Goal: Task Accomplishment & Management: Complete application form

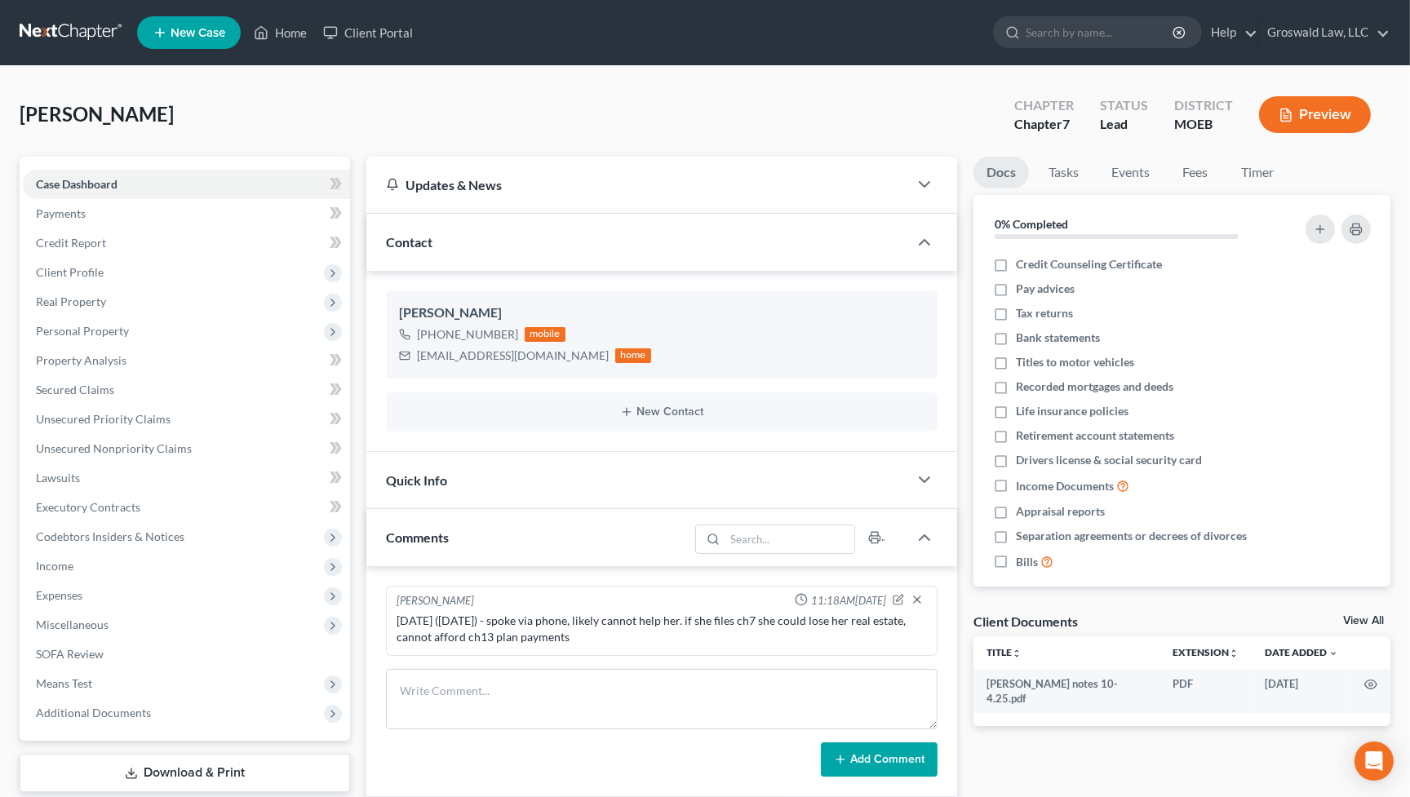
drag, startPoint x: 801, startPoint y: 99, endPoint x: 791, endPoint y: 65, distance: 35.1
click at [801, 99] on div "[PERSON_NAME] Upgraded Chapter Chapter 7 Status Lead District MOEB Preview" at bounding box center [705, 121] width 1371 height 71
click at [208, 34] on span "New Case" at bounding box center [198, 33] width 55 height 12
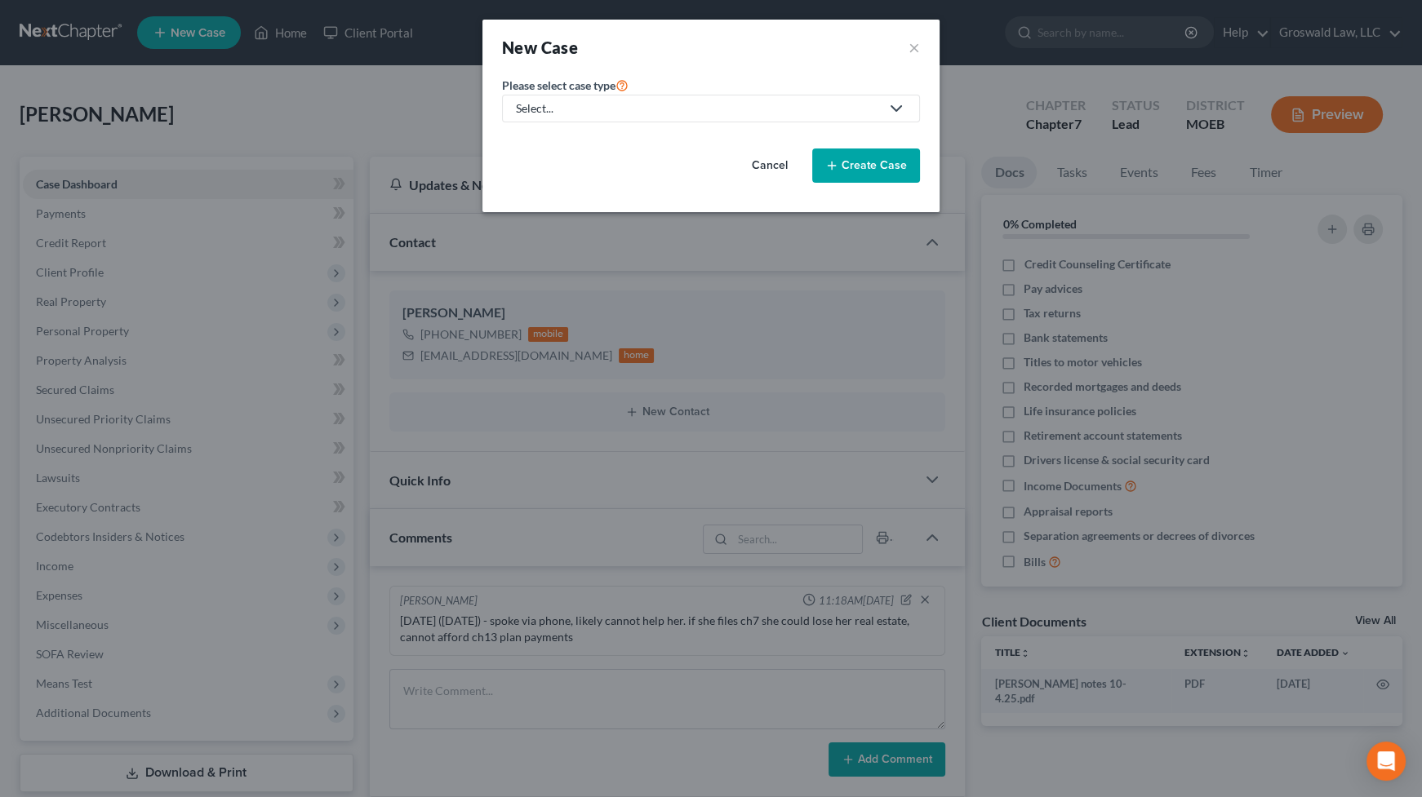
click at [571, 103] on div "Select..." at bounding box center [698, 108] width 364 height 16
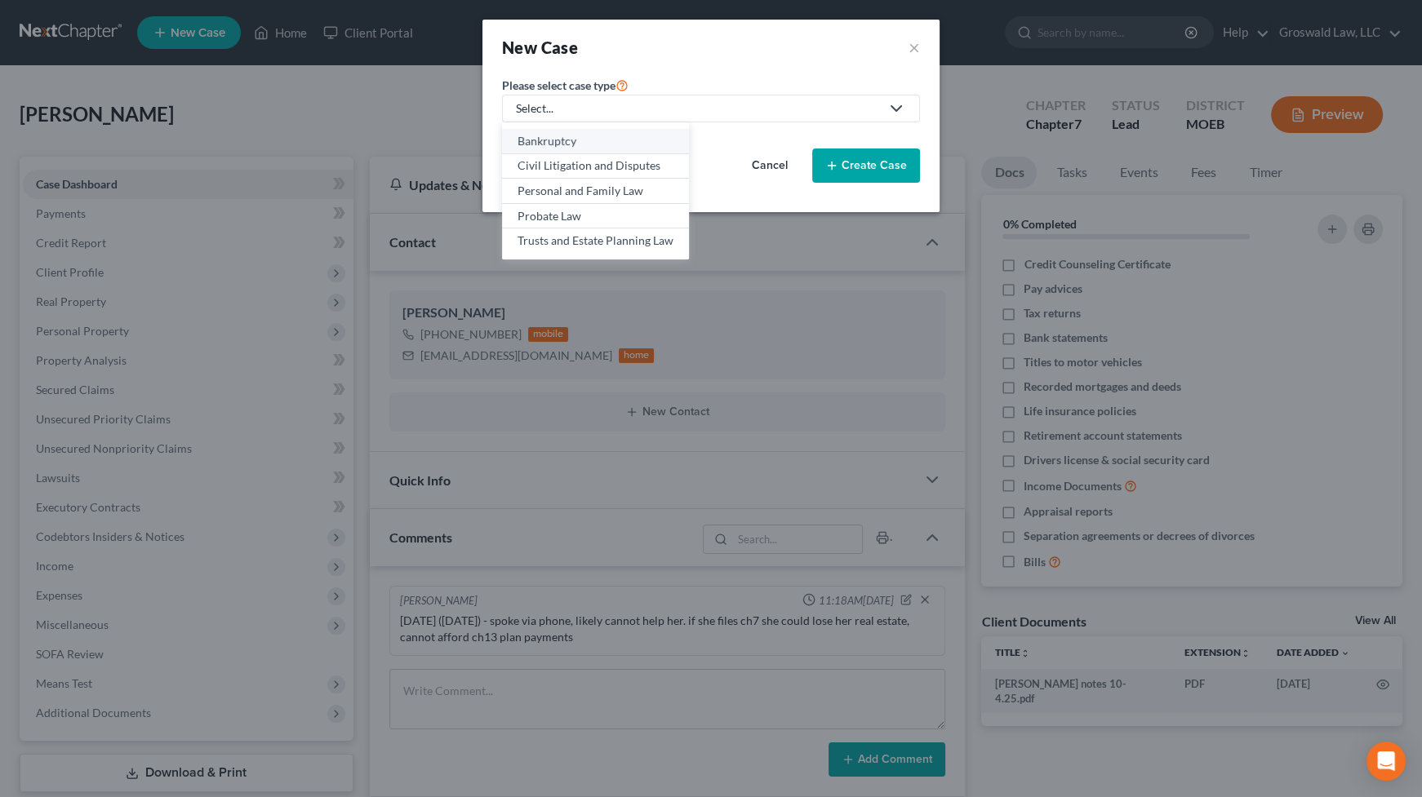
click at [570, 137] on div "Bankruptcy" at bounding box center [595, 141] width 156 height 16
select select "45"
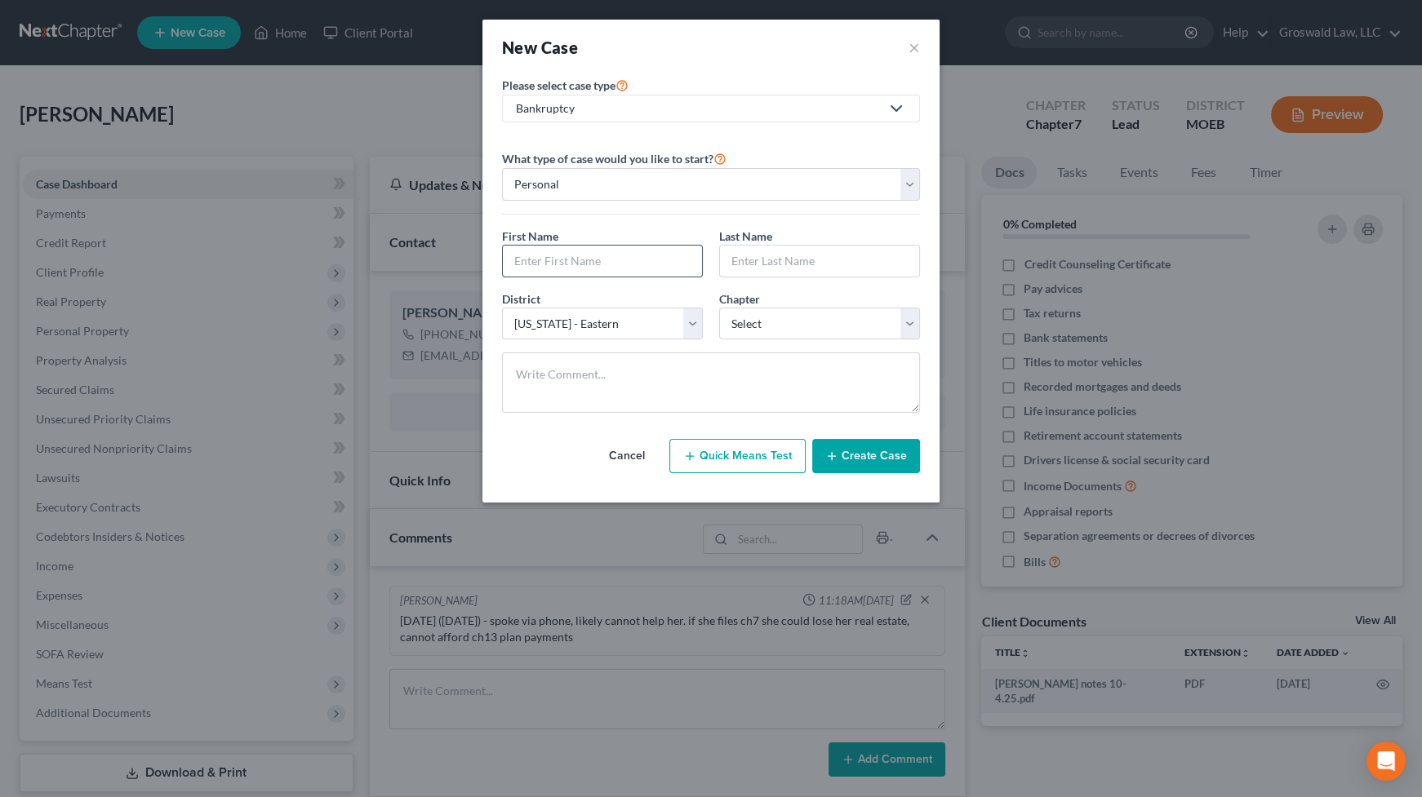
click at [588, 251] on input "text" at bounding box center [602, 261] width 199 height 31
type input "Jermond"
type input "[PERSON_NAME]"
select select "3"
click at [877, 446] on button "Create Case" at bounding box center [866, 456] width 108 height 34
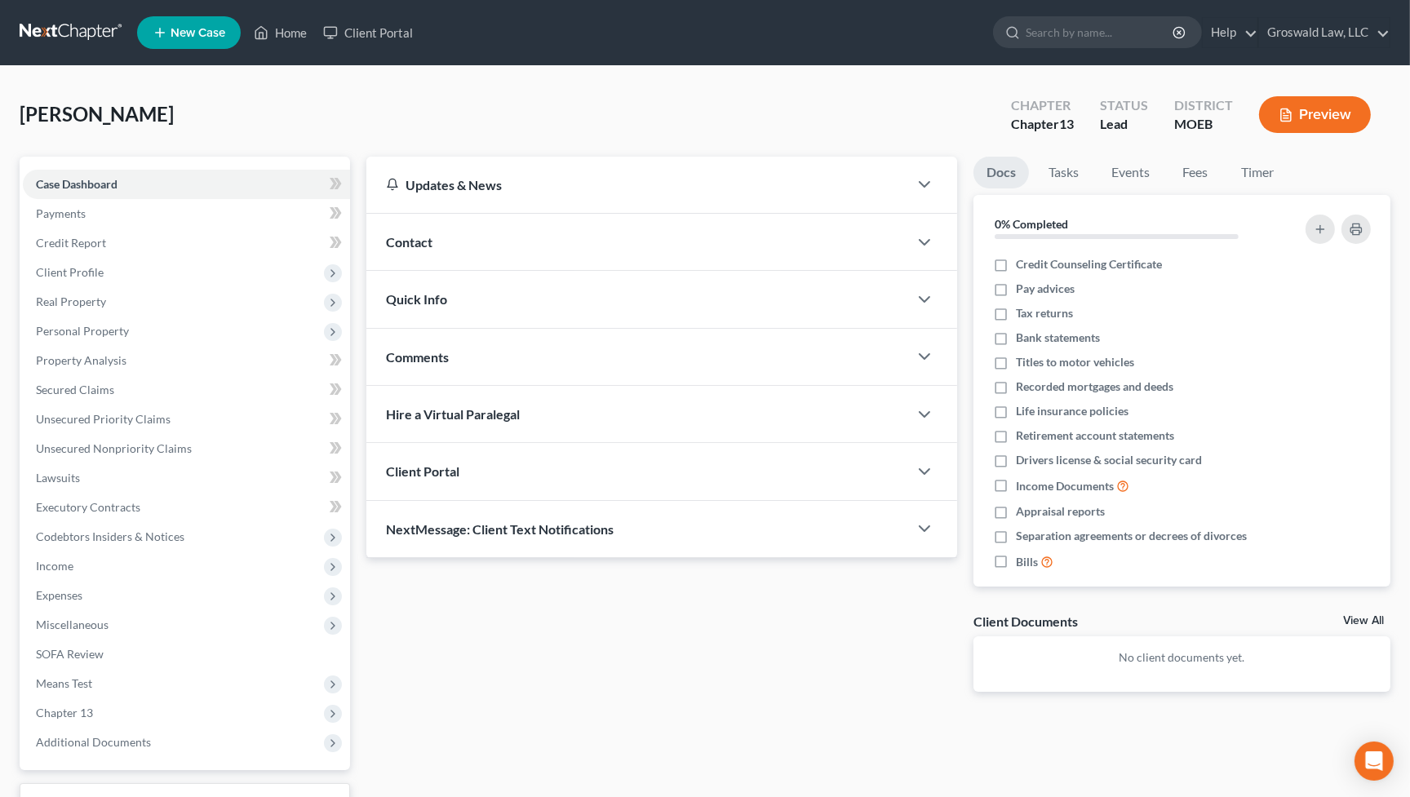
click at [460, 237] on div "Contact" at bounding box center [637, 242] width 542 height 56
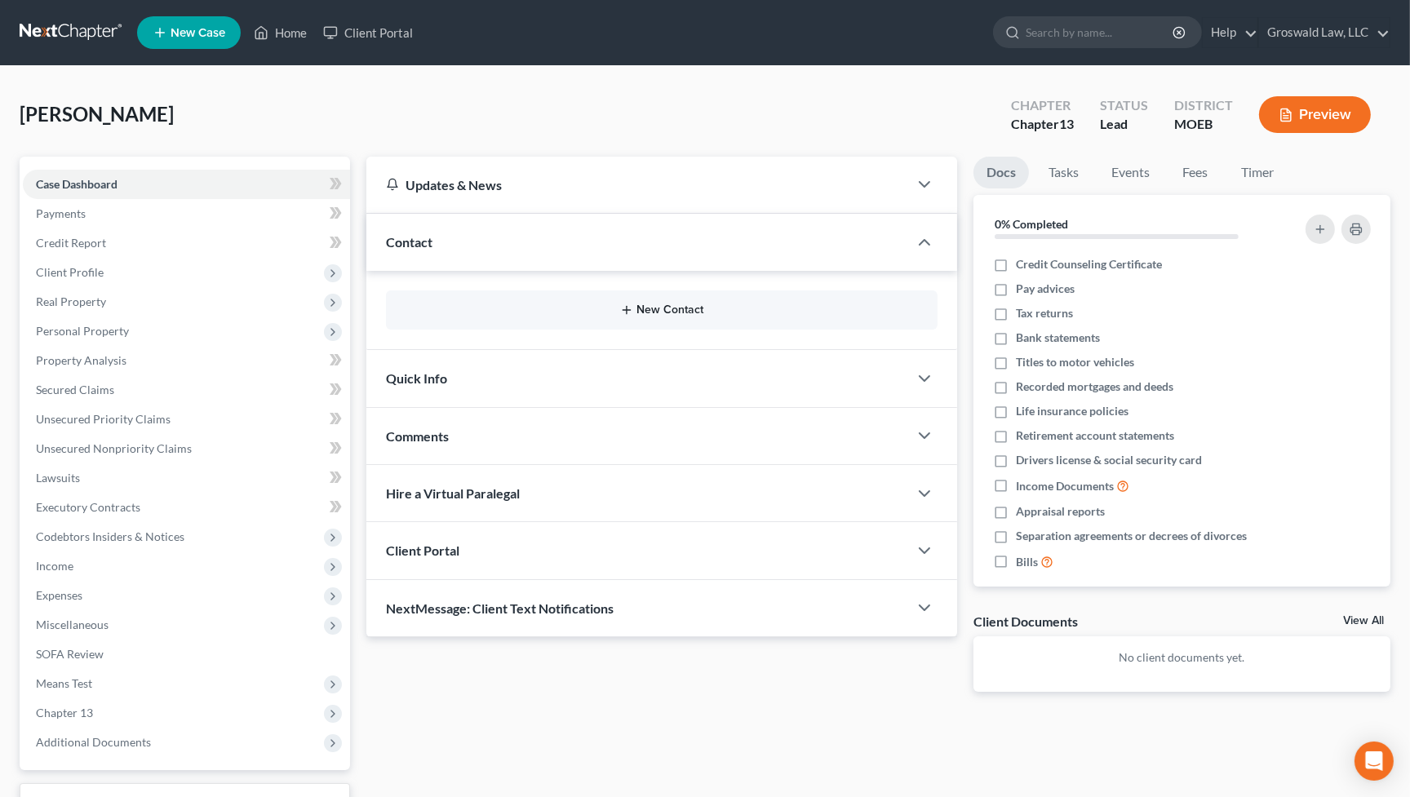
click at [660, 304] on button "New Contact" at bounding box center [662, 310] width 526 height 13
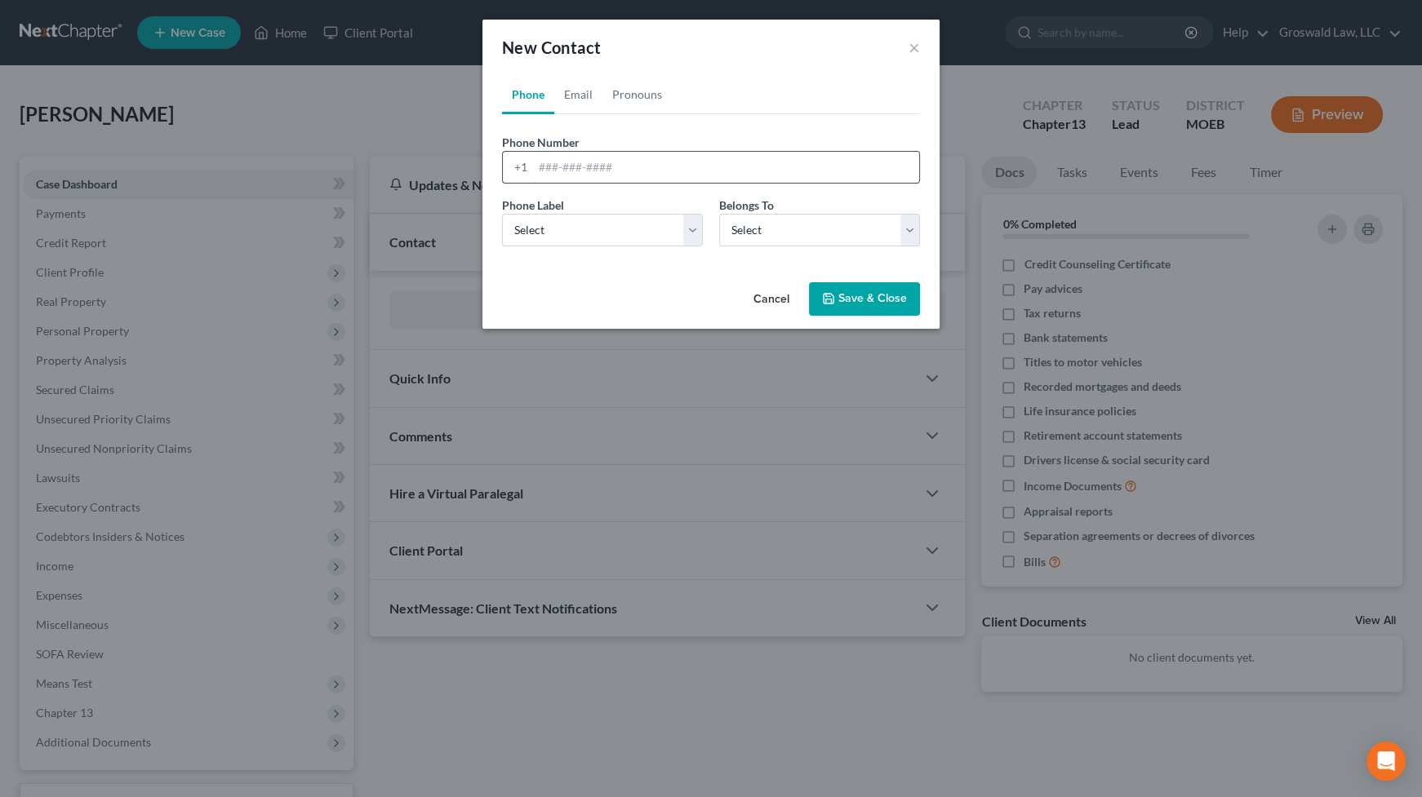
click at [637, 159] on input "tel" at bounding box center [726, 167] width 386 height 31
type input "[PHONE_NUMBER]"
select select "0"
click at [856, 299] on button "Save & Close" at bounding box center [864, 299] width 111 height 34
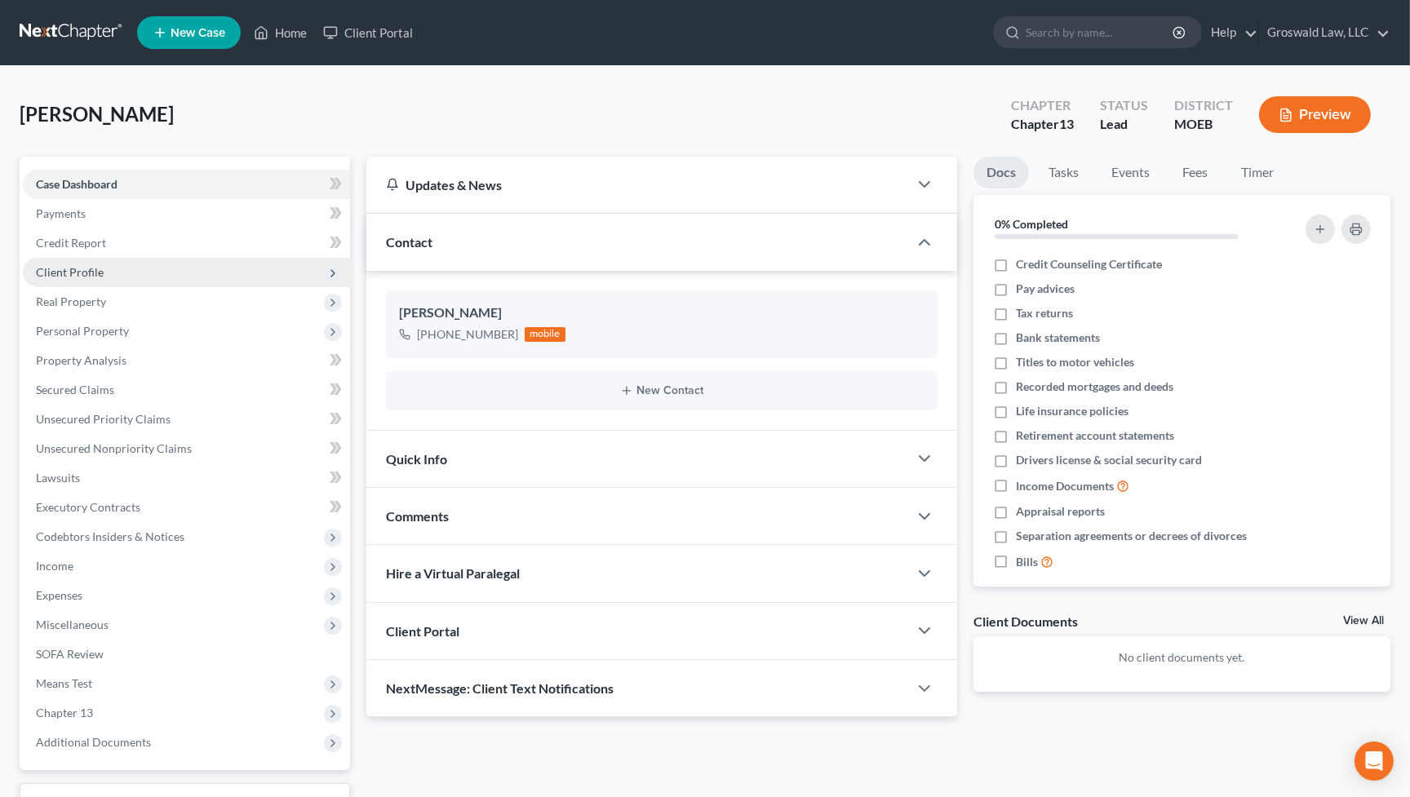
click at [69, 271] on span "Client Profile" at bounding box center [70, 272] width 68 height 14
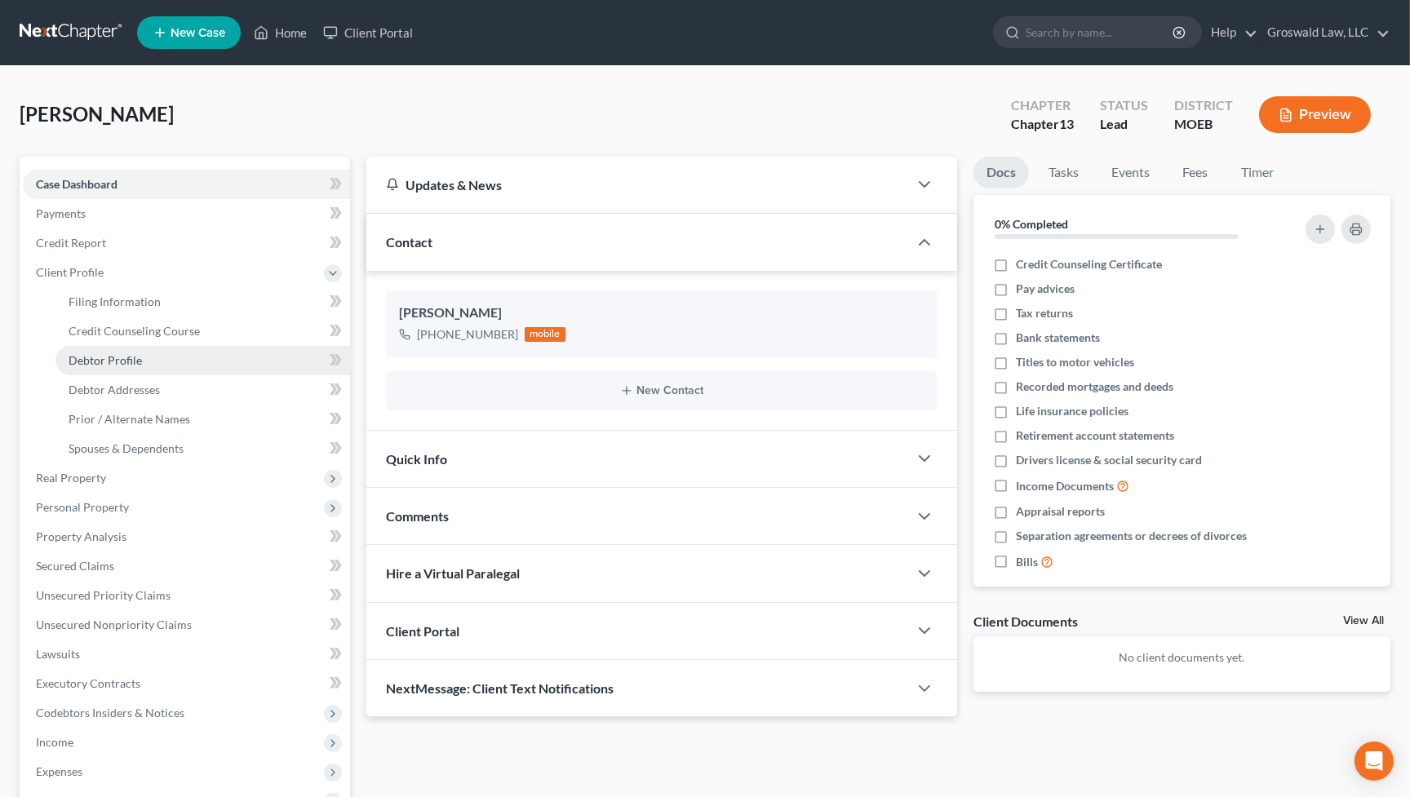
click at [143, 361] on link "Debtor Profile" at bounding box center [203, 360] width 295 height 29
select select "0"
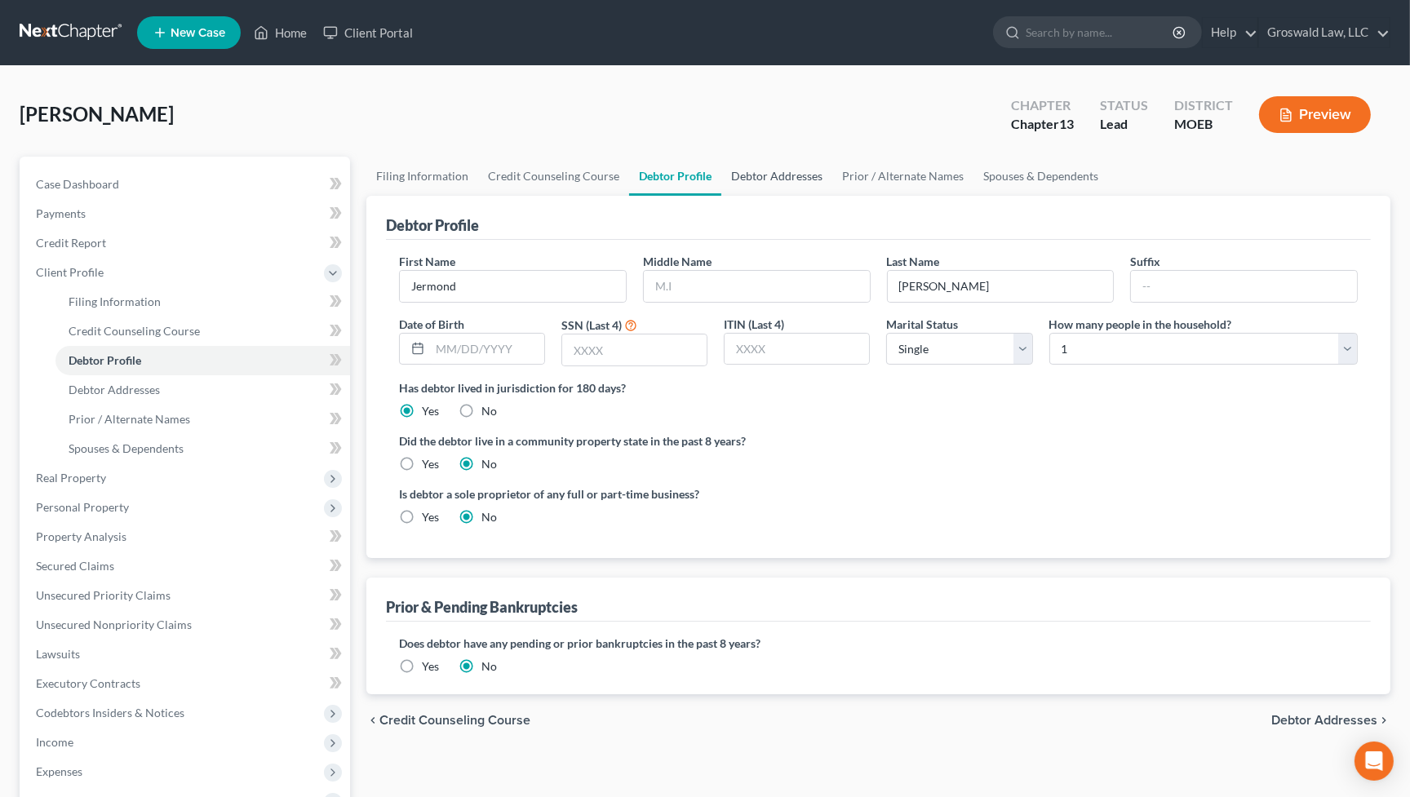
click at [738, 168] on link "Debtor Addresses" at bounding box center [777, 176] width 111 height 39
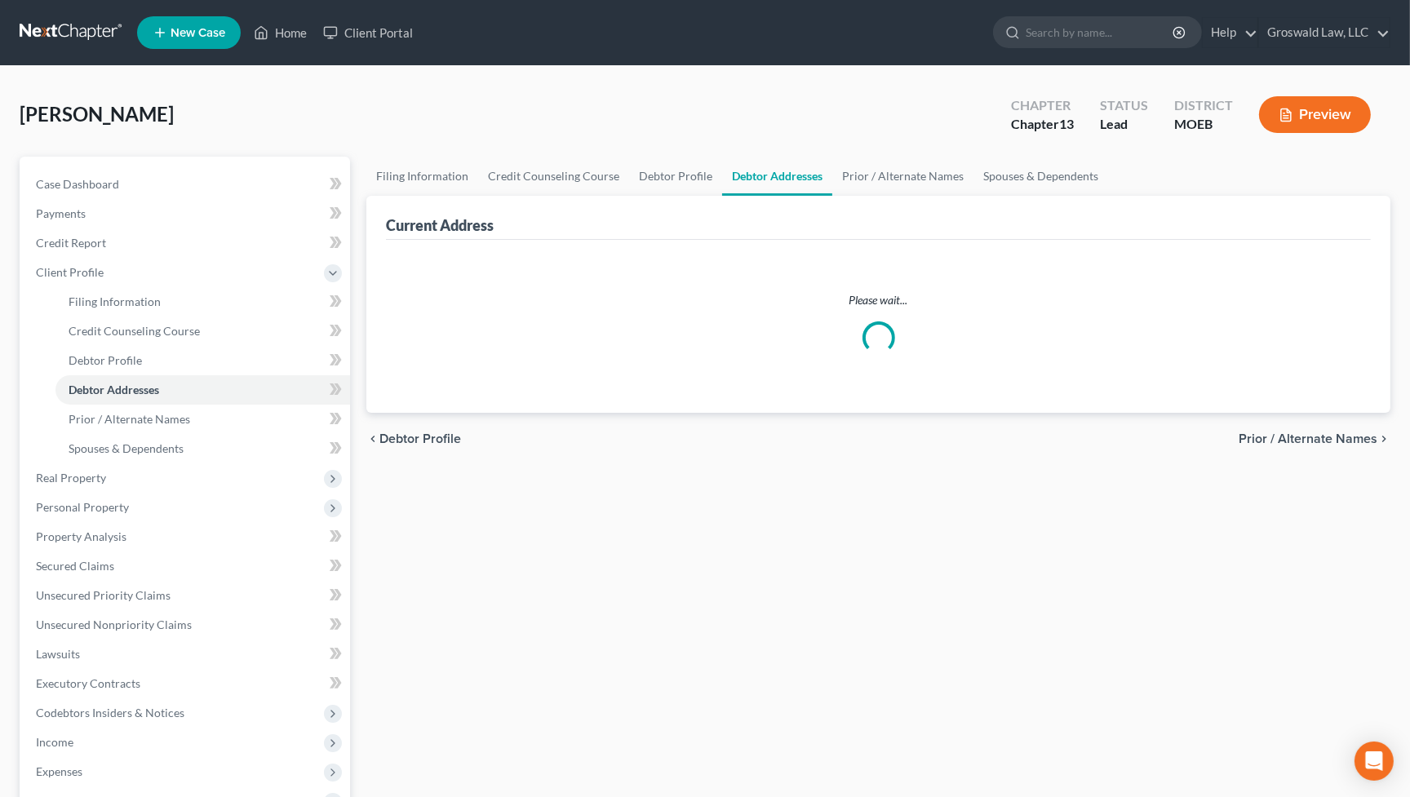
select select "0"
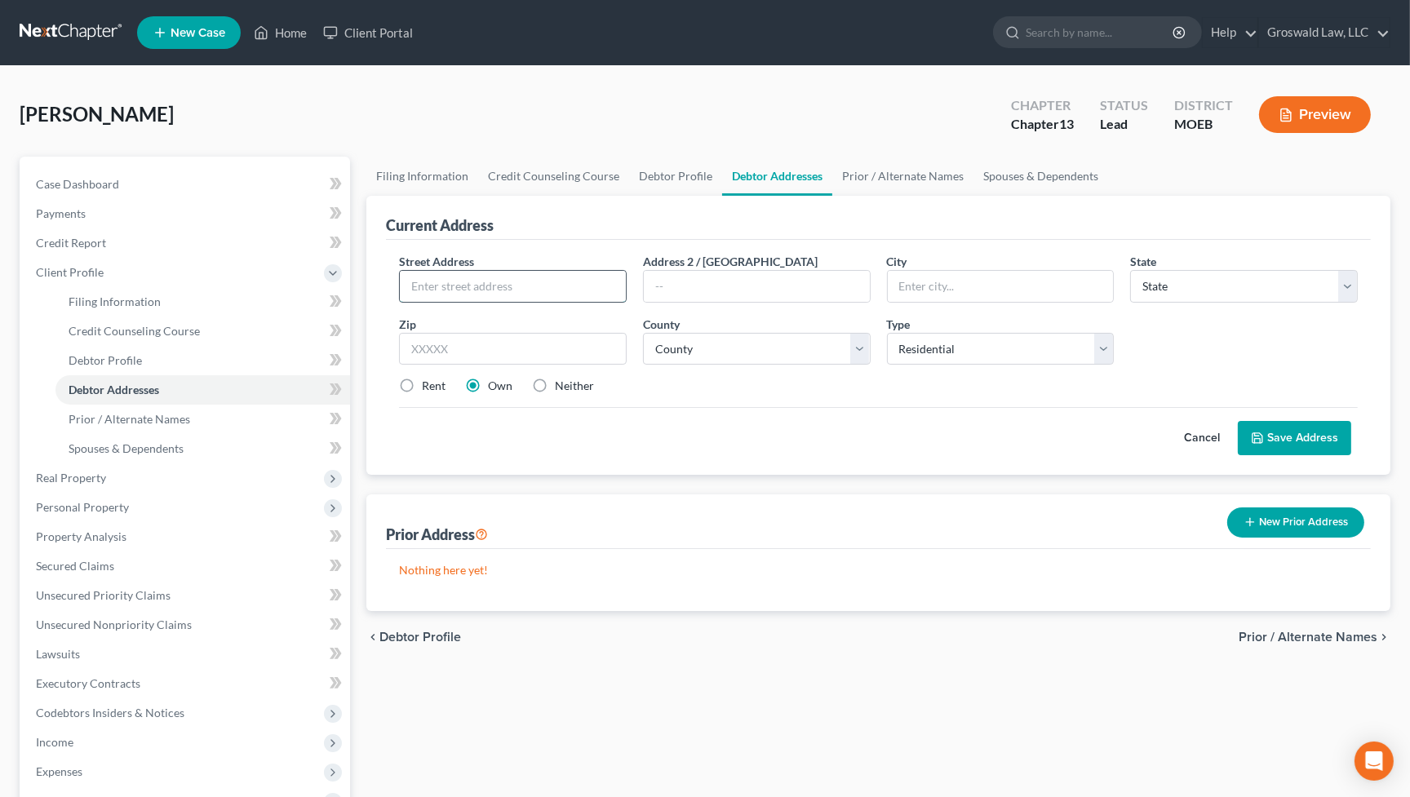
click at [484, 278] on input "text" at bounding box center [513, 286] width 226 height 31
type input "[STREET_ADDRESS]"
drag, startPoint x: 876, startPoint y: 479, endPoint x: 823, endPoint y: 451, distance: 60.3
click at [876, 479] on div "Current Address Street Address * [STREET_ADDRESS] Address 2 / [GEOGRAPHIC_DATA]…" at bounding box center [878, 403] width 1024 height 415
click at [532, 346] on input "text" at bounding box center [513, 349] width 228 height 33
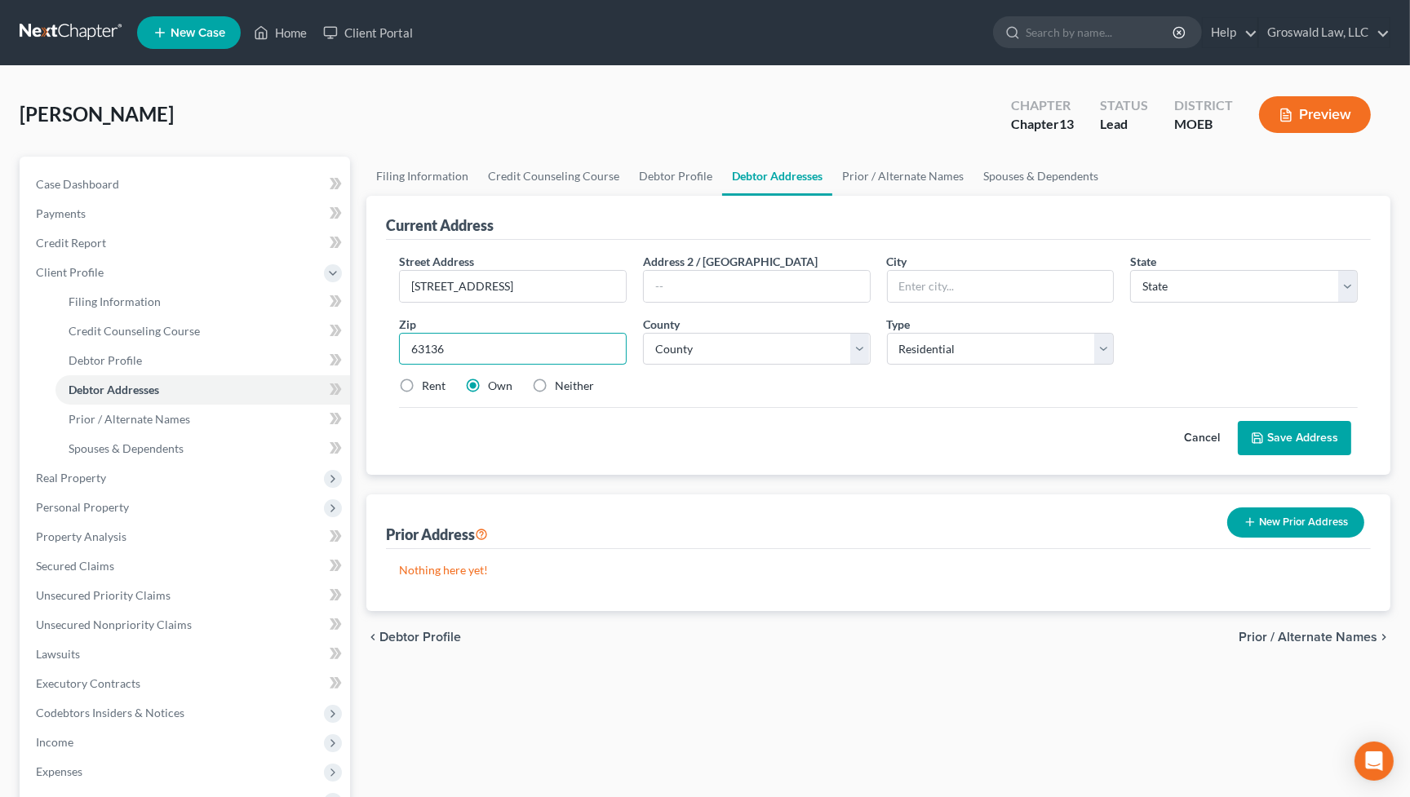
type input "63136"
type input "Saint Louis"
select select "26"
select select "100"
click at [1306, 438] on button "Save Address" at bounding box center [1294, 438] width 113 height 34
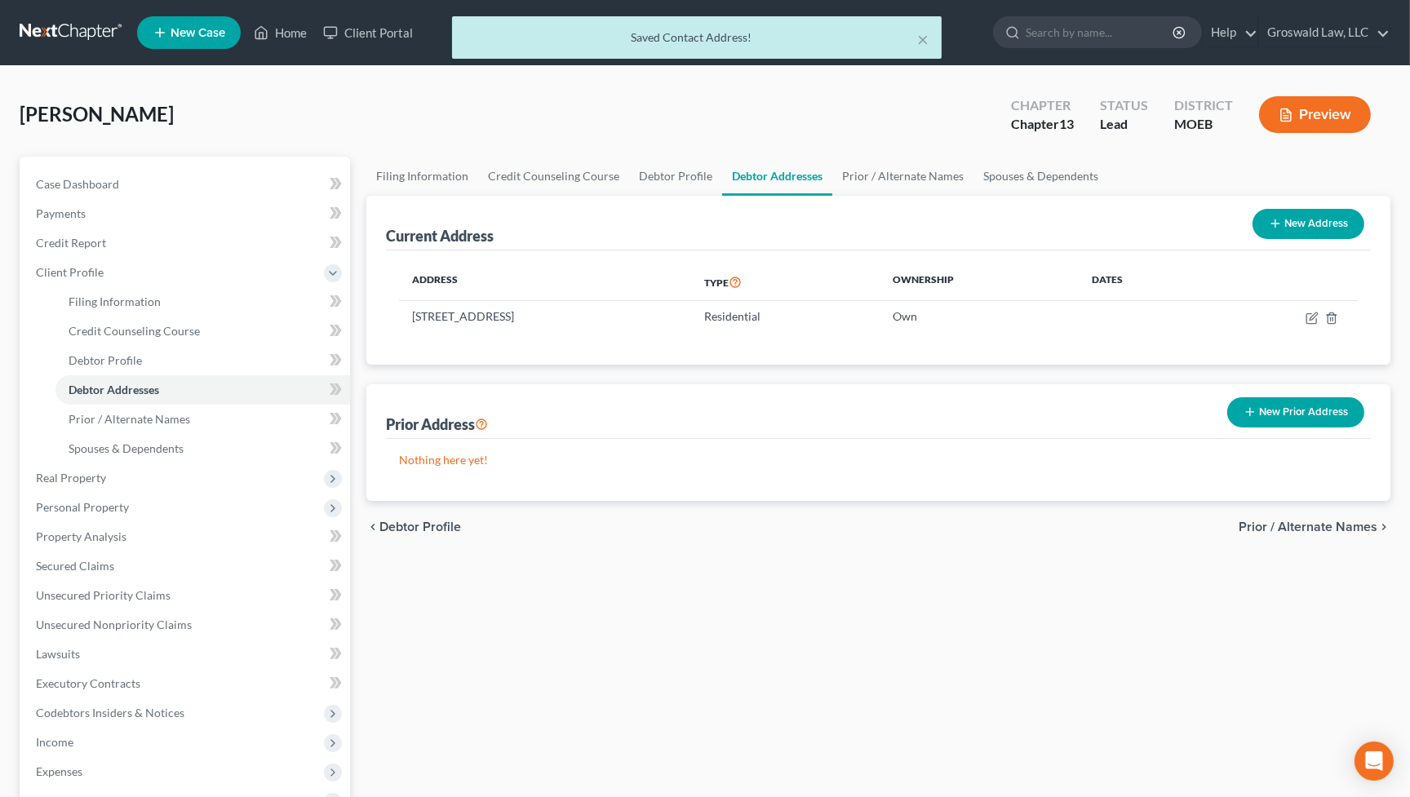
click at [1055, 621] on div "Filing Information Credit Counseling Course Debtor Profile Debtor Addresses Pri…" at bounding box center [878, 599] width 1041 height 884
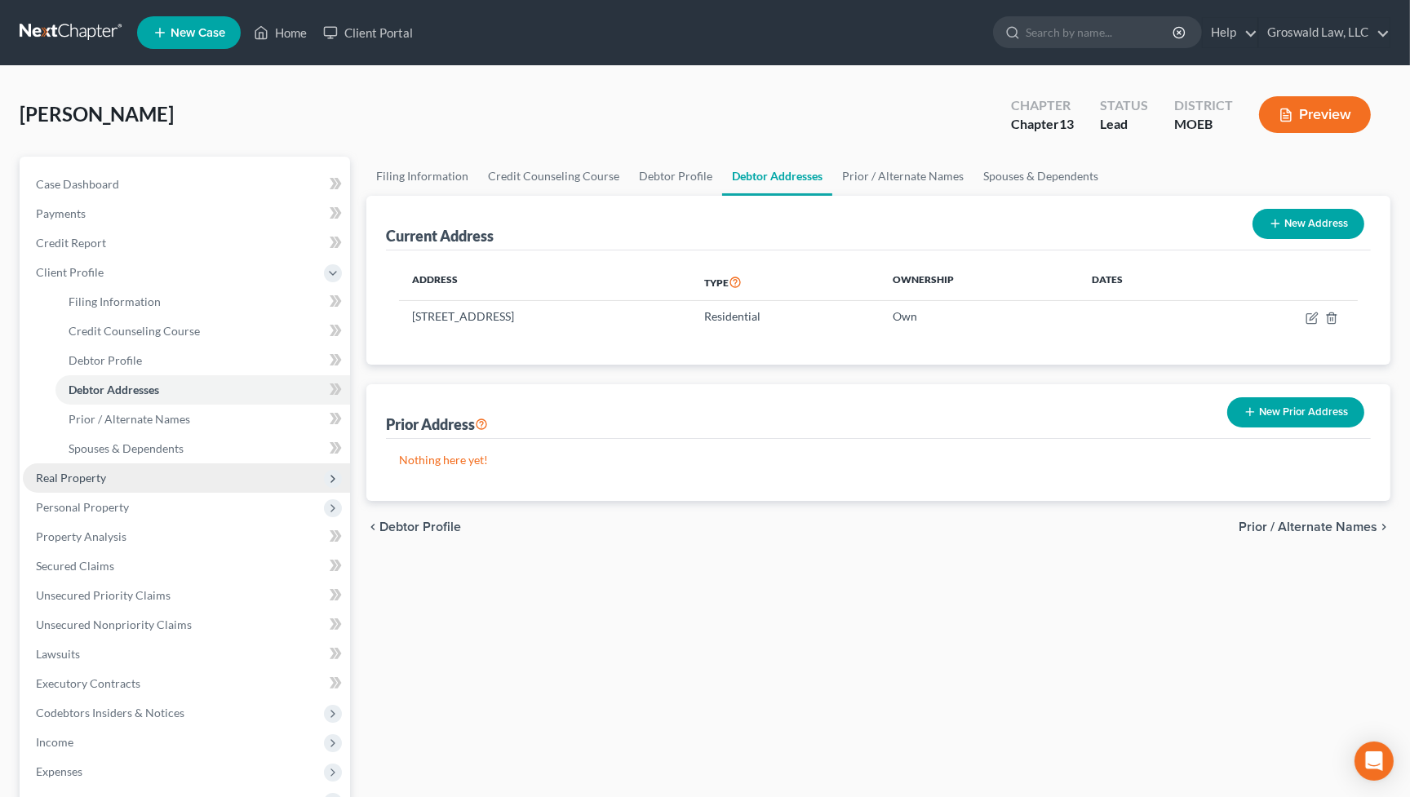
click at [77, 473] on span "Real Property" at bounding box center [71, 478] width 70 height 14
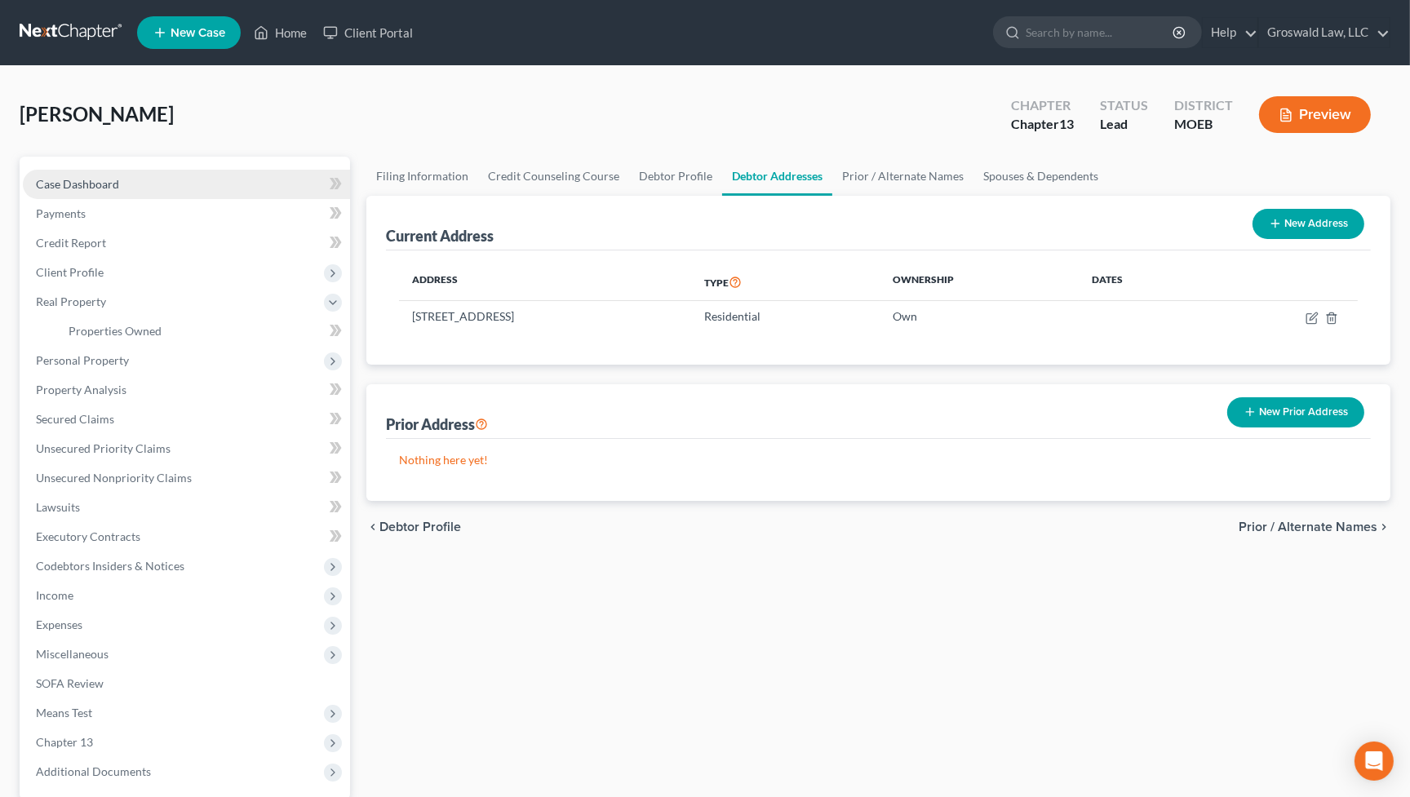
click at [139, 175] on link "Case Dashboard" at bounding box center [186, 184] width 327 height 29
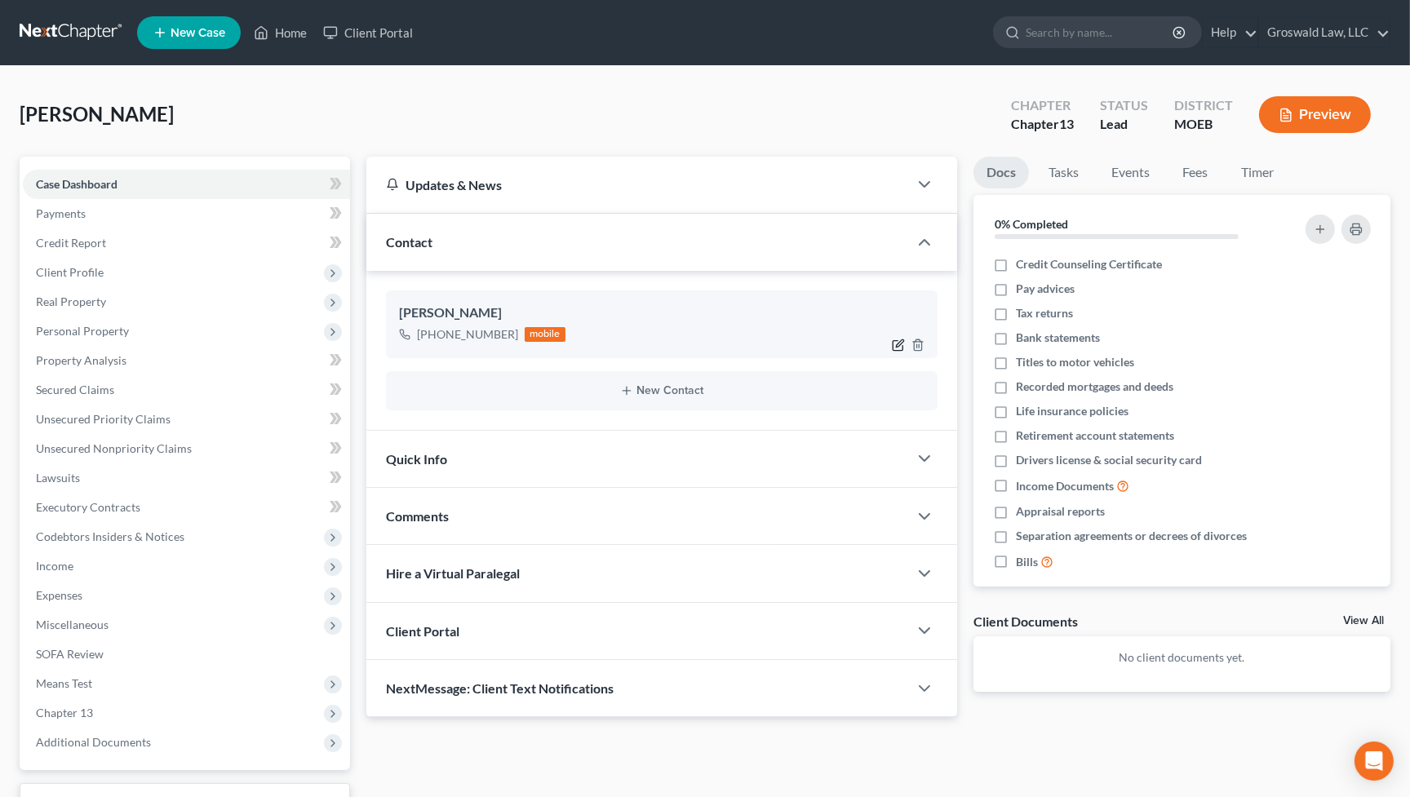
click at [897, 347] on icon "button" at bounding box center [898, 345] width 13 height 13
select select "0"
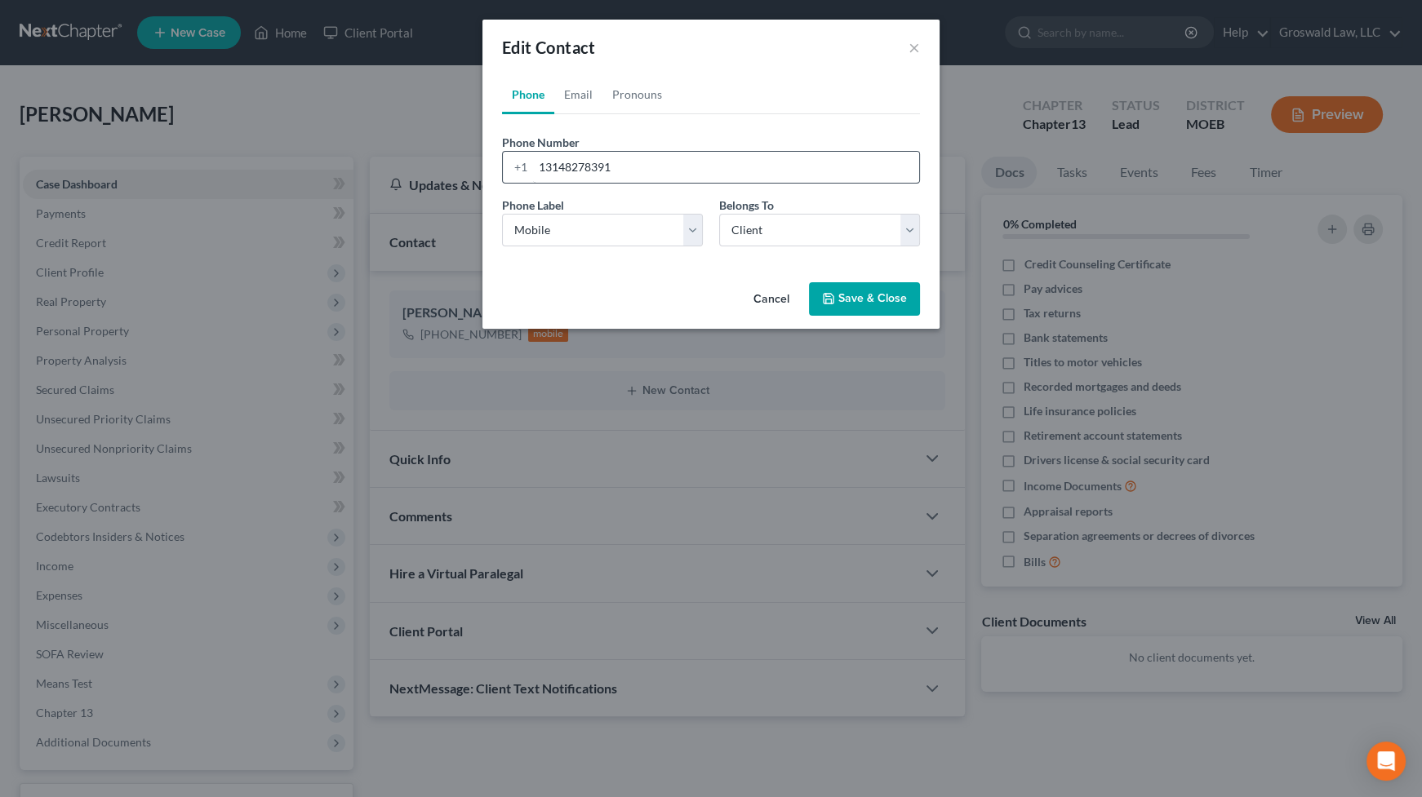
drag, startPoint x: 797, startPoint y: 85, endPoint x: 593, endPoint y: 174, distance: 223.3
click at [797, 85] on ul "Phone Email Pronouns" at bounding box center [711, 94] width 418 height 39
click at [578, 97] on link "Email" at bounding box center [578, 94] width 48 height 39
click at [615, 161] on input "email" at bounding box center [726, 167] width 386 height 31
type input "[EMAIL_ADDRESS][DOMAIN_NAME]"
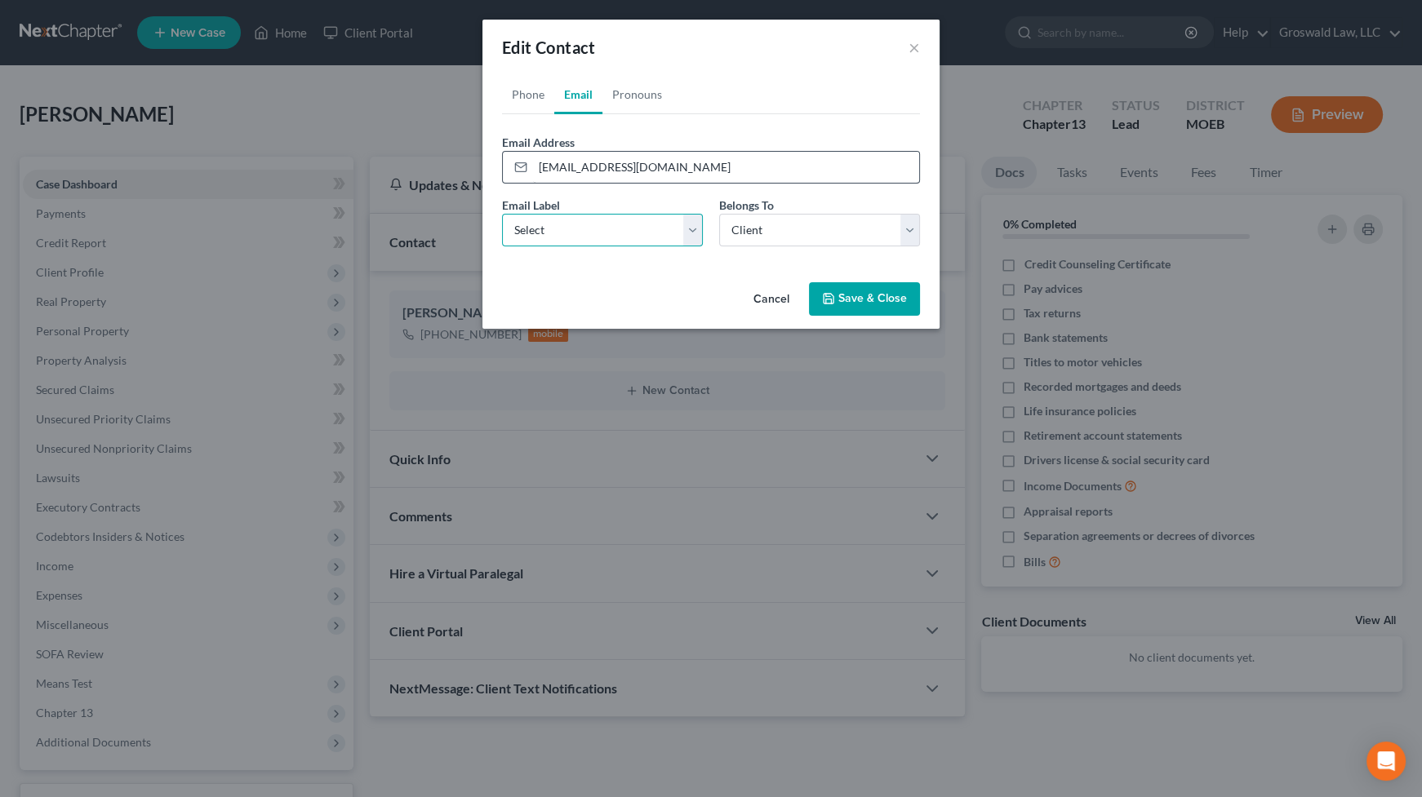
select select "0"
click at [868, 310] on button "Save & Close" at bounding box center [864, 299] width 111 height 34
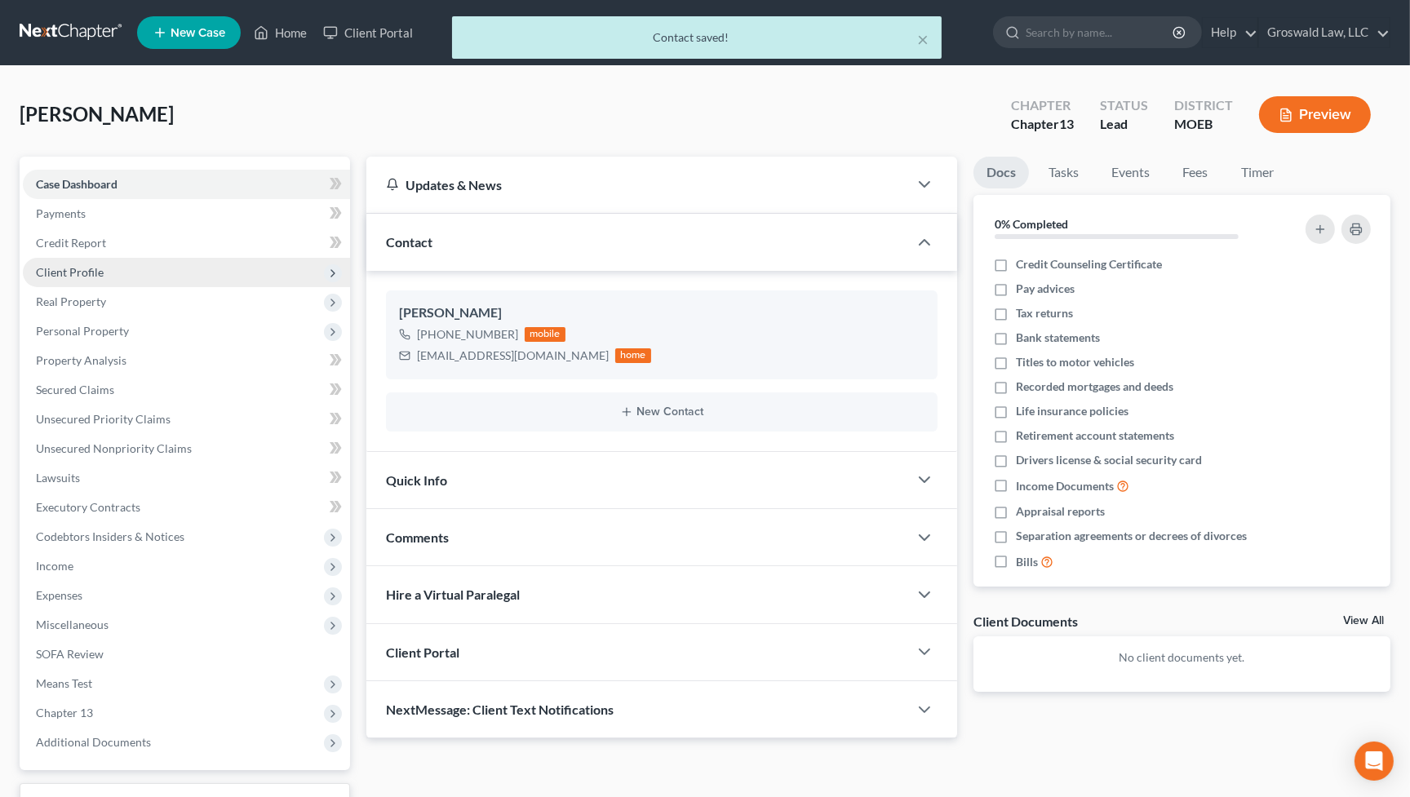
click at [73, 273] on span "Client Profile" at bounding box center [70, 272] width 68 height 14
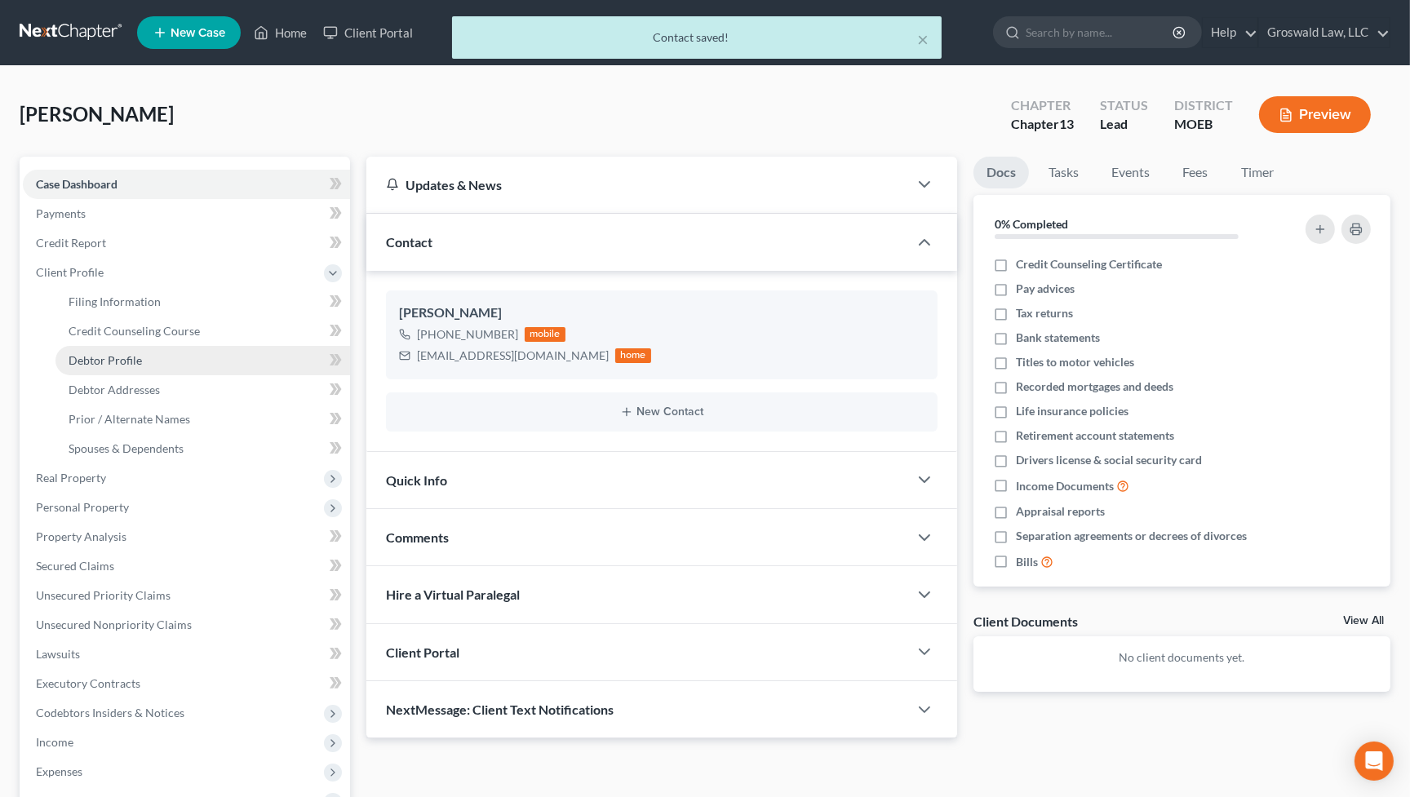
click at [114, 350] on link "Debtor Profile" at bounding box center [203, 360] width 295 height 29
select select "0"
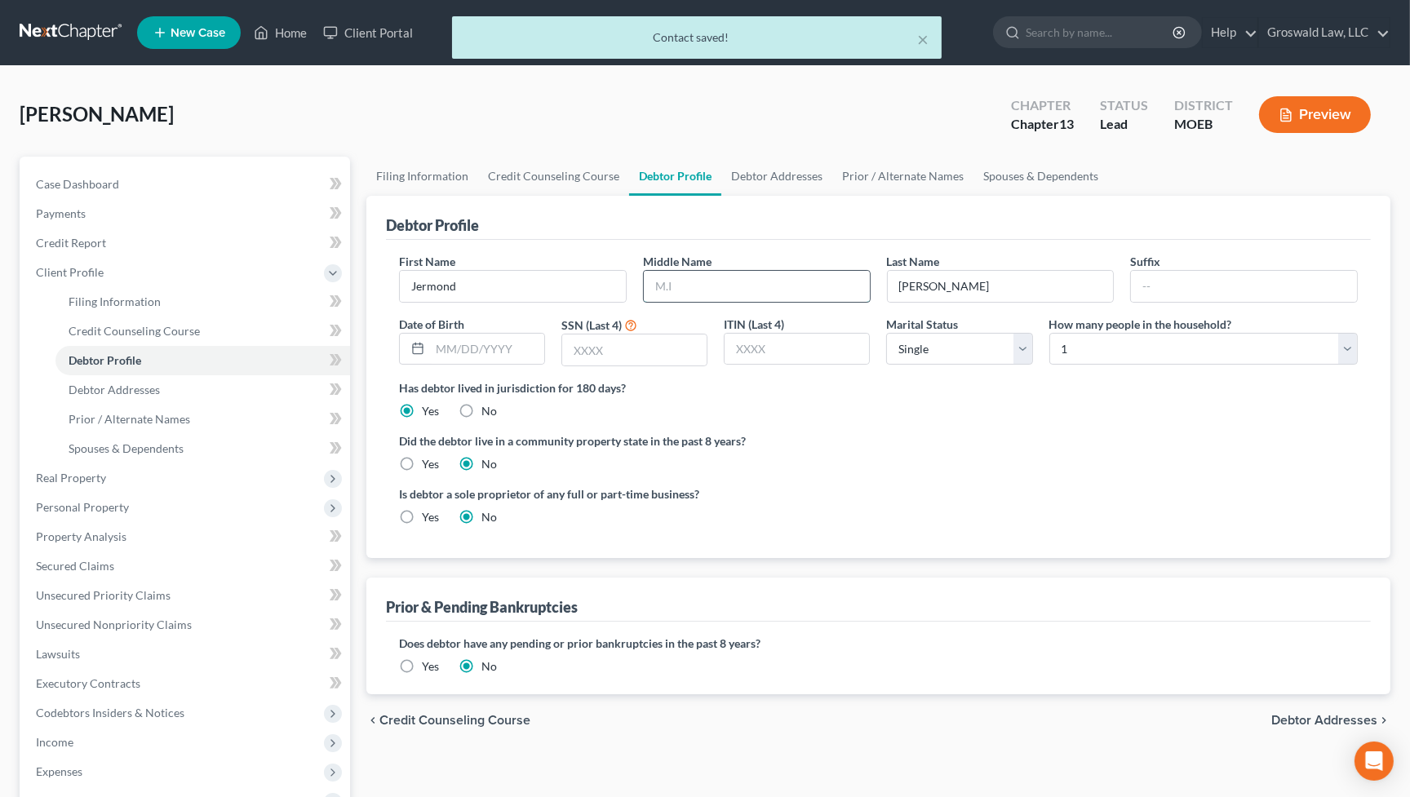
click at [721, 275] on input "text" at bounding box center [757, 286] width 226 height 31
type input "M."
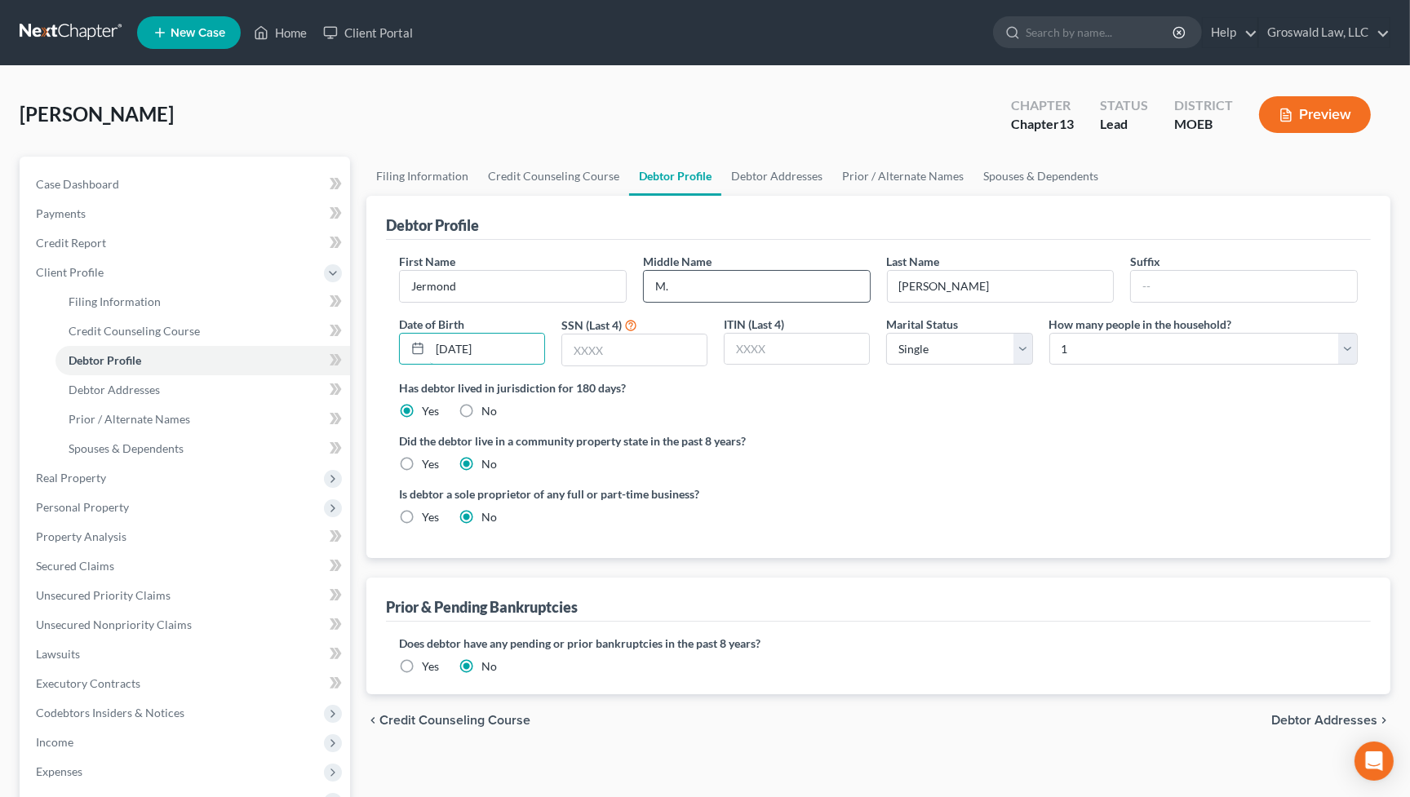
type input "[DATE]"
click at [988, 437] on label "Did the debtor live in a community property state in the past 8 years?" at bounding box center [878, 441] width 959 height 17
drag, startPoint x: 584, startPoint y: 348, endPoint x: 574, endPoint y: 332, distance: 18.8
click at [584, 348] on input "text" at bounding box center [634, 350] width 144 height 31
type input "9233"
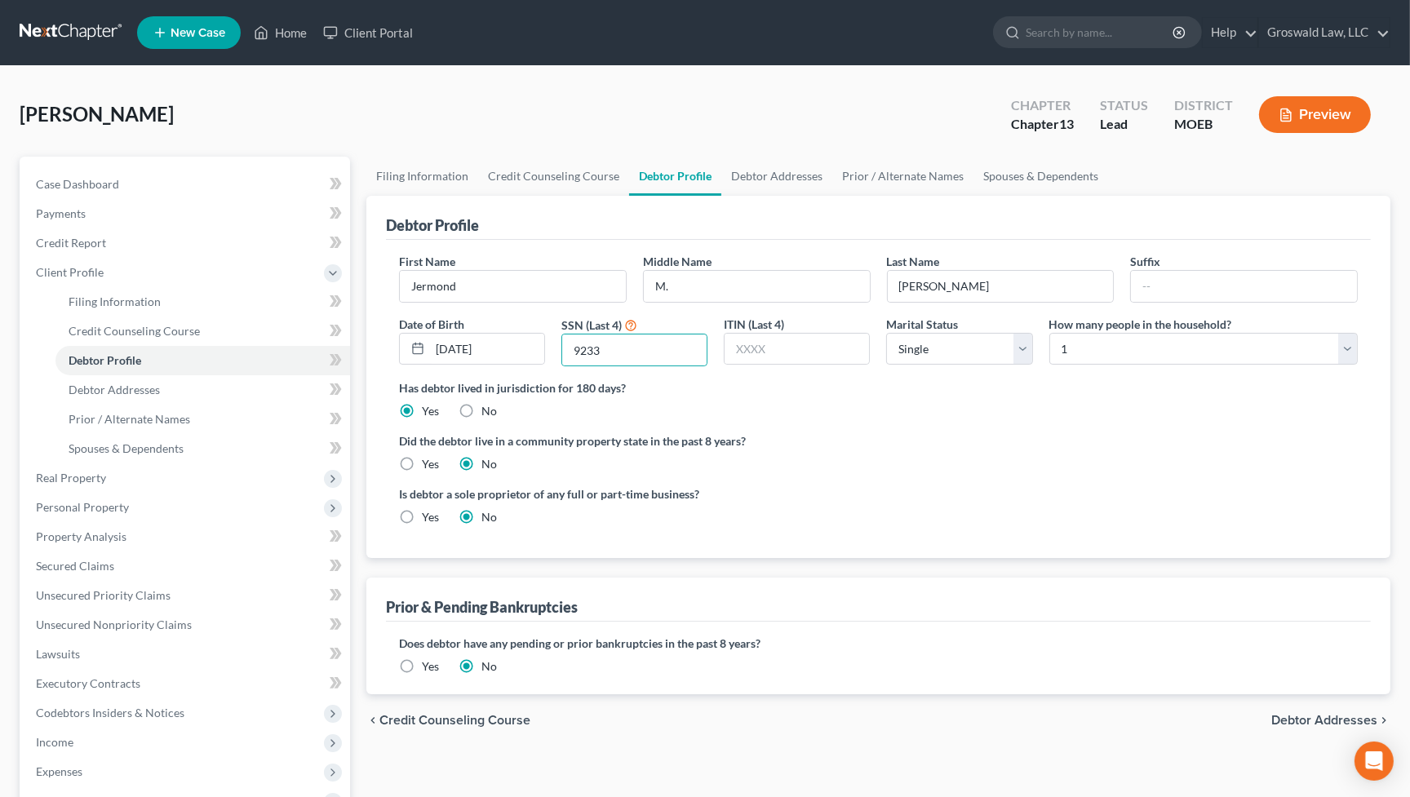
drag, startPoint x: 884, startPoint y: 494, endPoint x: 838, endPoint y: 376, distance: 126.1
click at [879, 481] on ng-include "First Name [PERSON_NAME] Middle Name M. Last Name [PERSON_NAME] Suffix Date of …" at bounding box center [878, 396] width 959 height 286
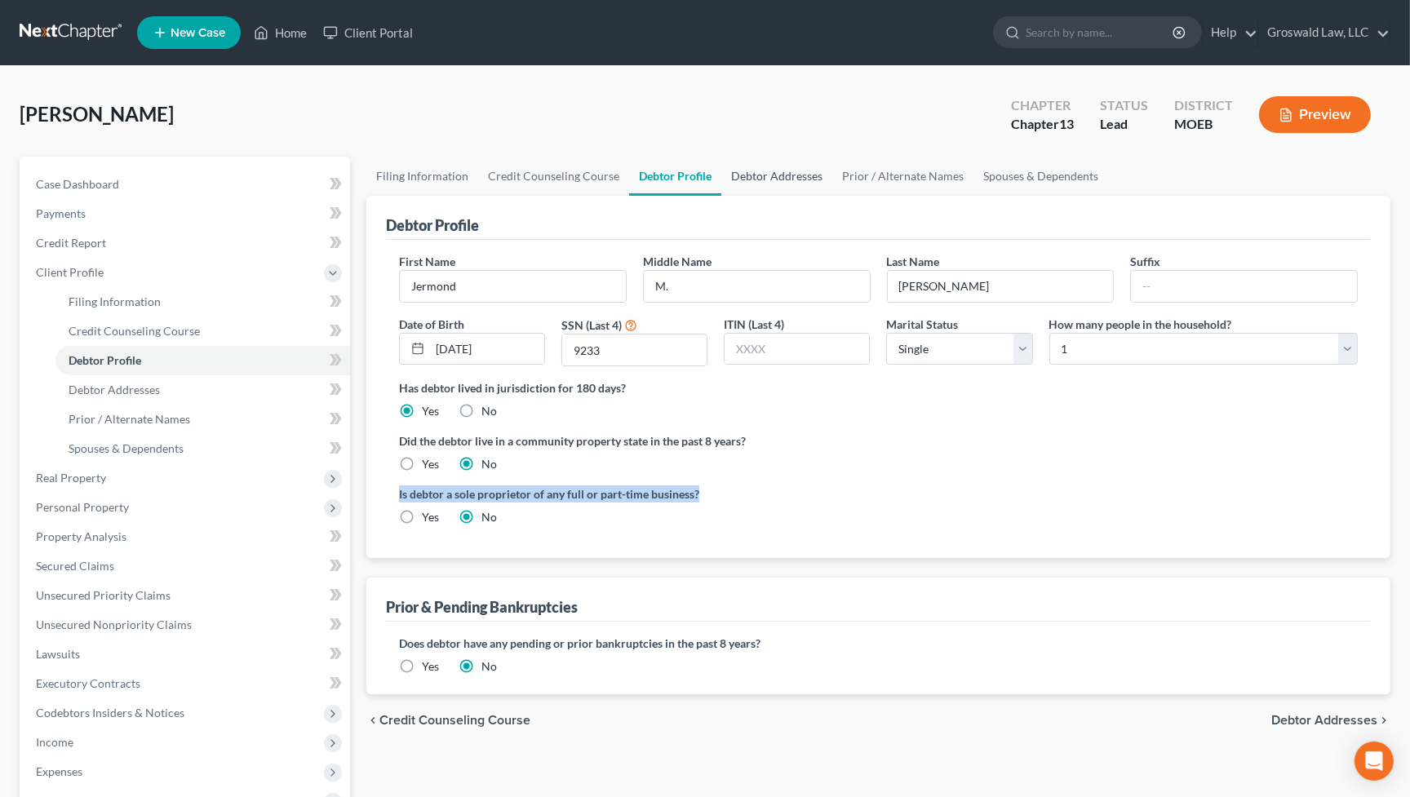
click at [772, 175] on link "Debtor Addresses" at bounding box center [777, 176] width 111 height 39
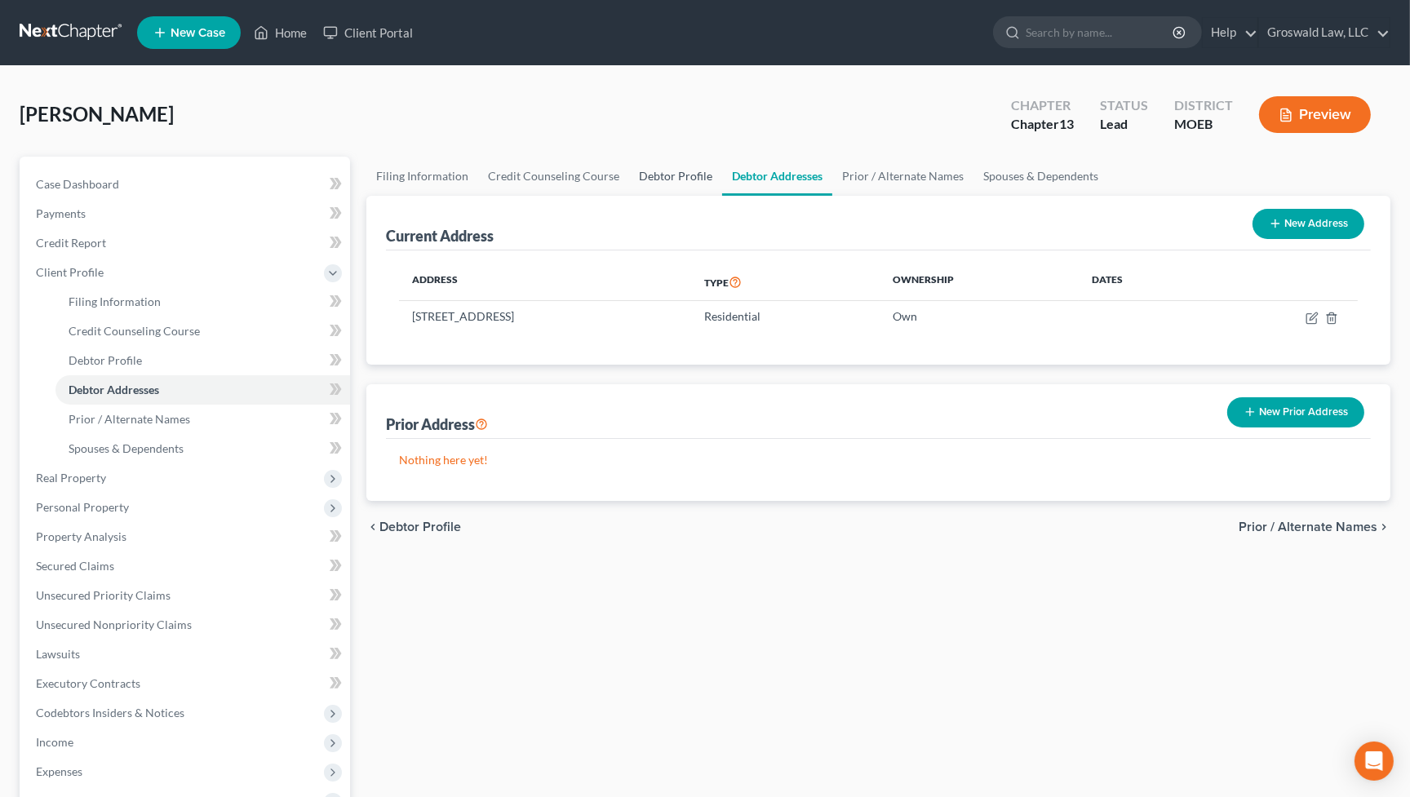
click at [651, 171] on link "Debtor Profile" at bounding box center [675, 176] width 93 height 39
select select "0"
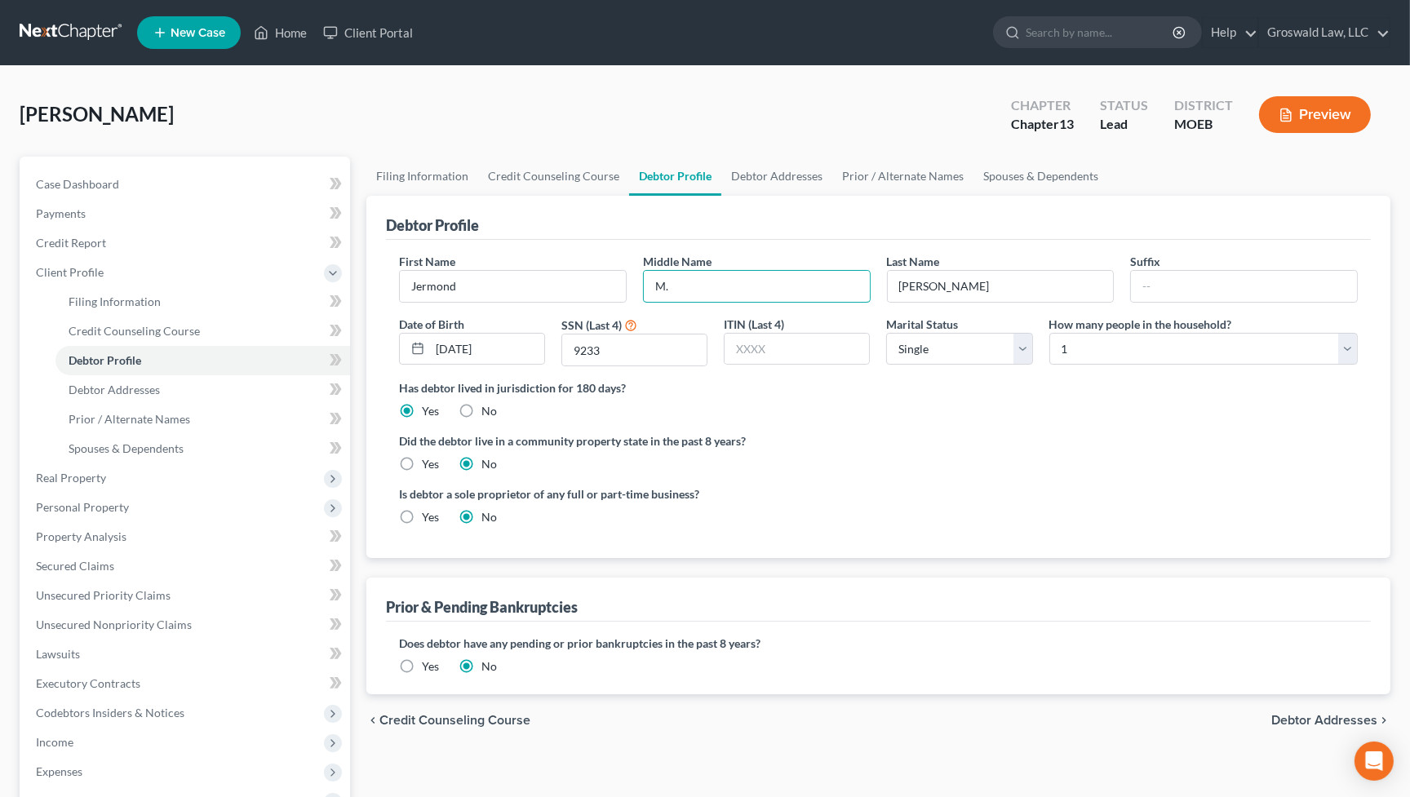
drag, startPoint x: 704, startPoint y: 284, endPoint x: 599, endPoint y: 267, distance: 105.9
click at [600, 269] on div "First Name [PERSON_NAME] Middle Name M. Last Name [PERSON_NAME] Suffix Date of …" at bounding box center [878, 316] width 975 height 127
type input "Marquis"
click at [681, 208] on div "Debtor Profile" at bounding box center [878, 218] width 985 height 44
click at [422, 664] on label "Yes" at bounding box center [430, 667] width 17 height 16
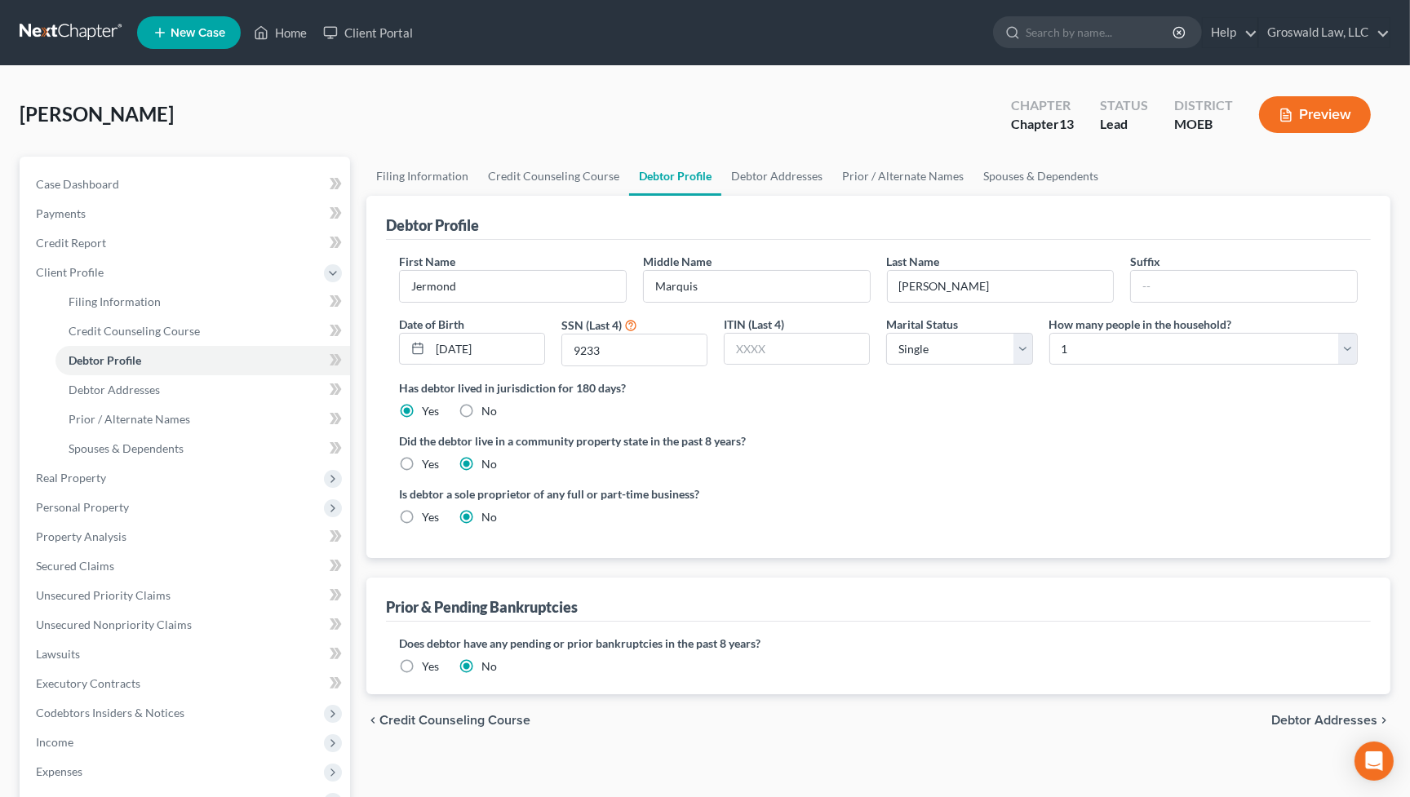
click at [428, 664] on input "Yes" at bounding box center [433, 664] width 11 height 11
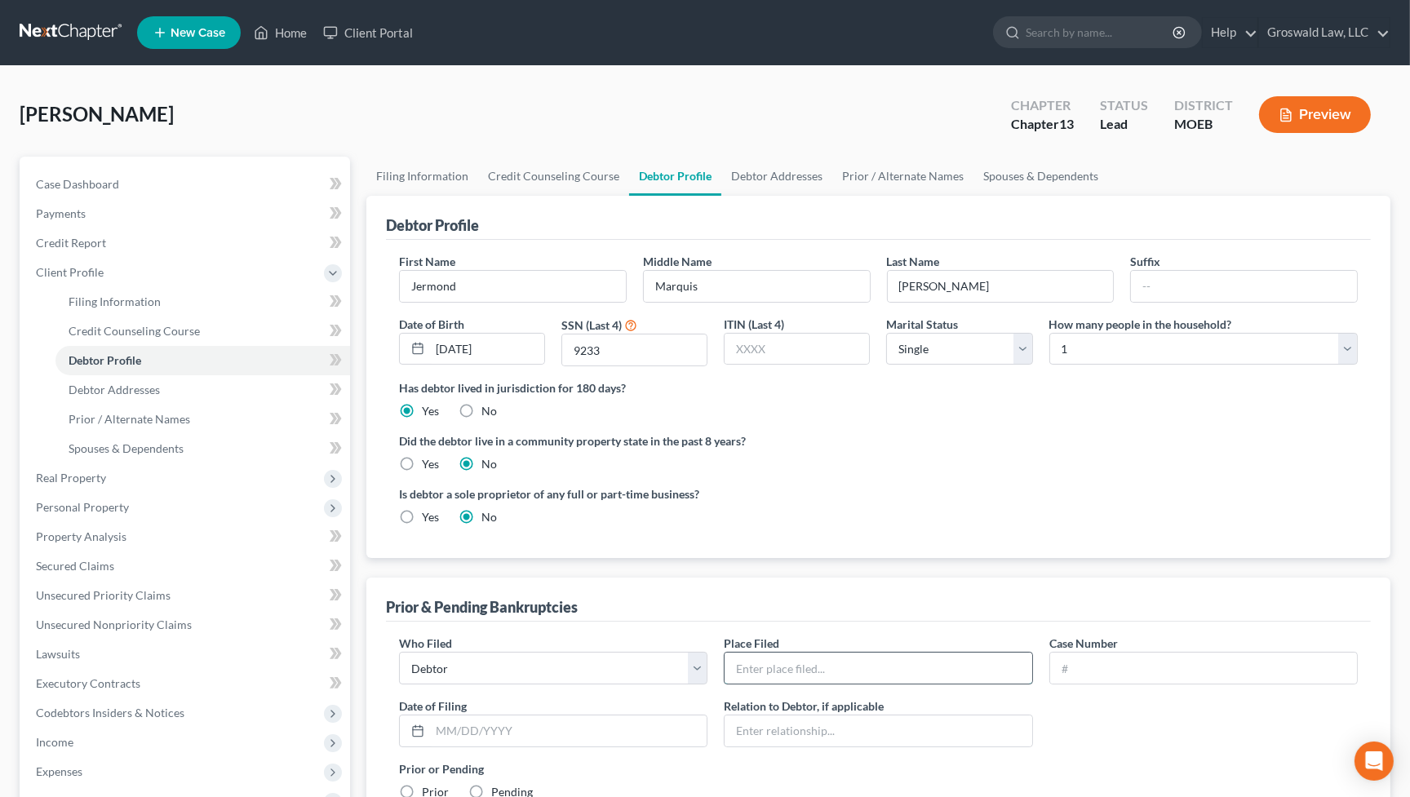
click at [758, 676] on input "text" at bounding box center [878, 668] width 307 height 31
type input "[GEOGRAPHIC_DATA][US_STATE]"
type input "21-42709-ch7-discharge"
type input "[DATE]"
drag, startPoint x: 971, startPoint y: 767, endPoint x: 779, endPoint y: 748, distance: 193.5
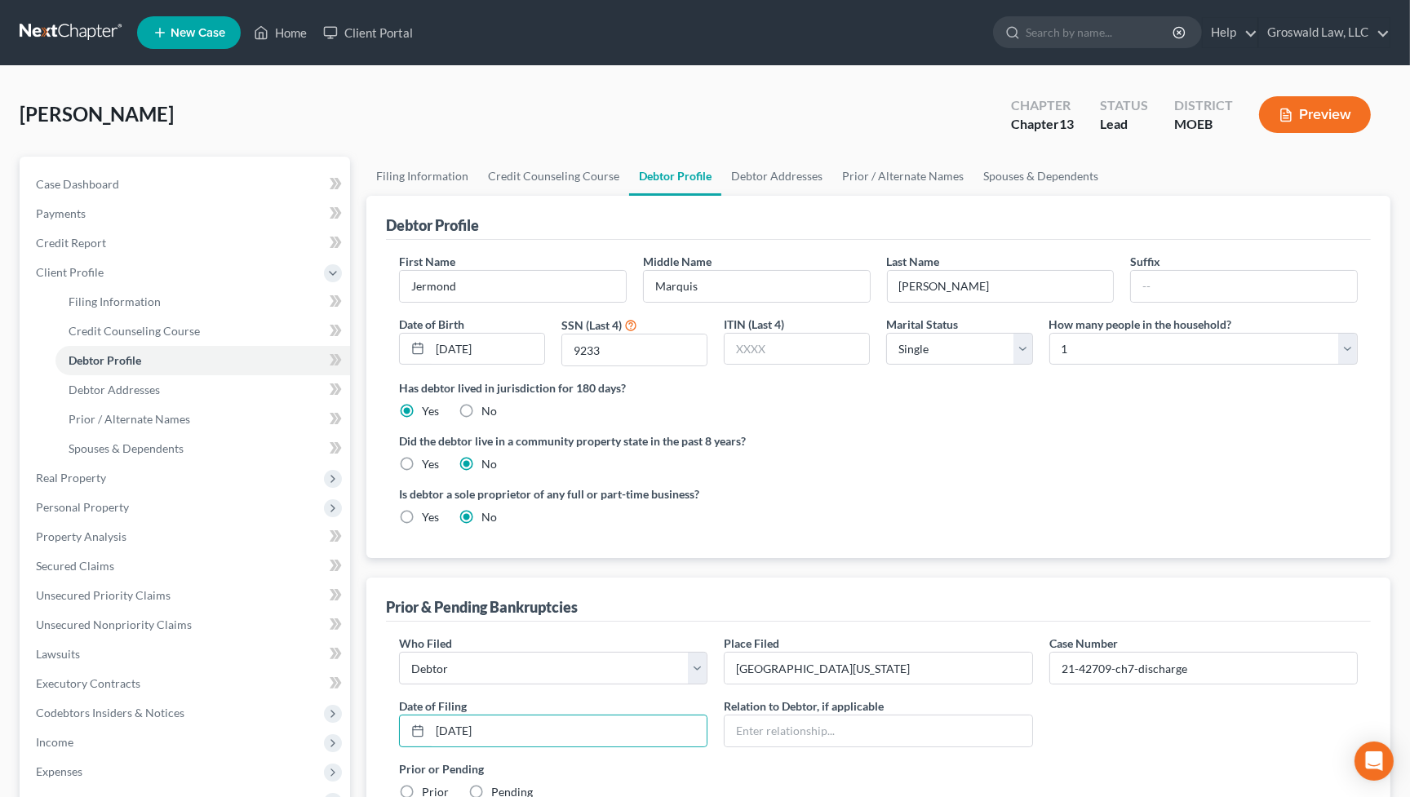
click at [971, 766] on label "Prior or Pending" at bounding box center [878, 769] width 959 height 17
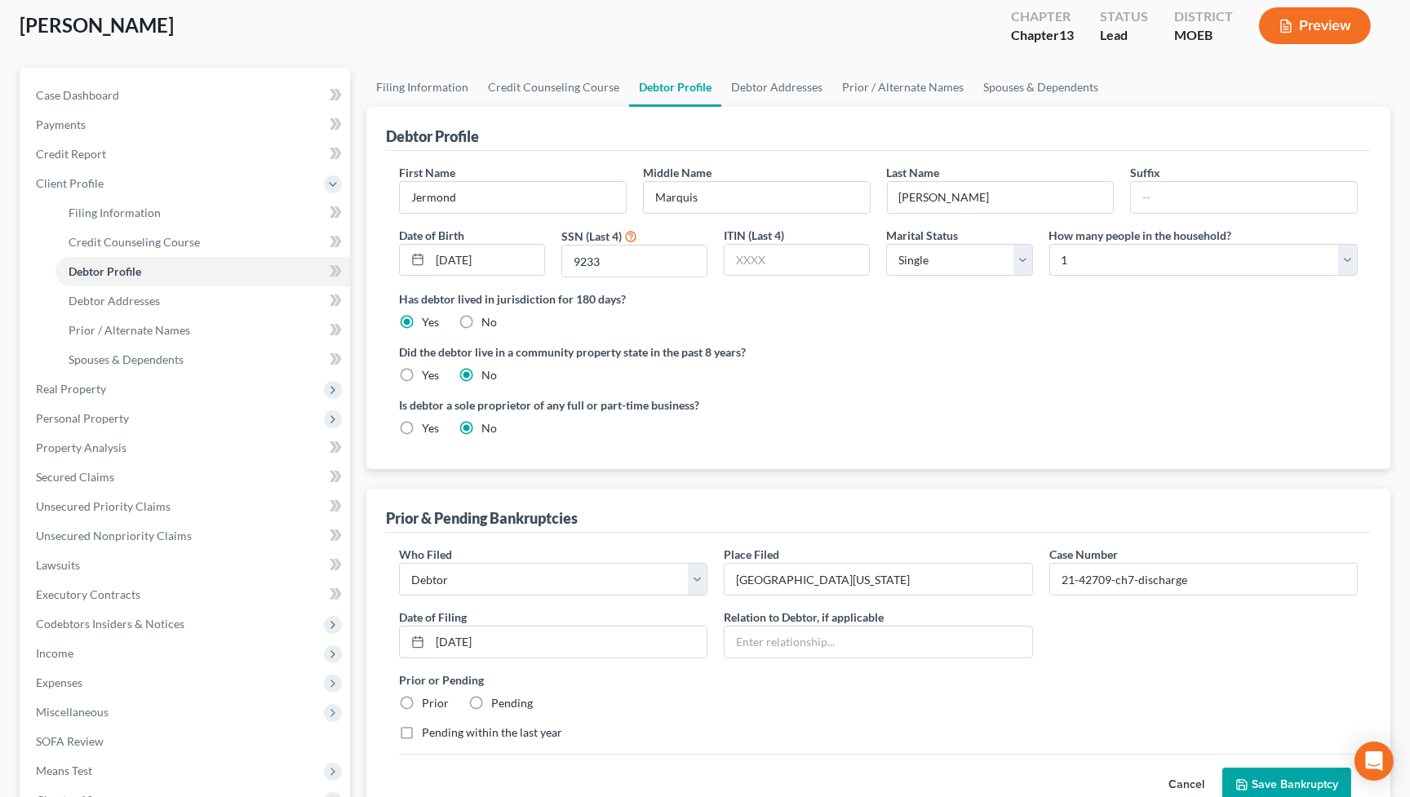
scroll to position [222, 0]
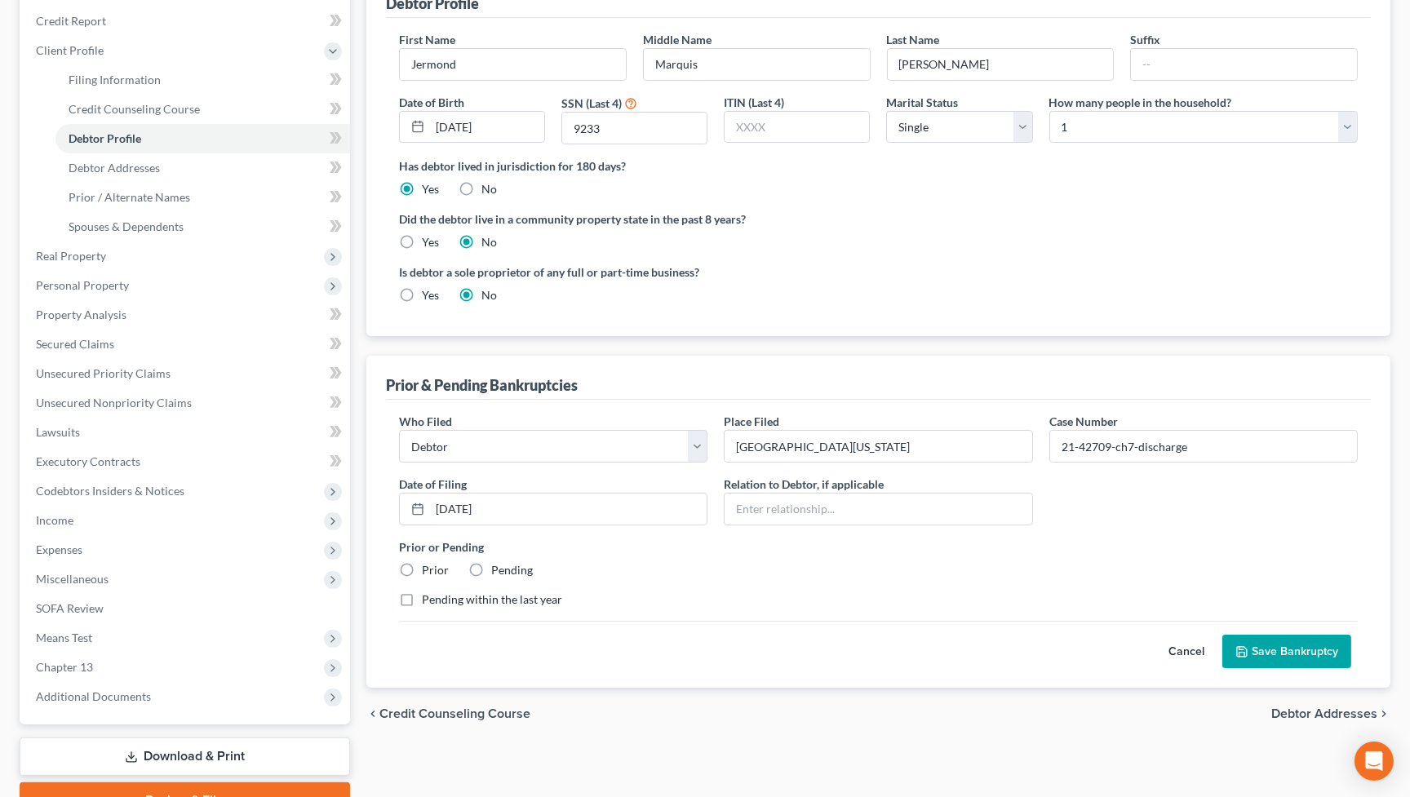
click at [422, 570] on label "Prior" at bounding box center [435, 570] width 27 height 16
click at [428, 570] on input "Prior" at bounding box center [433, 567] width 11 height 11
radio input "true"
click at [1266, 654] on button "Save Bankruptcy" at bounding box center [1287, 652] width 129 height 34
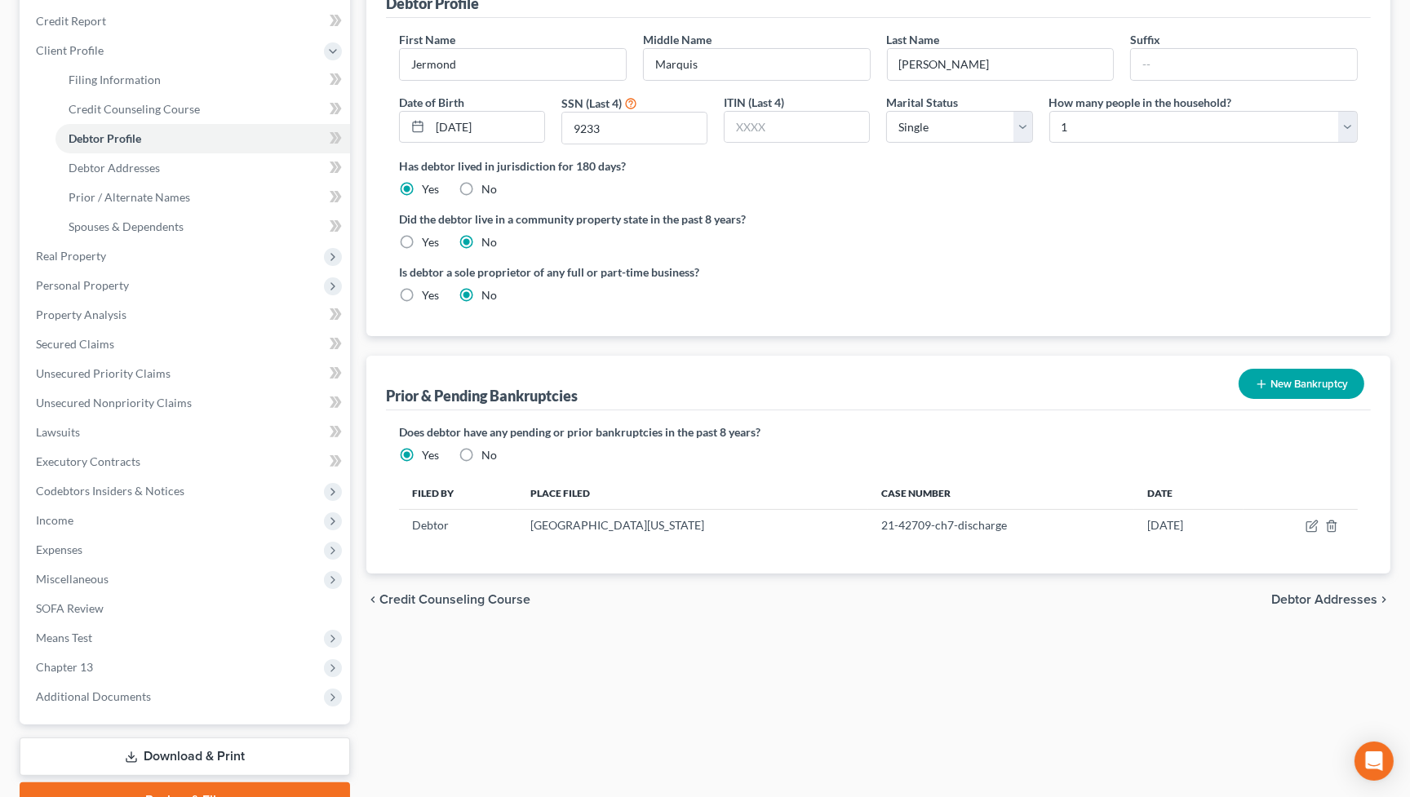
click at [1241, 238] on div "Did the debtor live in a community property state in the past 8 years? Yes No" at bounding box center [878, 231] width 959 height 40
click at [1184, 205] on ng-include "First Name [PERSON_NAME] Middle Name [PERSON_NAME] Last Name [PERSON_NAME] Suff…" at bounding box center [878, 174] width 959 height 286
click at [1151, 238] on div "Did the debtor live in a community property state in the past 8 years? Yes No" at bounding box center [878, 231] width 959 height 40
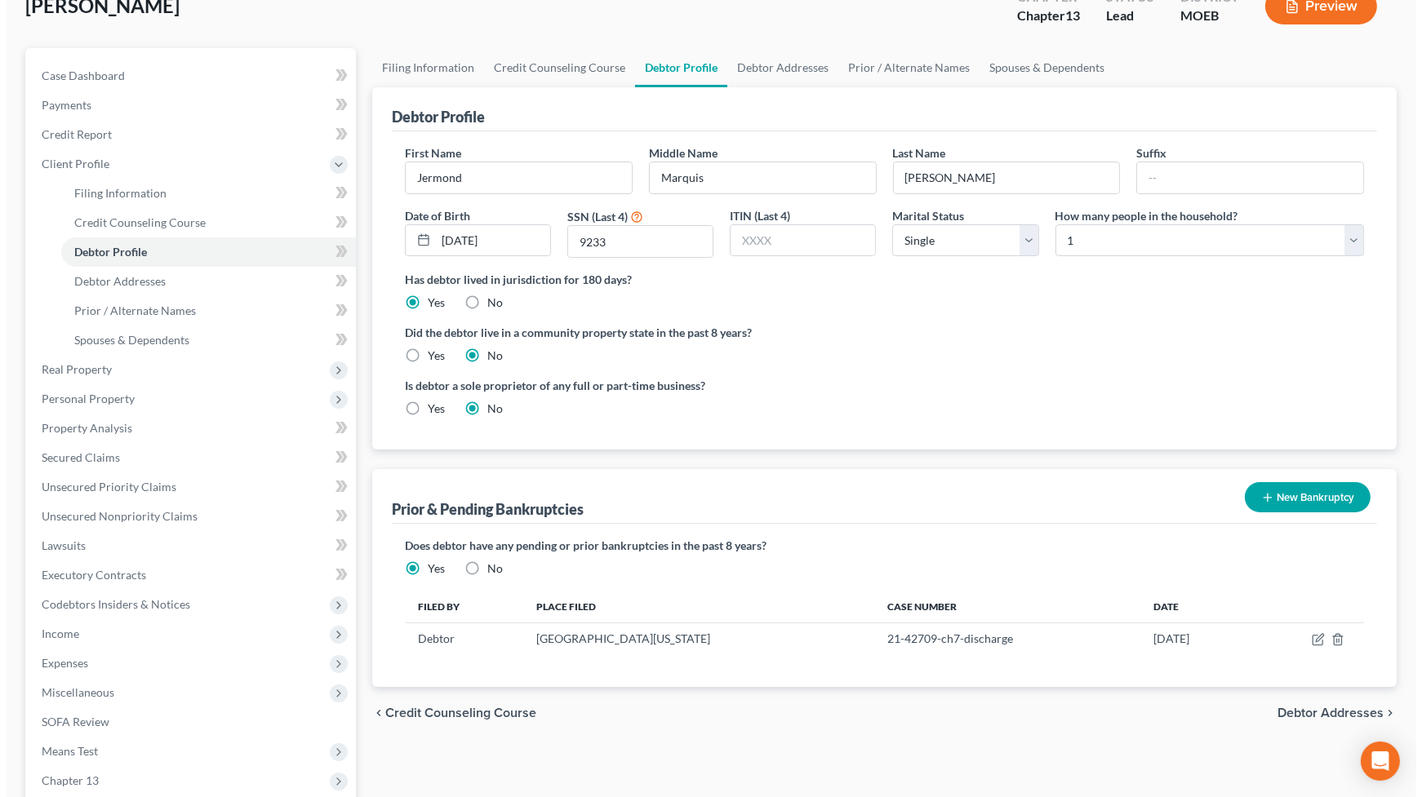
scroll to position [0, 0]
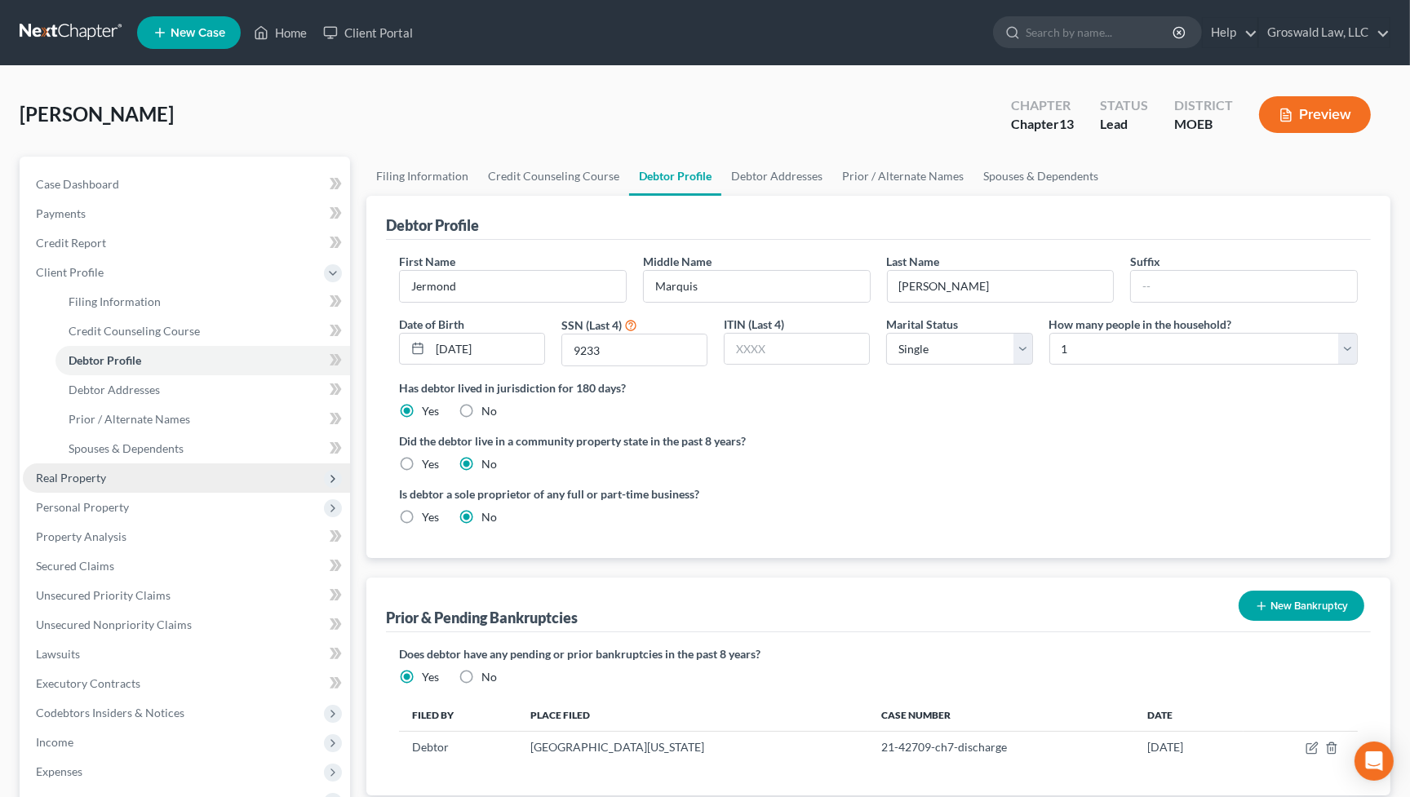
click at [90, 480] on span "Real Property" at bounding box center [71, 478] width 70 height 14
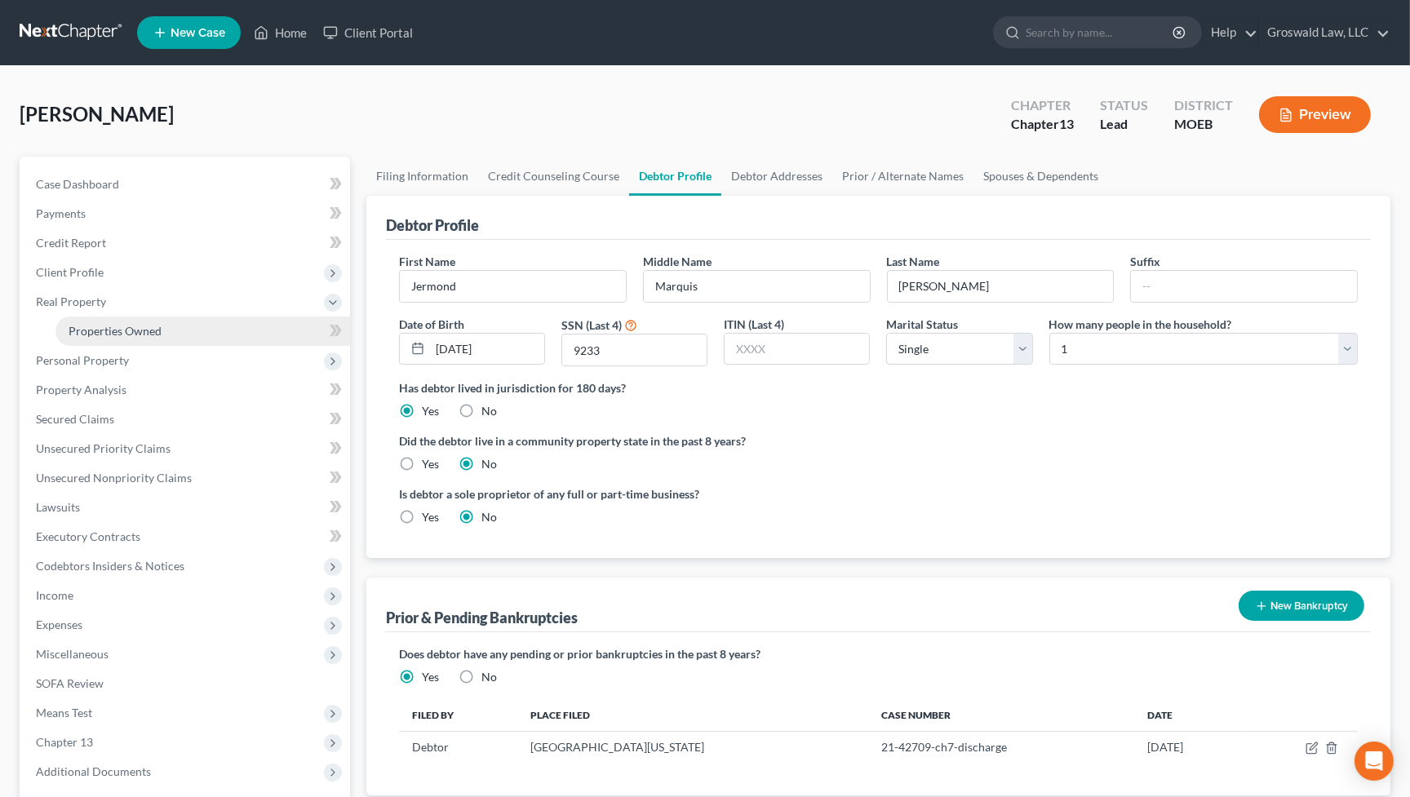
click at [172, 336] on link "Properties Owned" at bounding box center [203, 331] width 295 height 29
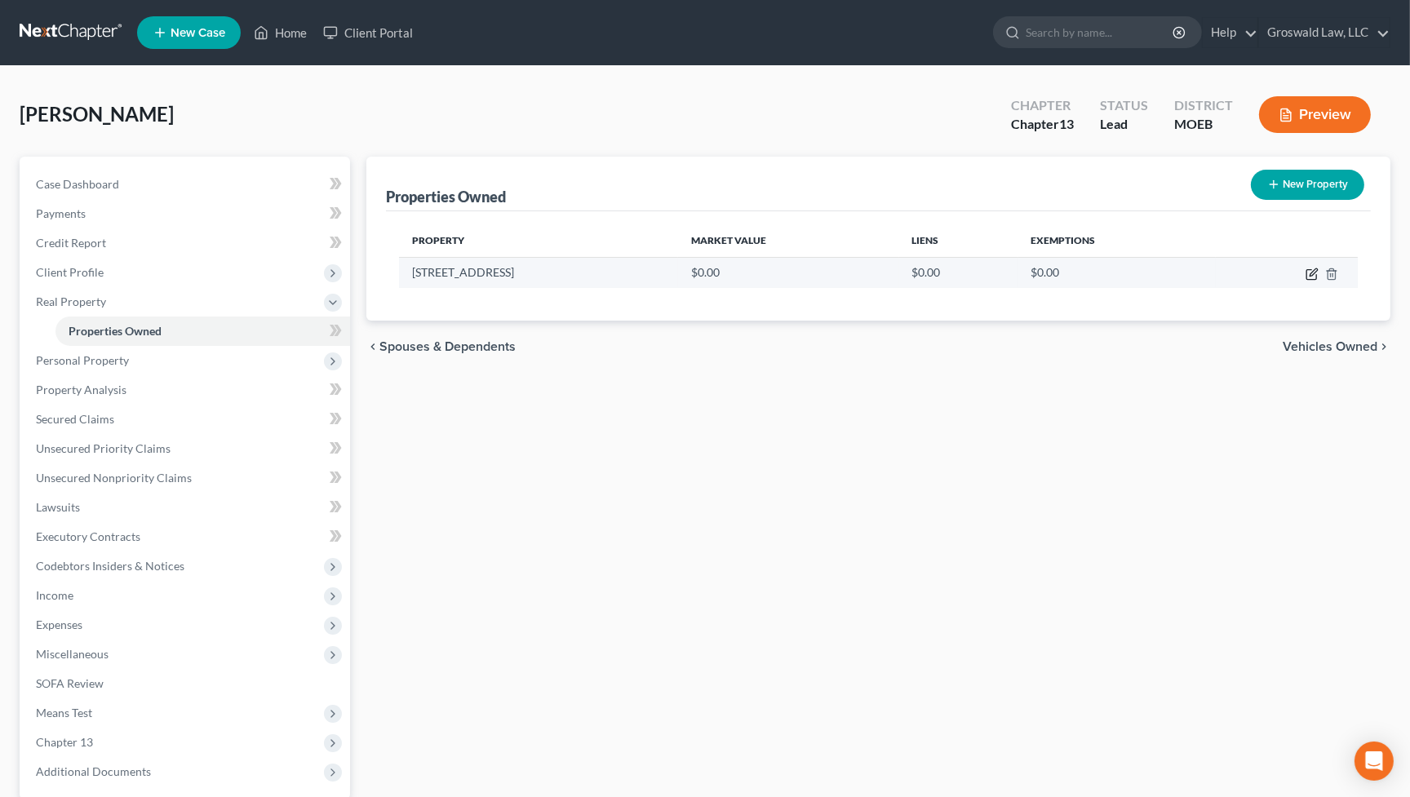
click at [1312, 272] on icon "button" at bounding box center [1313, 272] width 7 height 7
select select "26"
select select "100"
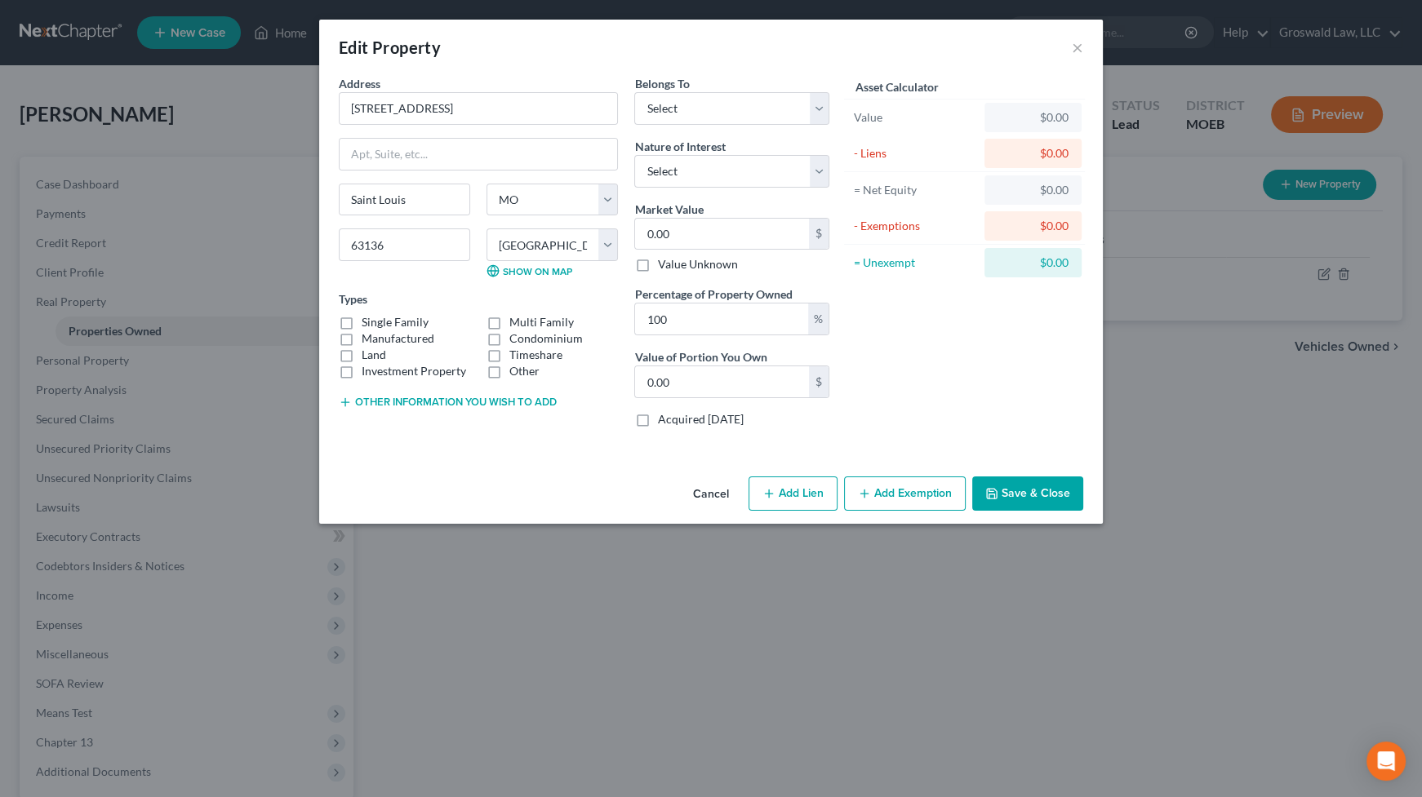
click at [362, 322] on label "Single Family" at bounding box center [395, 322] width 67 height 16
click at [368, 322] on input "Single Family" at bounding box center [373, 319] width 11 height 11
checkbox input "true"
drag, startPoint x: 924, startPoint y: 324, endPoint x: 744, endPoint y: 176, distance: 232.5
click at [922, 319] on div "Asset Calculator Value $0.00 - Liens $0.00 = Net Equity $0.00 - Exemptions $0.0…" at bounding box center [964, 258] width 254 height 366
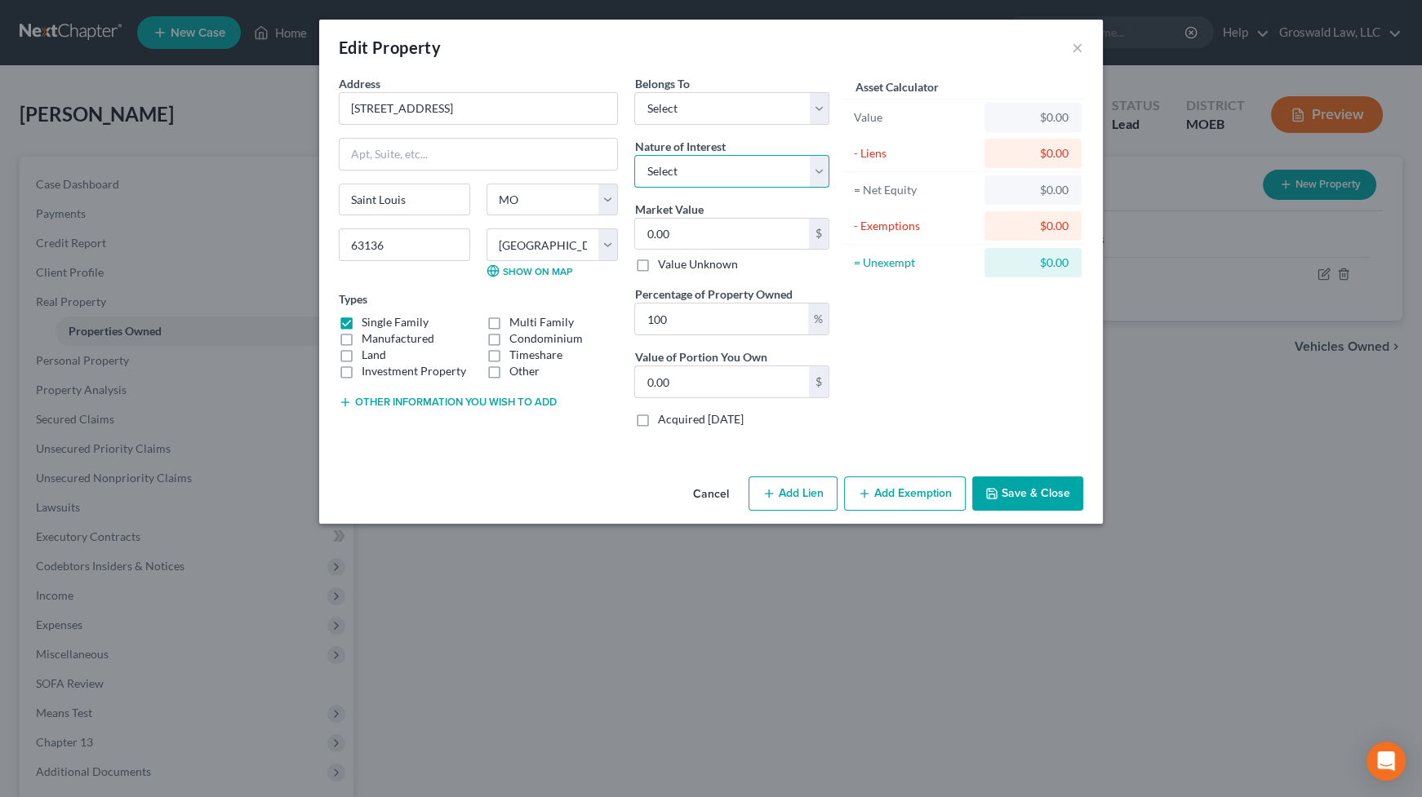
click at [710, 165] on select "Select Fee Simple Joint Tenant Life Estate Equitable Interest Future Interest T…" at bounding box center [731, 171] width 195 height 33
select select "0"
click at [634, 155] on select "Select Fee Simple Joint Tenant Life Estate Equitable Interest Future Interest T…" at bounding box center [731, 171] width 195 height 33
click at [710, 220] on input "0.00" at bounding box center [722, 234] width 174 height 31
type input "1"
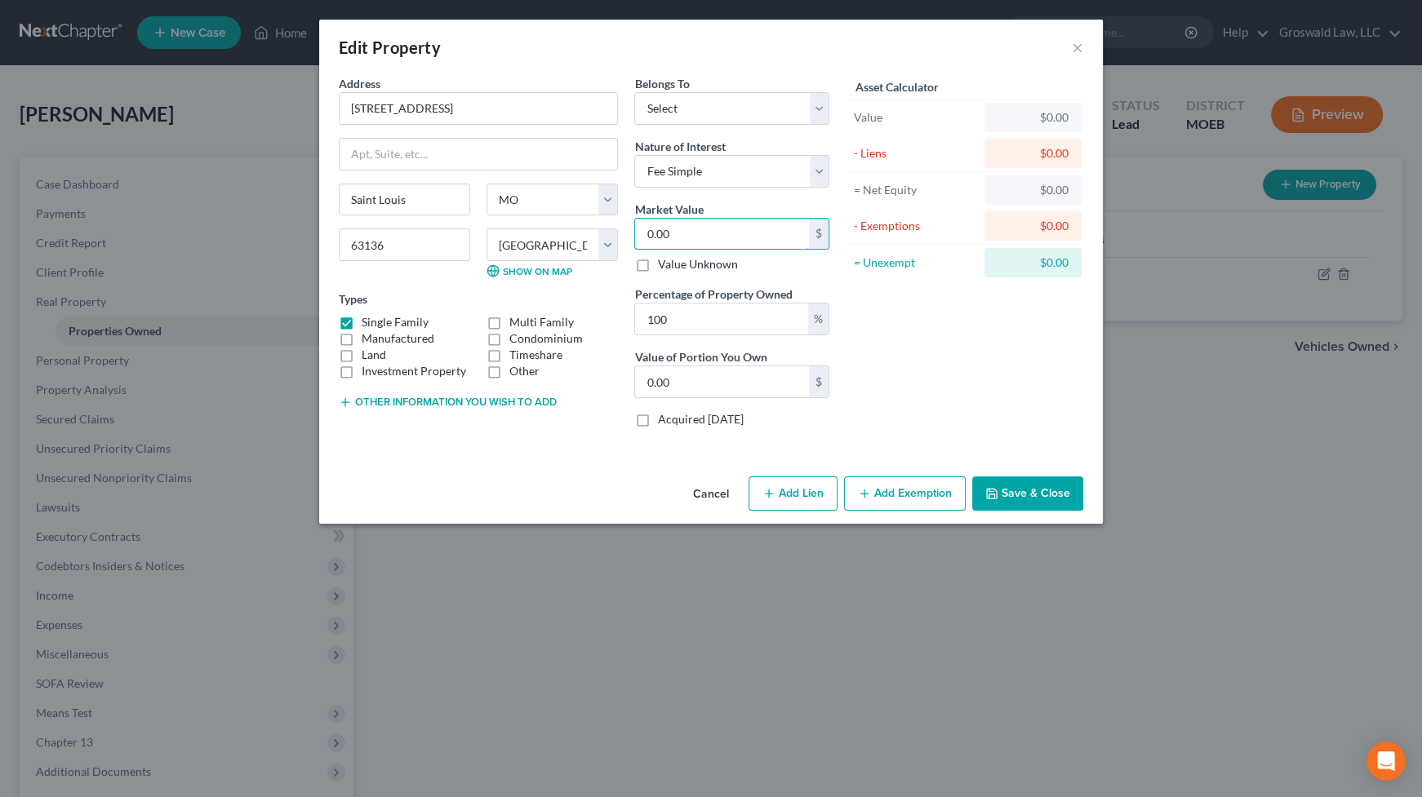
type input "1.00"
type input "16"
type input "16.00"
type input "167"
type input "167.00"
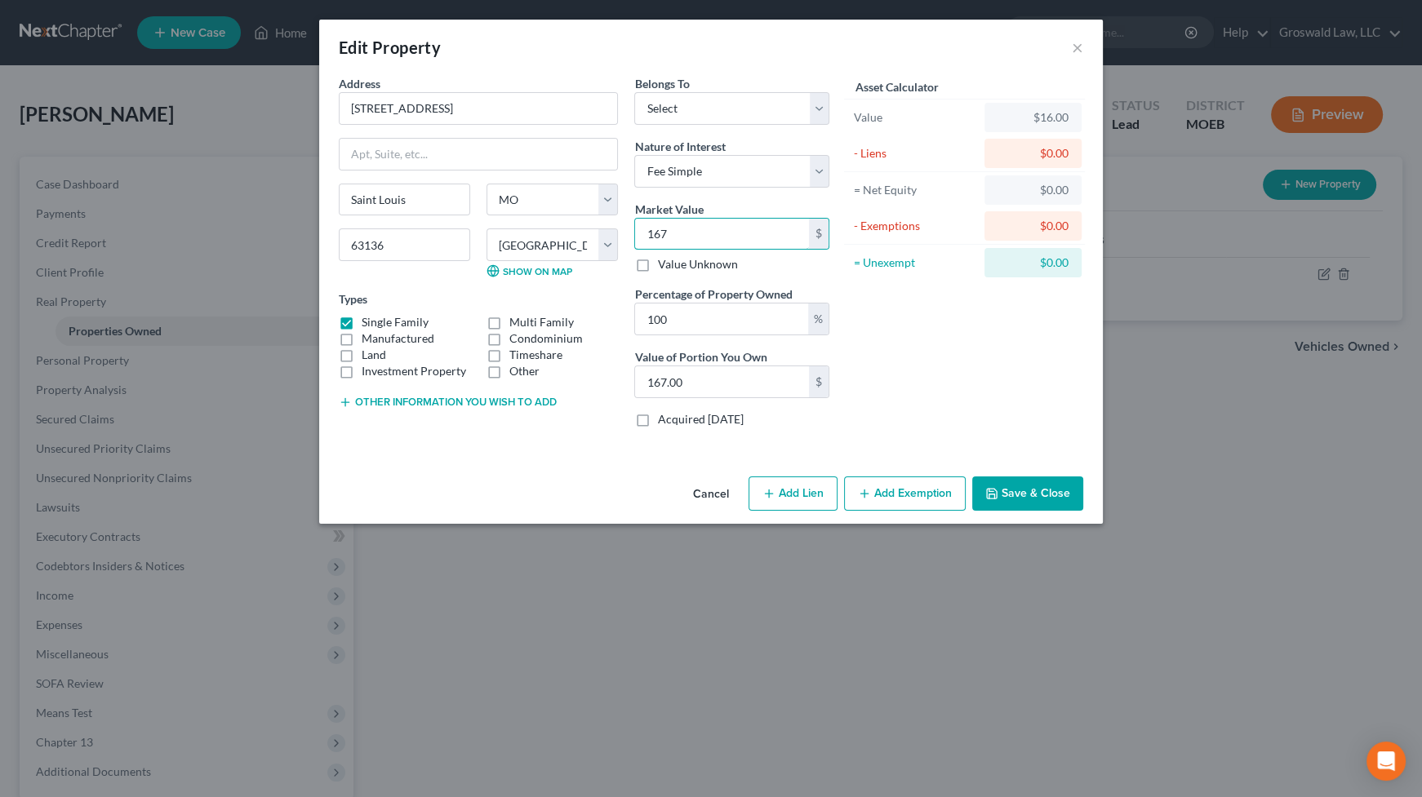
type input "1670"
type input "1,670.00"
type input "1,6700"
type input "16,700.00"
type input "16,7000"
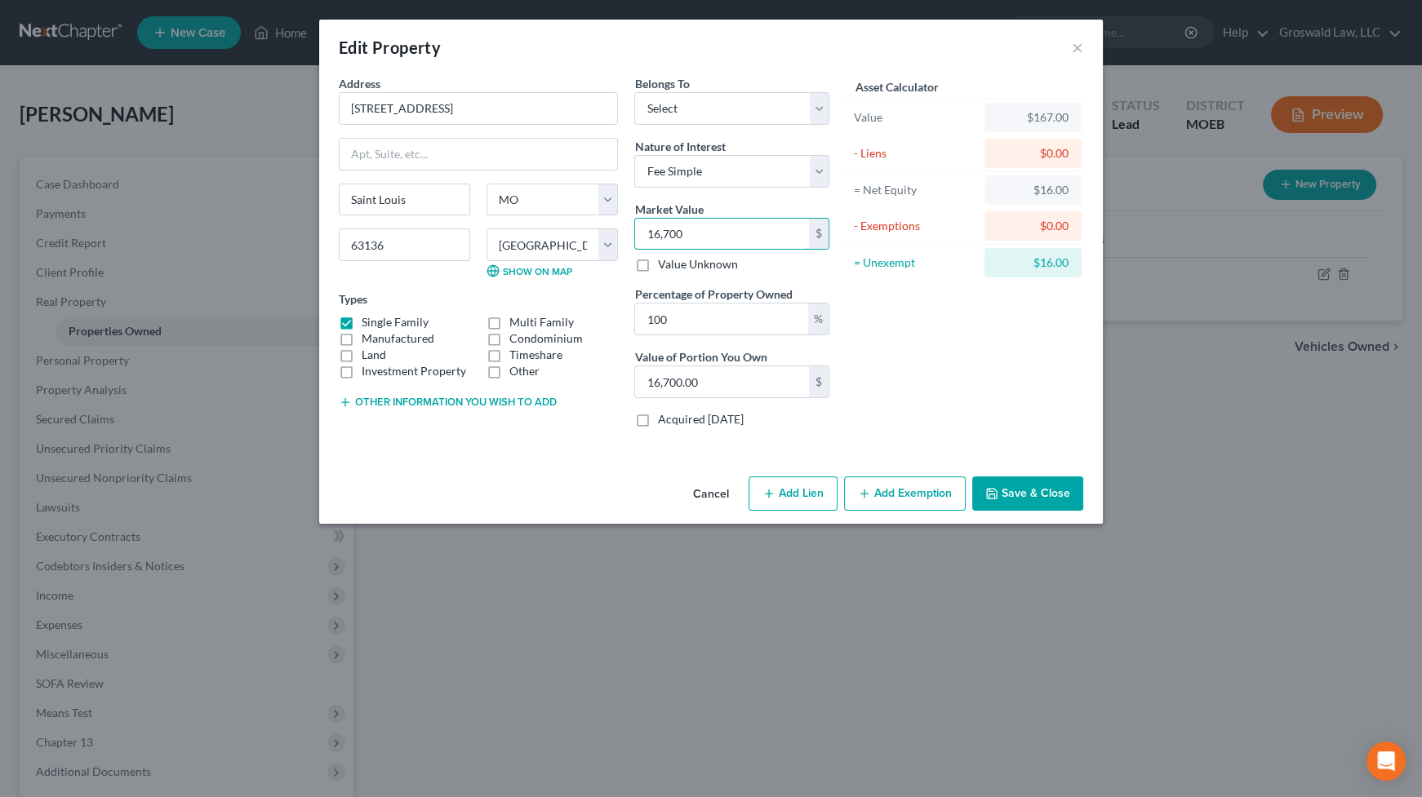
type input "167,000.00"
type input "167,000"
click at [1043, 488] on button "Save & Close" at bounding box center [1027, 494] width 111 height 34
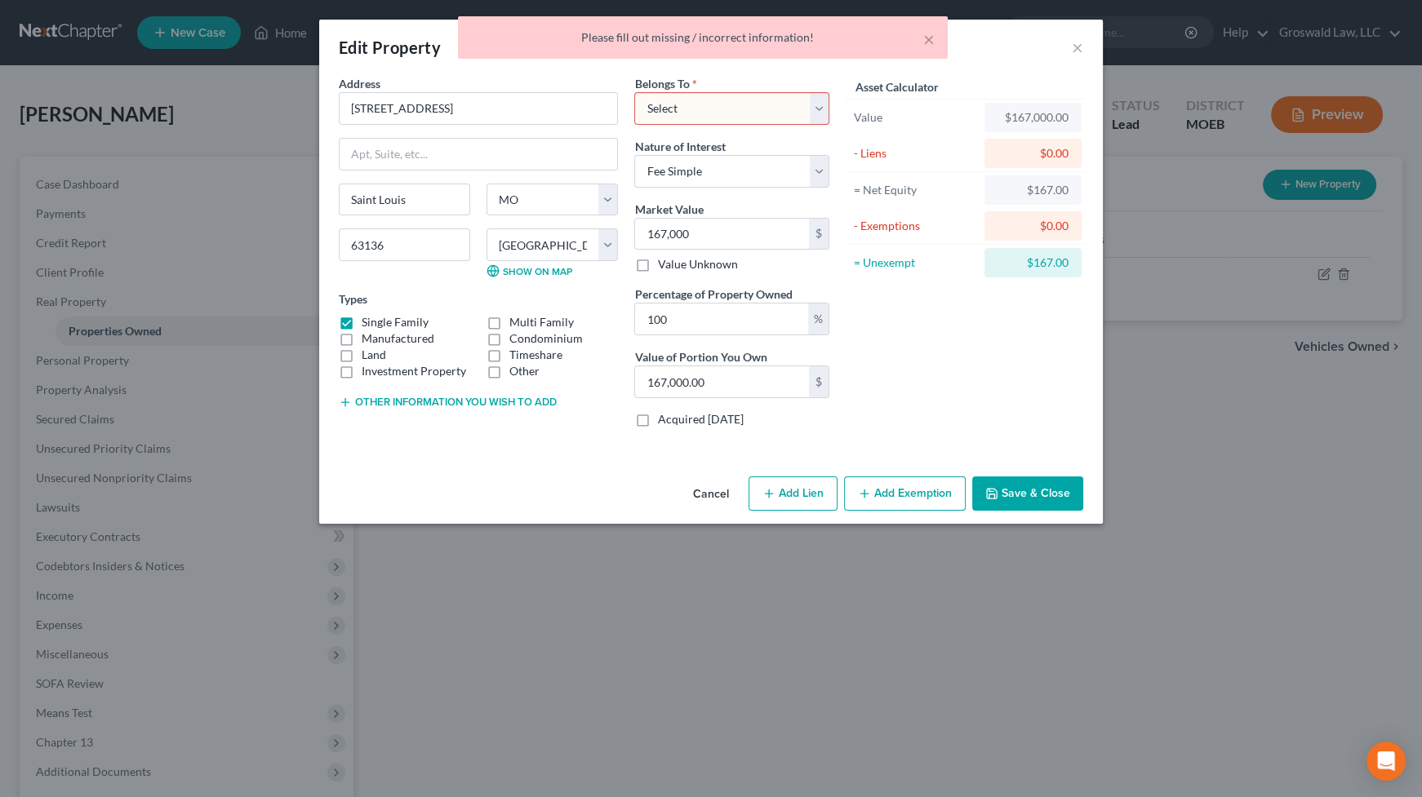
click at [693, 103] on select "Select Debtor 1 Only Debtor 2 Only Debtor 1 And Debtor 2 Only At Least One Of T…" at bounding box center [731, 108] width 195 height 33
select select "0"
click at [634, 92] on select "Select Debtor 1 Only Debtor 2 Only Debtor 1 And Debtor 2 Only At Least One Of T…" at bounding box center [731, 108] width 195 height 33
click at [1037, 496] on button "Save & Close" at bounding box center [1027, 494] width 111 height 34
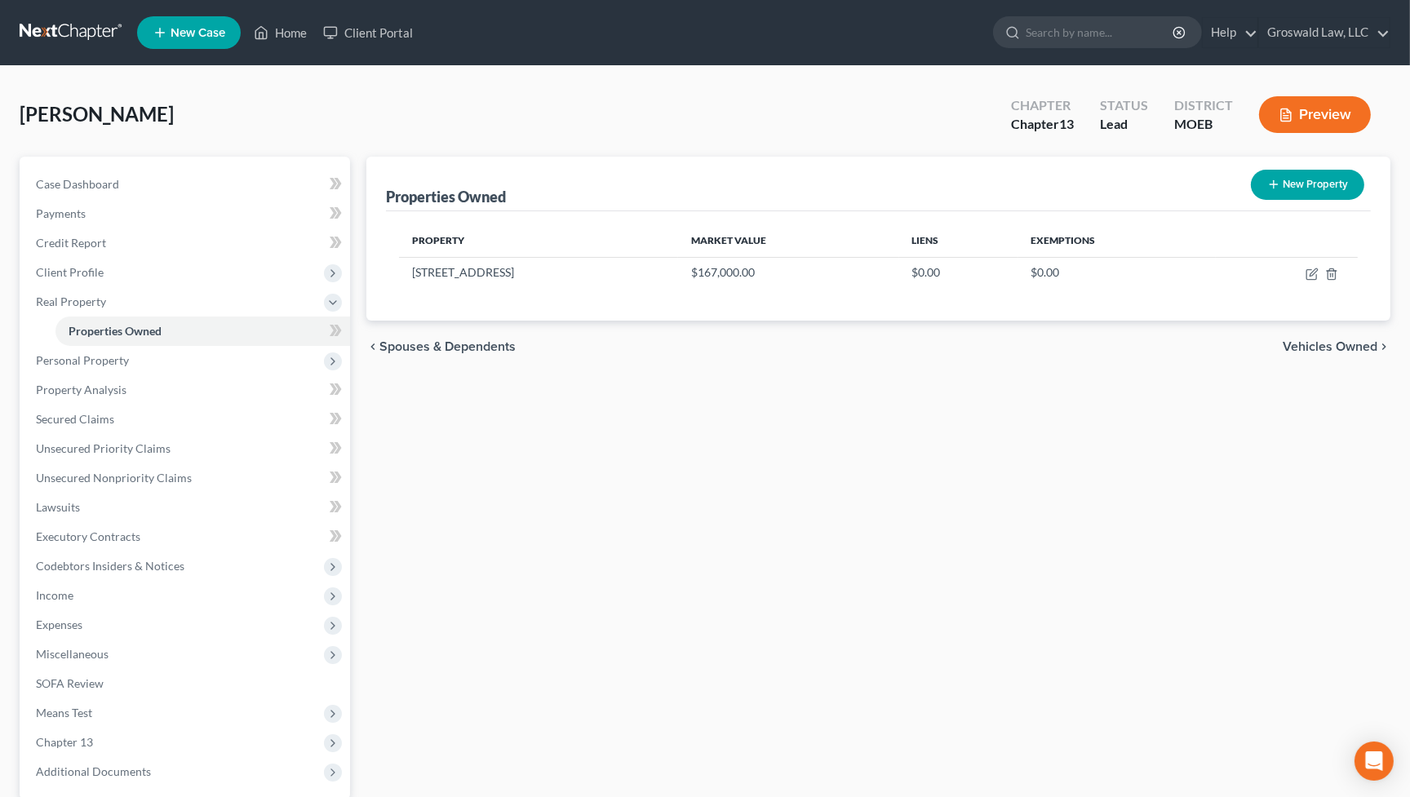
click at [874, 493] on div "Properties Owned New Property Property Market Value Liens Exemptions [STREET_AD…" at bounding box center [878, 525] width 1041 height 737
click at [873, 506] on div "Properties Owned New Property Property Market Value Liens Exemptions [STREET_AD…" at bounding box center [878, 525] width 1041 height 737
click at [100, 268] on span "Client Profile" at bounding box center [70, 272] width 68 height 14
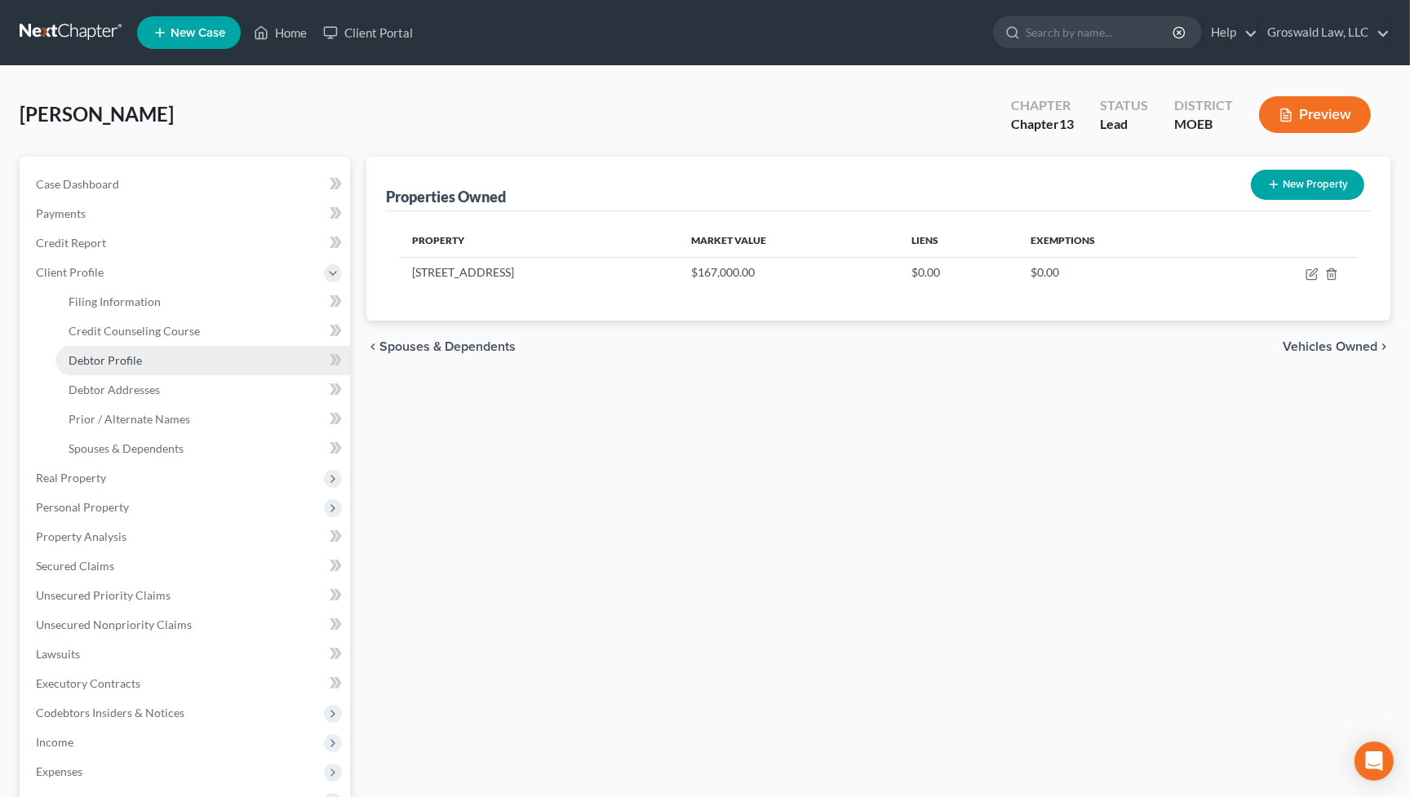
click at [132, 353] on span "Debtor Profile" at bounding box center [105, 360] width 73 height 14
select select "0"
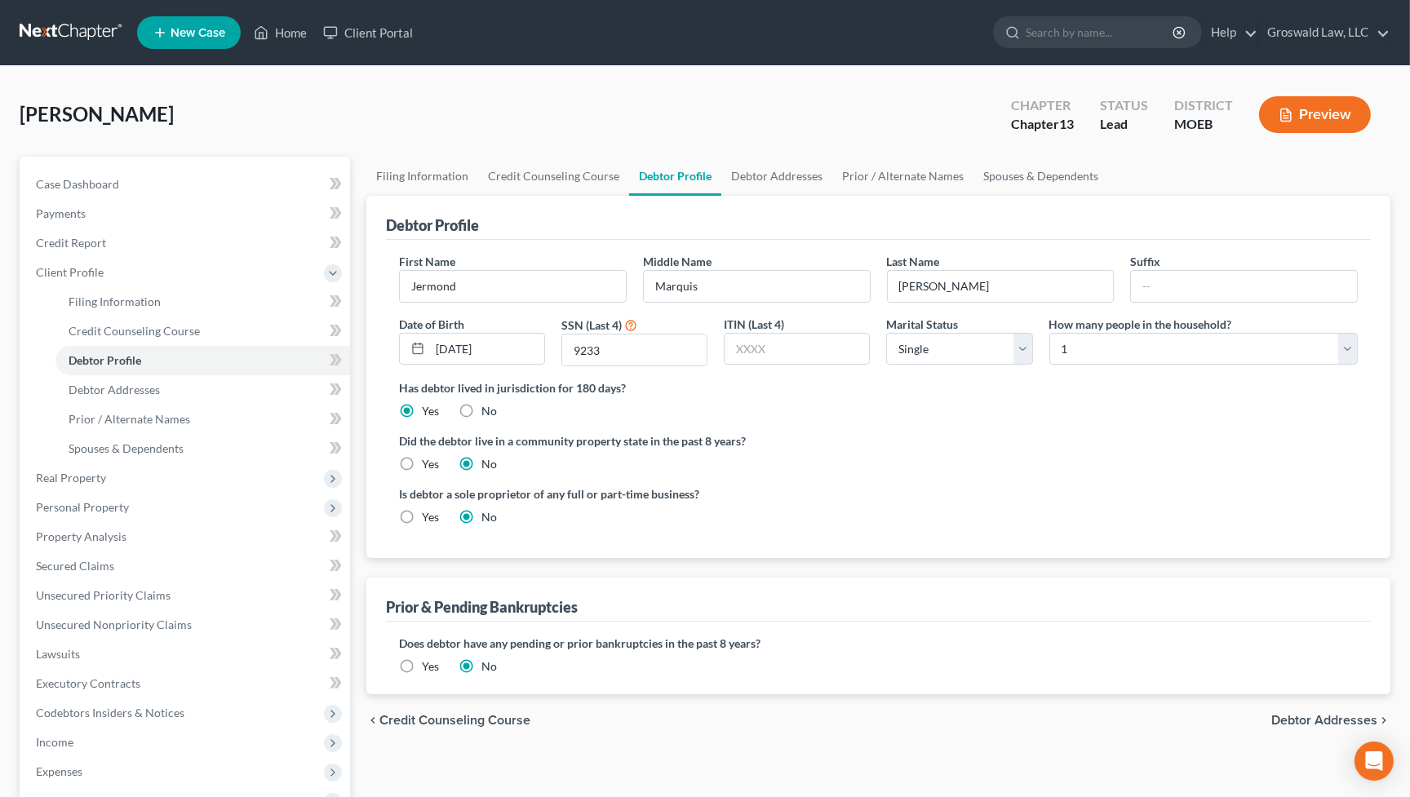
radio input "true"
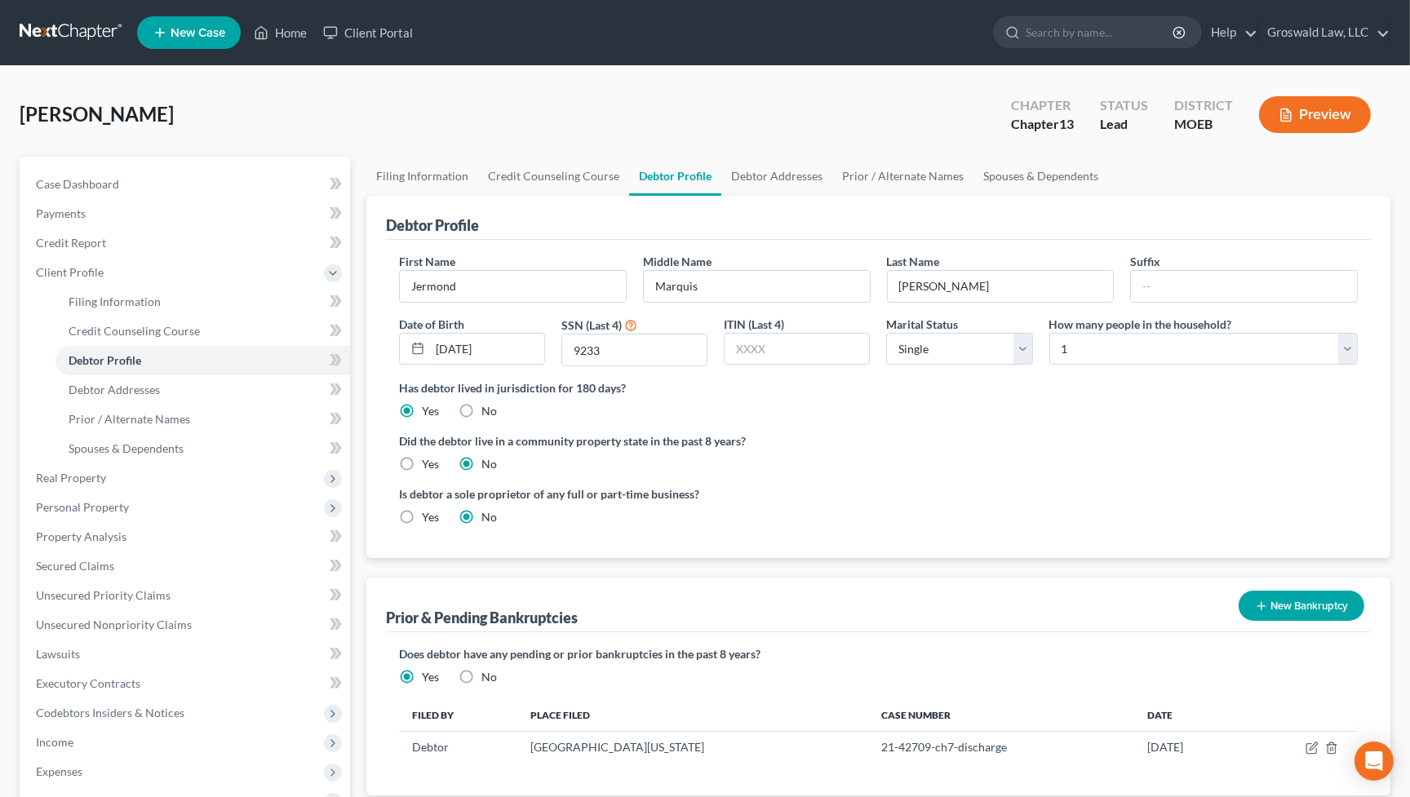
click at [972, 426] on ng-include "First Name [PERSON_NAME] Middle Name [PERSON_NAME] Last Name [PERSON_NAME] Suff…" at bounding box center [878, 396] width 959 height 286
click at [784, 180] on link "Debtor Addresses" at bounding box center [777, 176] width 111 height 39
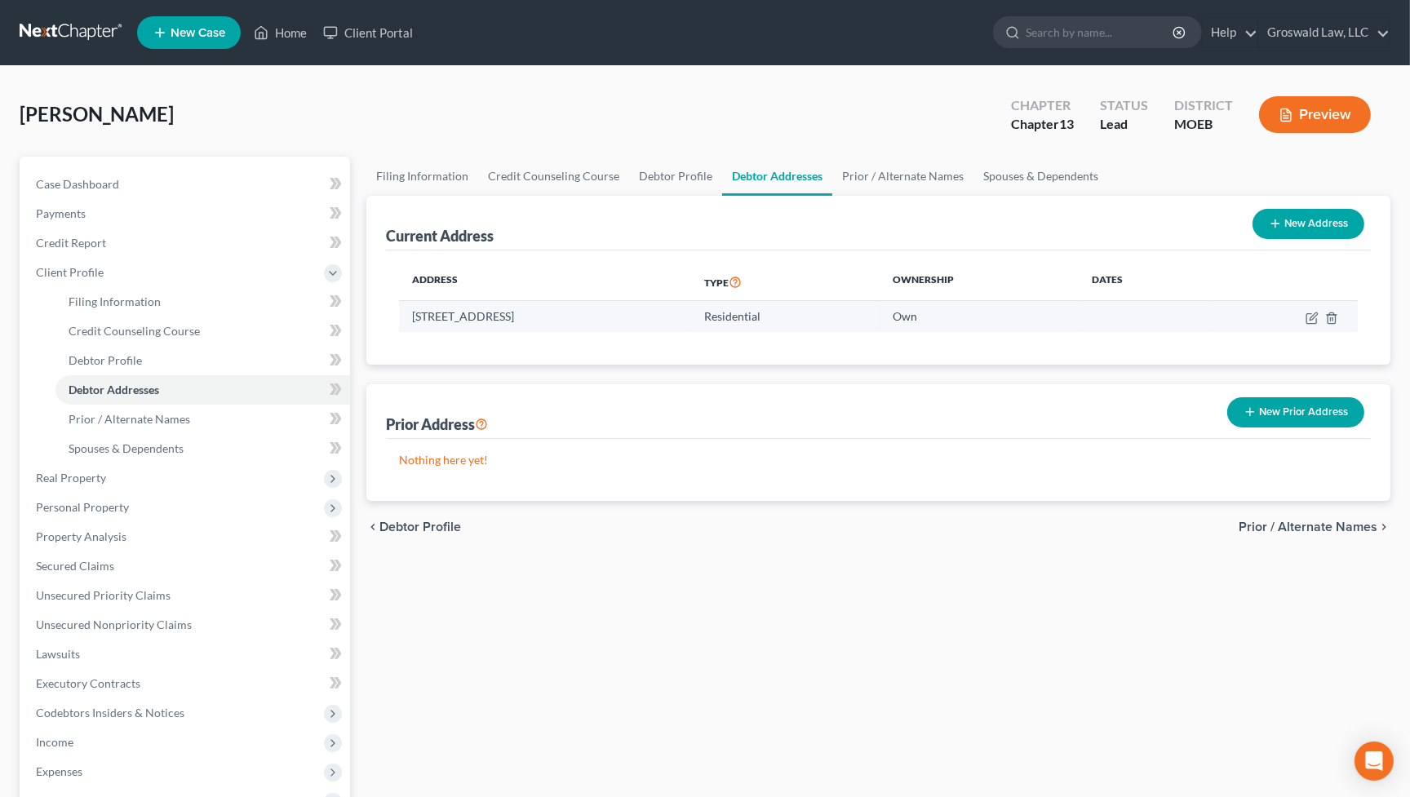
drag, startPoint x: 468, startPoint y: 317, endPoint x: 402, endPoint y: 311, distance: 66.4
click at [402, 313] on td "[STREET_ADDRESS]" at bounding box center [545, 316] width 292 height 31
copy td "[STREET_ADDRESS]"
click at [797, 605] on div "Filing Information Credit Counseling Course Debtor Profile Debtor Addresses Pri…" at bounding box center [878, 599] width 1041 height 884
click at [827, 588] on div "Filing Information Credit Counseling Course Debtor Profile Debtor Addresses Pri…" at bounding box center [878, 599] width 1041 height 884
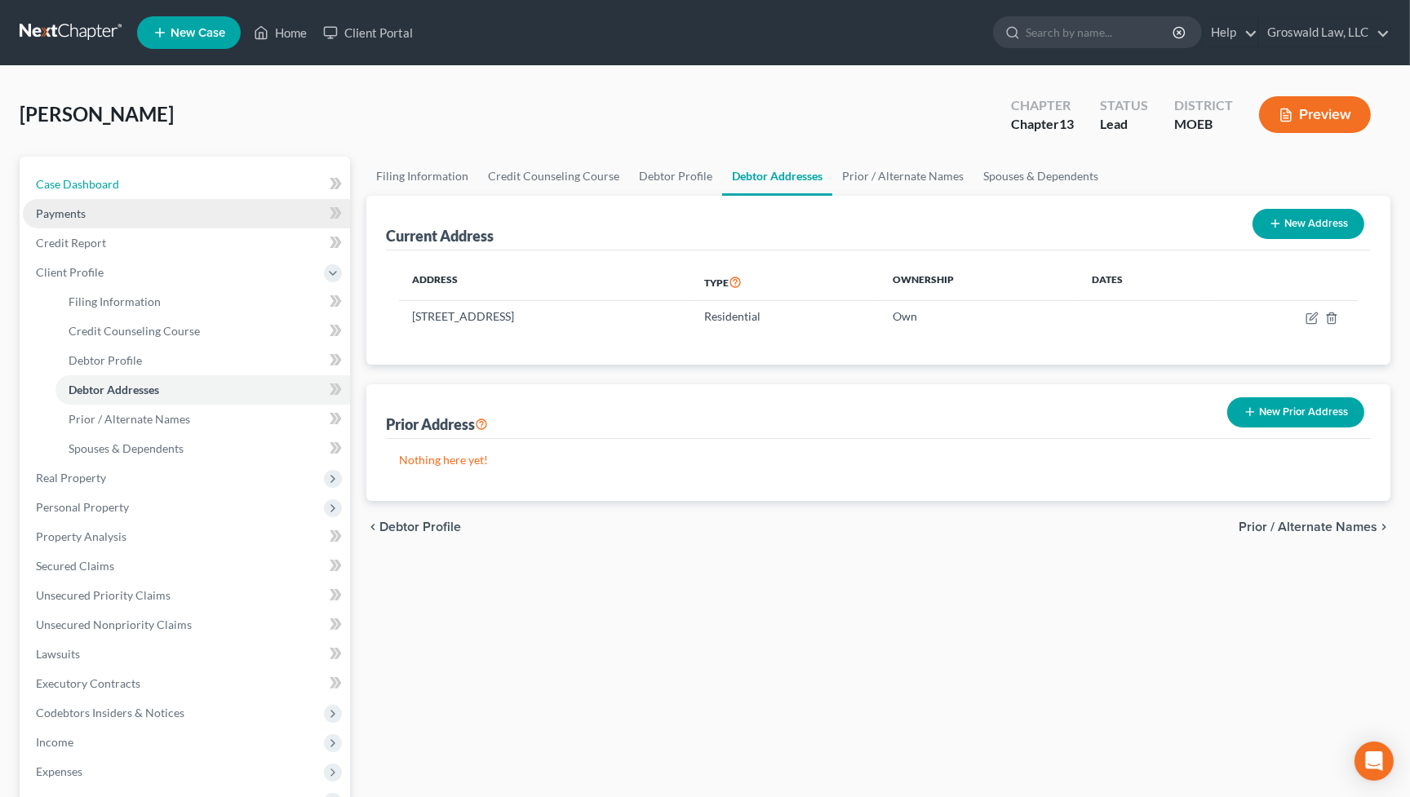
drag, startPoint x: 146, startPoint y: 189, endPoint x: 182, endPoint y: 207, distance: 40.5
click at [146, 189] on link "Case Dashboard" at bounding box center [186, 184] width 327 height 29
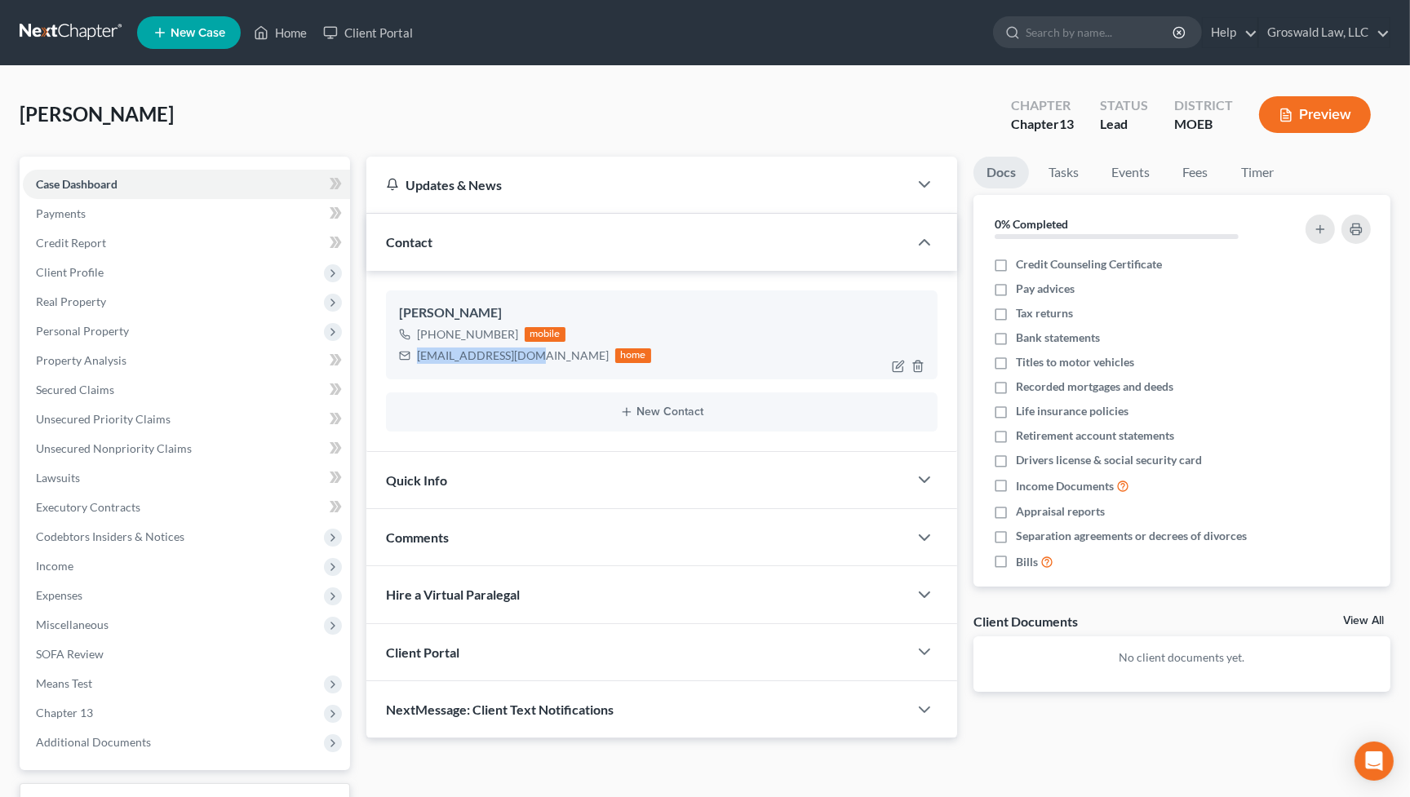
drag, startPoint x: 532, startPoint y: 359, endPoint x: 442, endPoint y: 340, distance: 92.5
click at [399, 364] on div "[EMAIL_ADDRESS][DOMAIN_NAME] home" at bounding box center [525, 355] width 252 height 21
copy div "[EMAIL_ADDRESS][DOMAIN_NAME]"
click at [91, 561] on span "Income" at bounding box center [186, 566] width 327 height 29
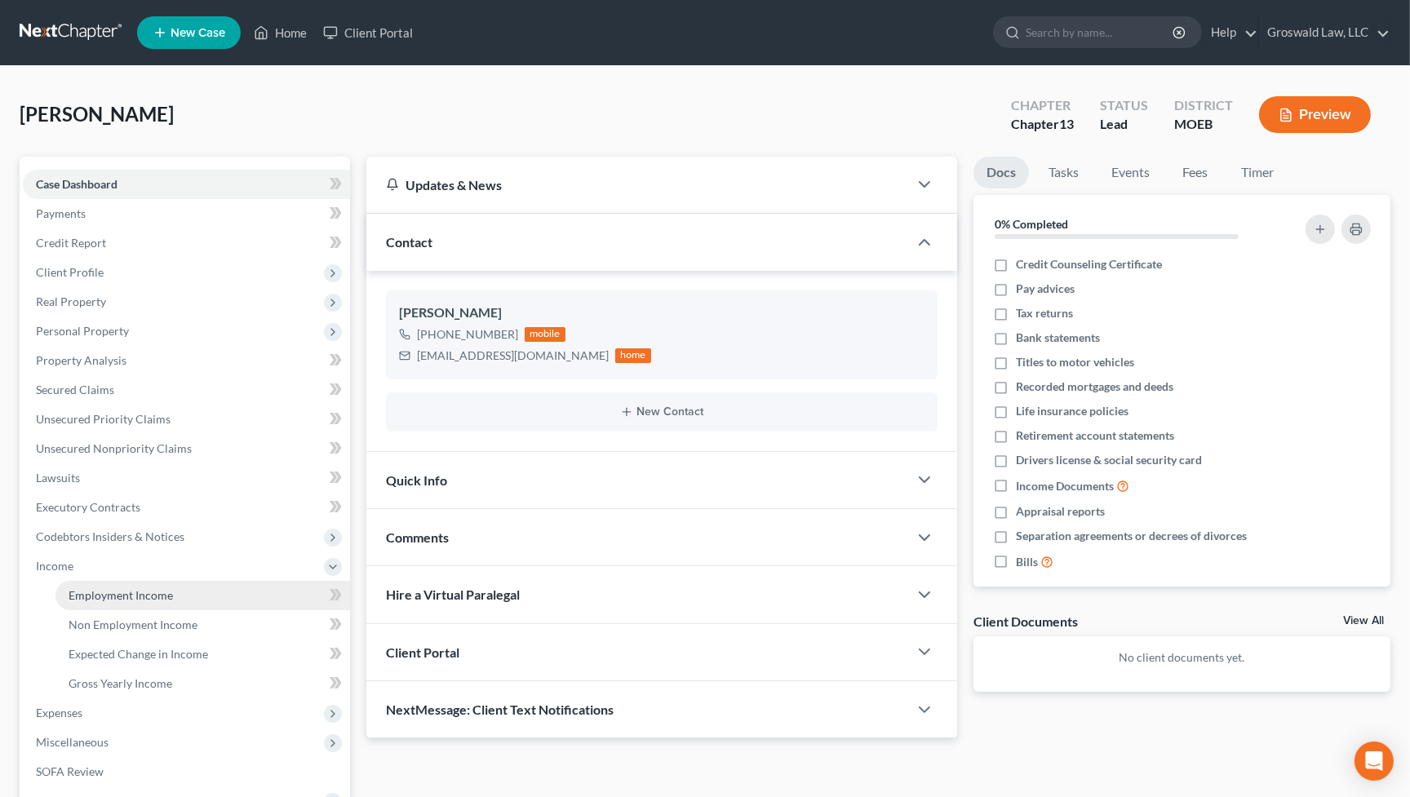
click at [122, 589] on span "Employment Income" at bounding box center [121, 595] width 104 height 14
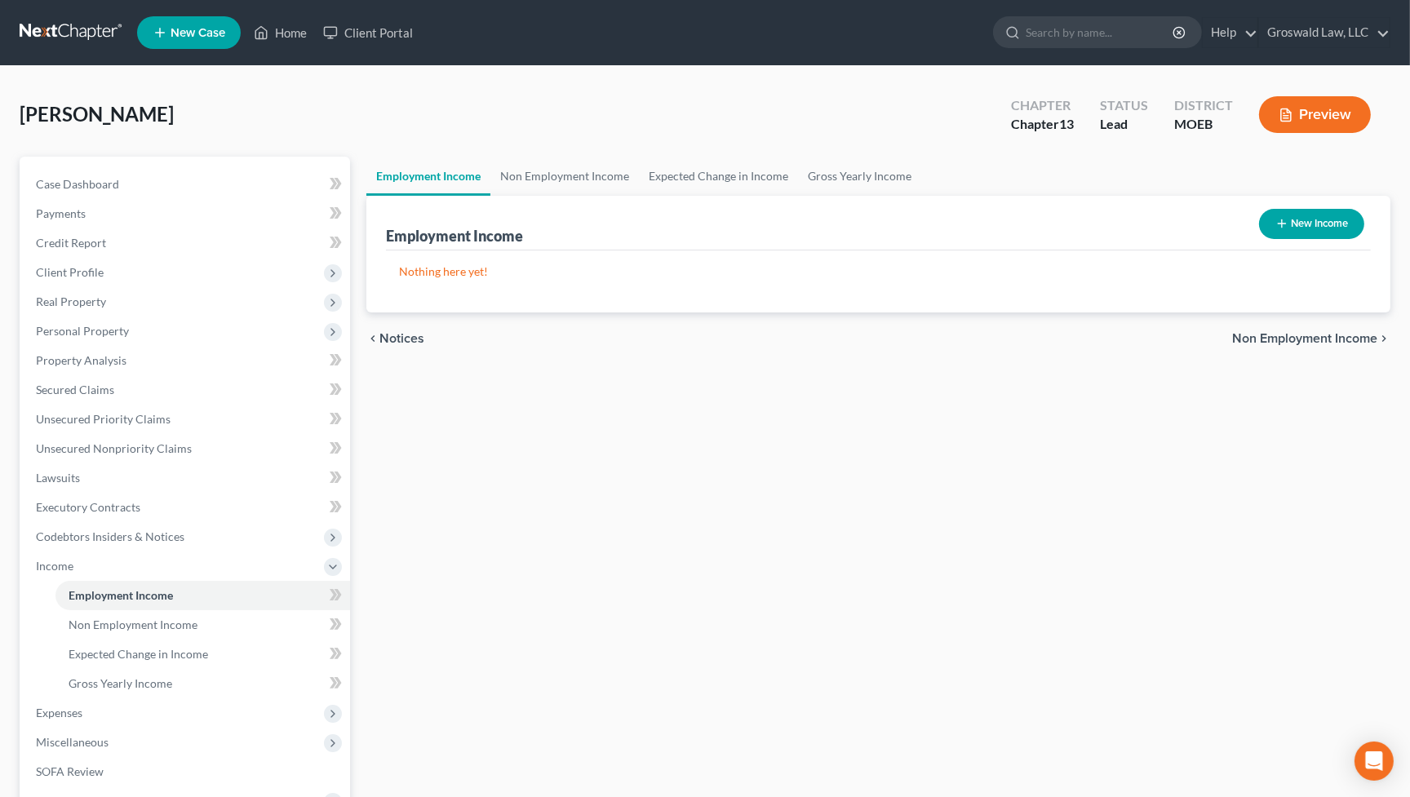
click at [1321, 222] on button "New Income" at bounding box center [1311, 224] width 105 height 30
select select "0"
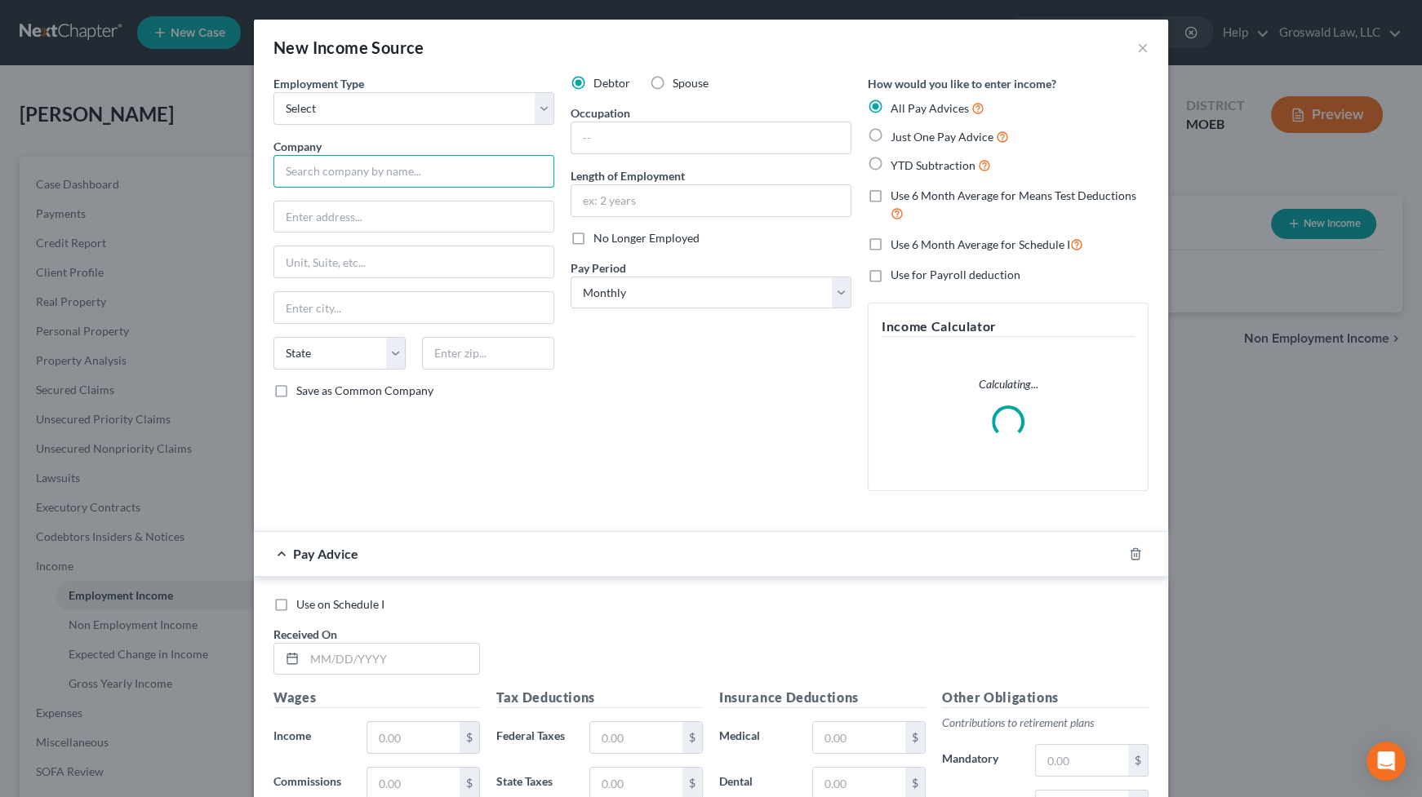
click at [374, 167] on input "text" at bounding box center [413, 171] width 281 height 33
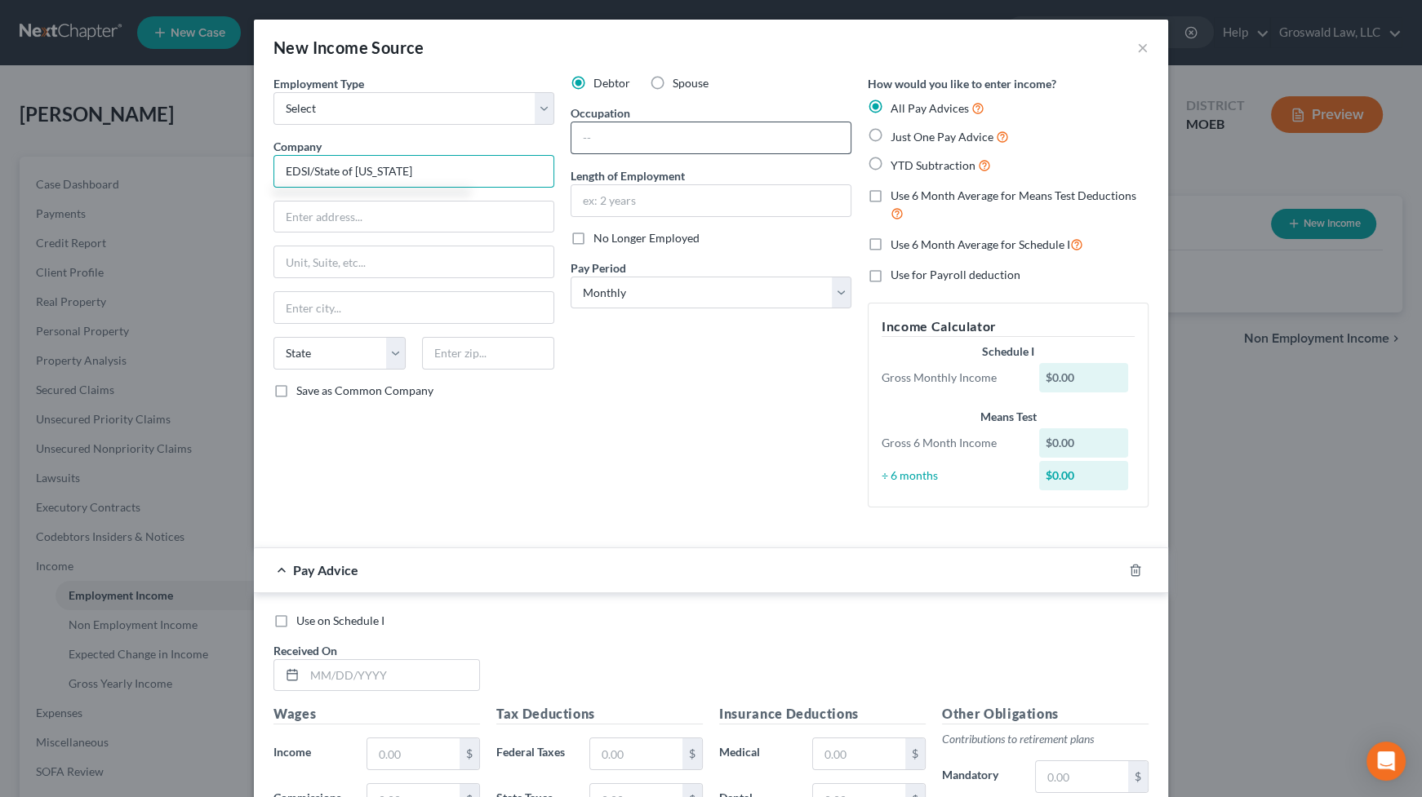
type input "EDSI/State of [US_STATE]"
click at [717, 140] on input "text" at bounding box center [710, 137] width 279 height 31
type input "Case Manager"
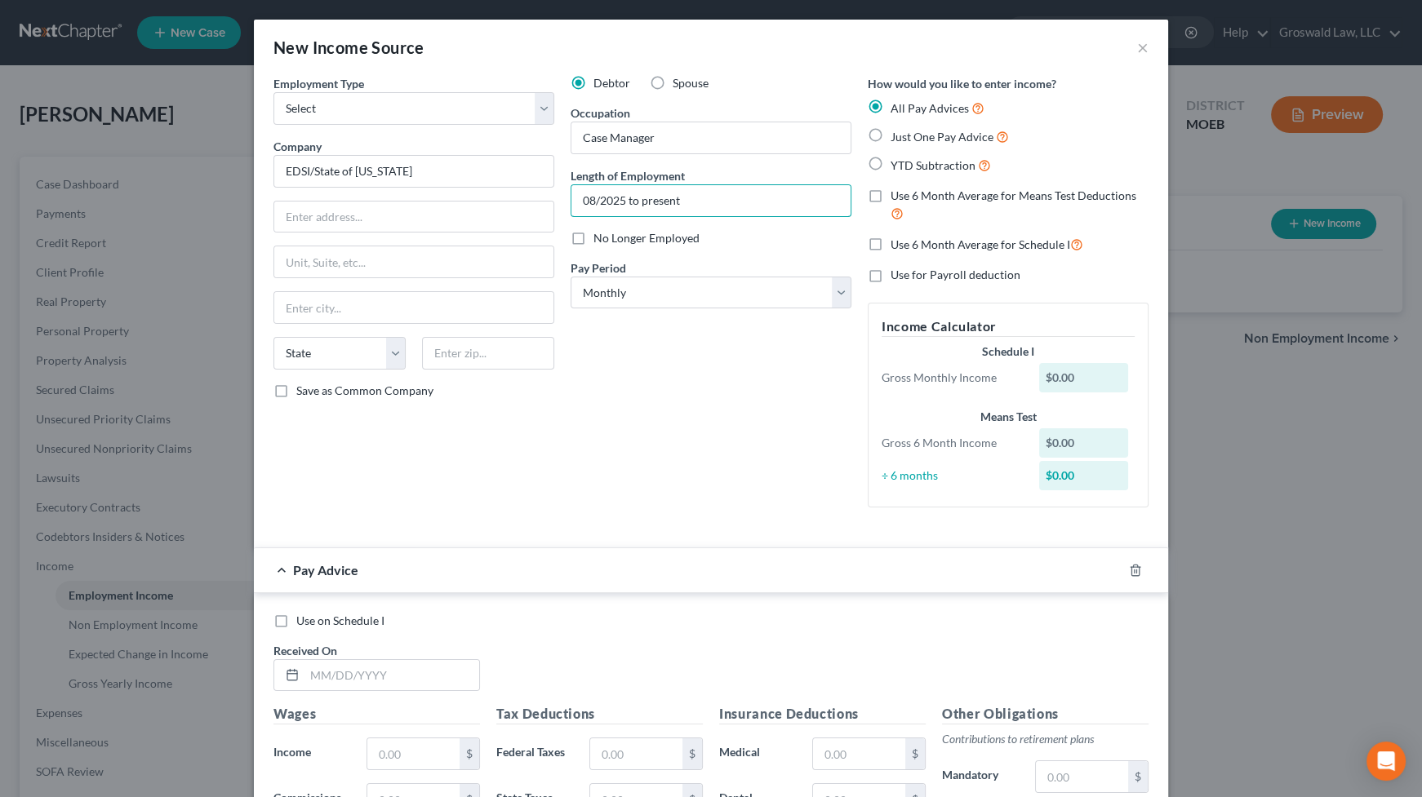
type input "08/2025 to present"
click at [618, 403] on div "Debtor Spouse Occupation Case Manager Length of Employment 08/2025 to present N…" at bounding box center [710, 298] width 297 height 446
click at [410, 104] on select "Select Full or [DEMOGRAPHIC_DATA] Employment Self Employment" at bounding box center [413, 108] width 281 height 33
select select "0"
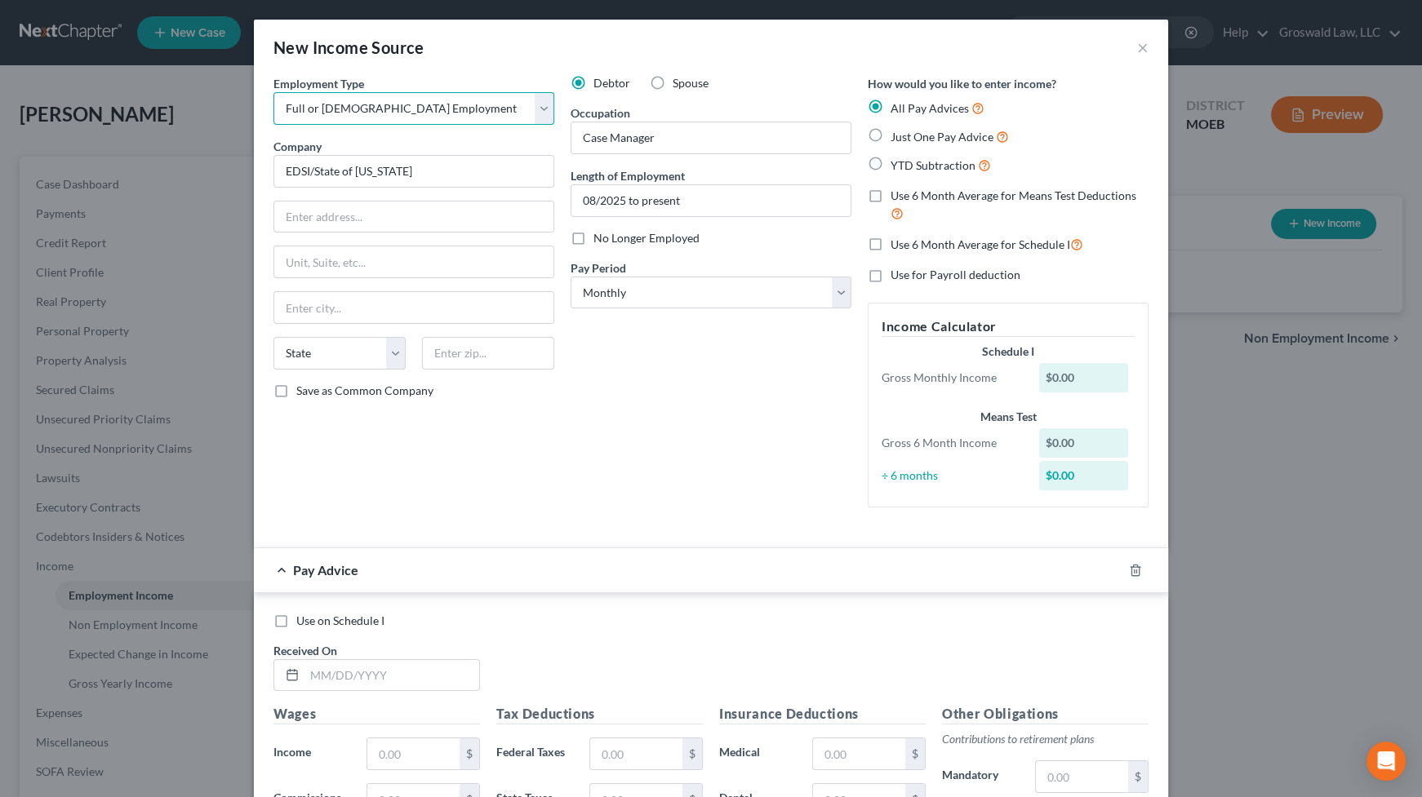
click at [273, 92] on select "Select Full or [DEMOGRAPHIC_DATA] Employment Self Employment" at bounding box center [413, 108] width 281 height 33
click at [1134, 567] on icon "button" at bounding box center [1135, 570] width 13 height 13
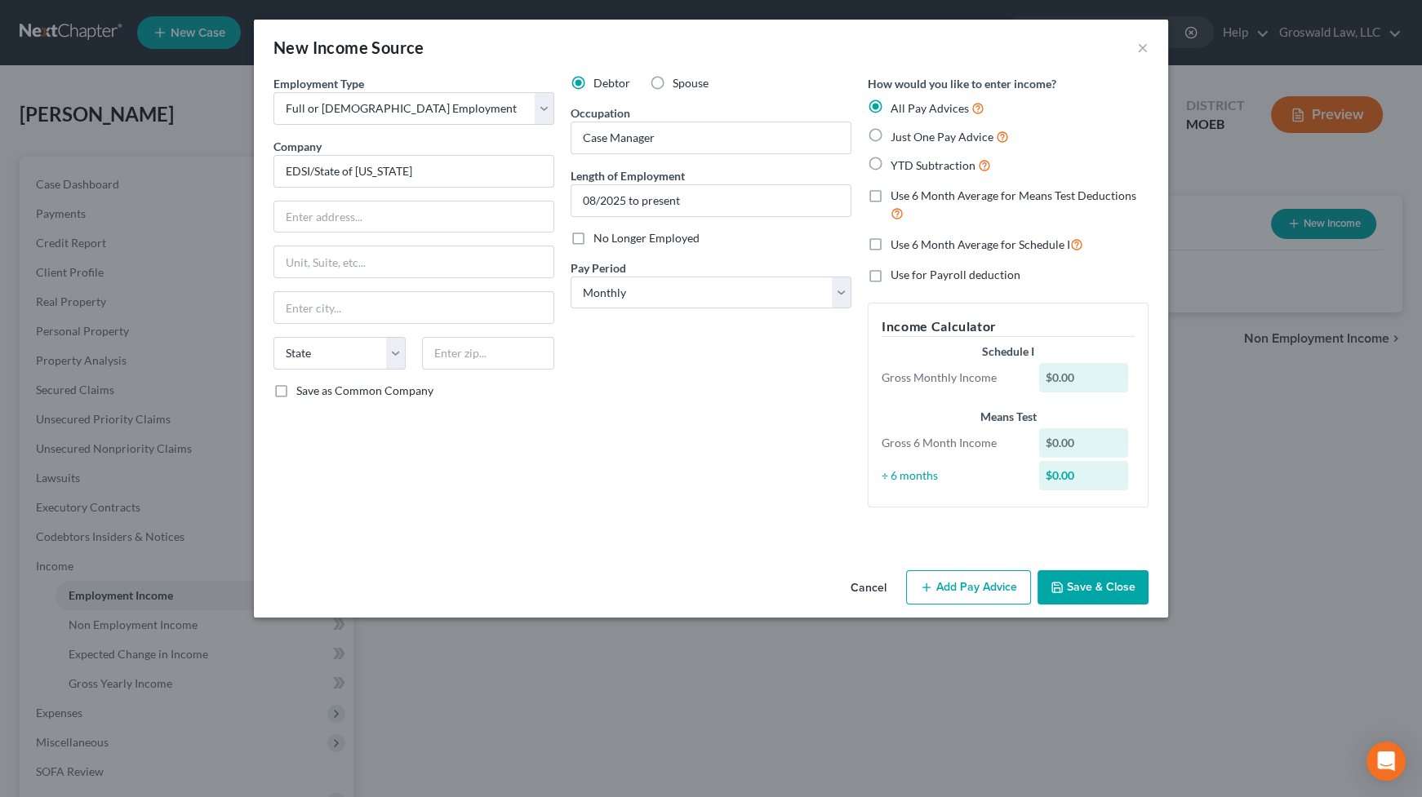
click at [1110, 590] on button "Save & Close" at bounding box center [1092, 588] width 111 height 34
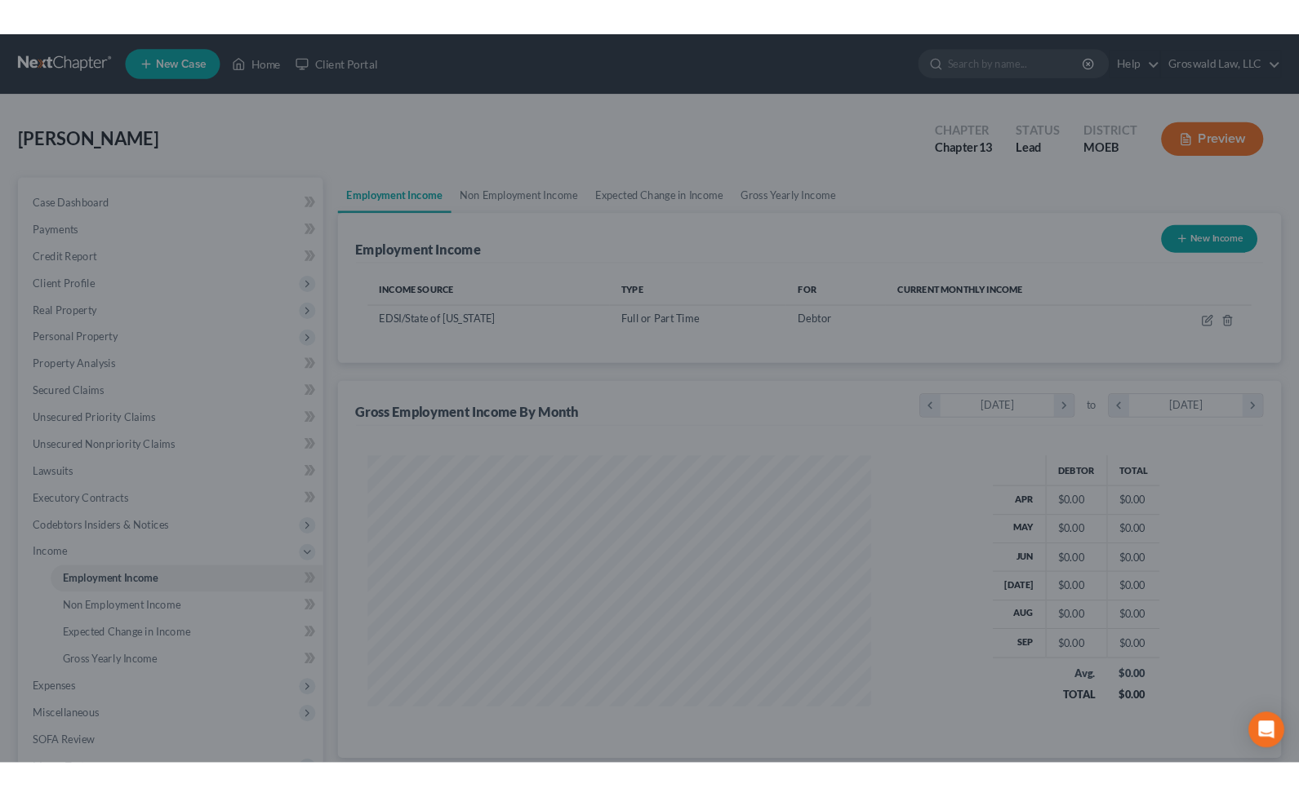
scroll to position [292, 578]
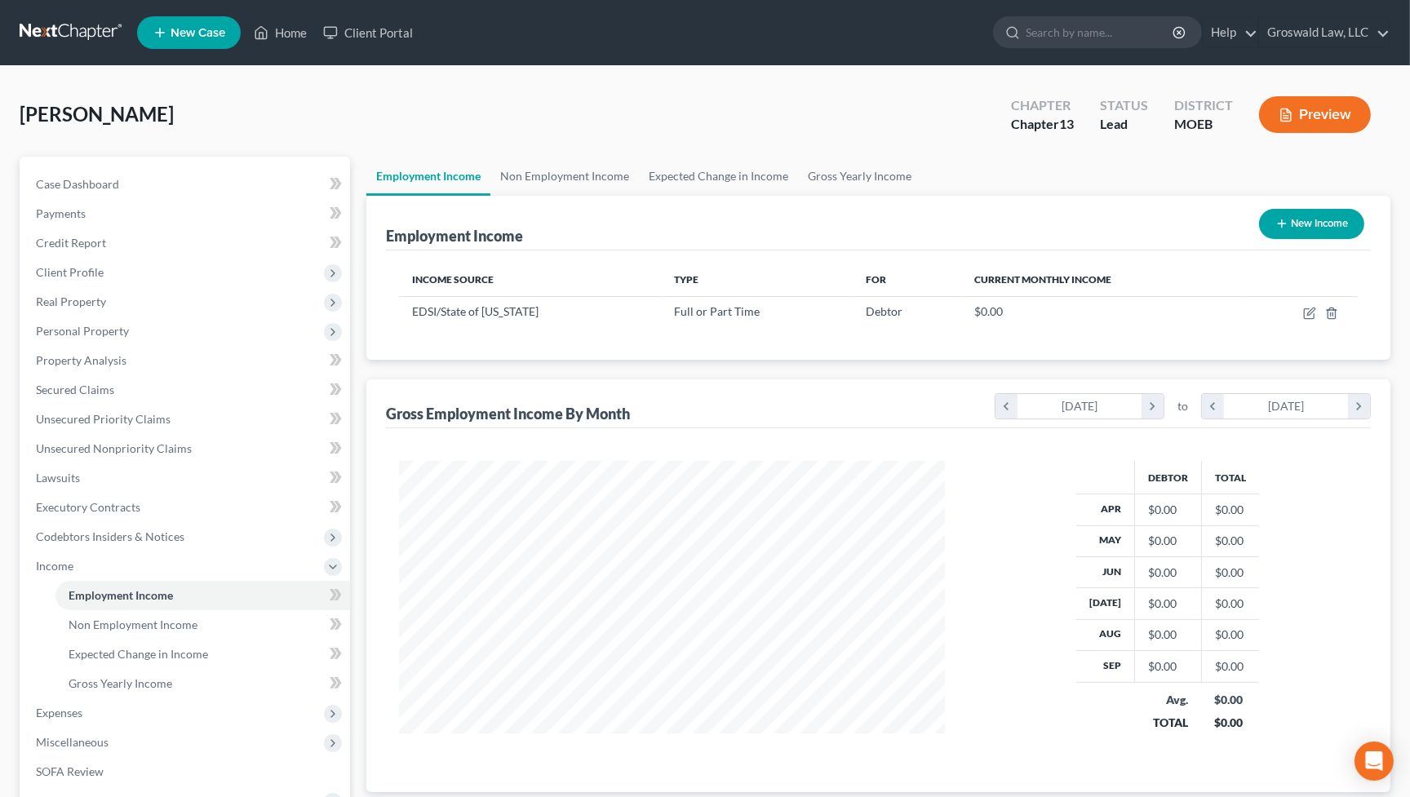
click at [774, 139] on div "[PERSON_NAME] Upgraded Chapter Chapter 13 Status Lead District MOEB Preview" at bounding box center [705, 121] width 1371 height 71
click at [132, 183] on link "Case Dashboard" at bounding box center [186, 184] width 327 height 29
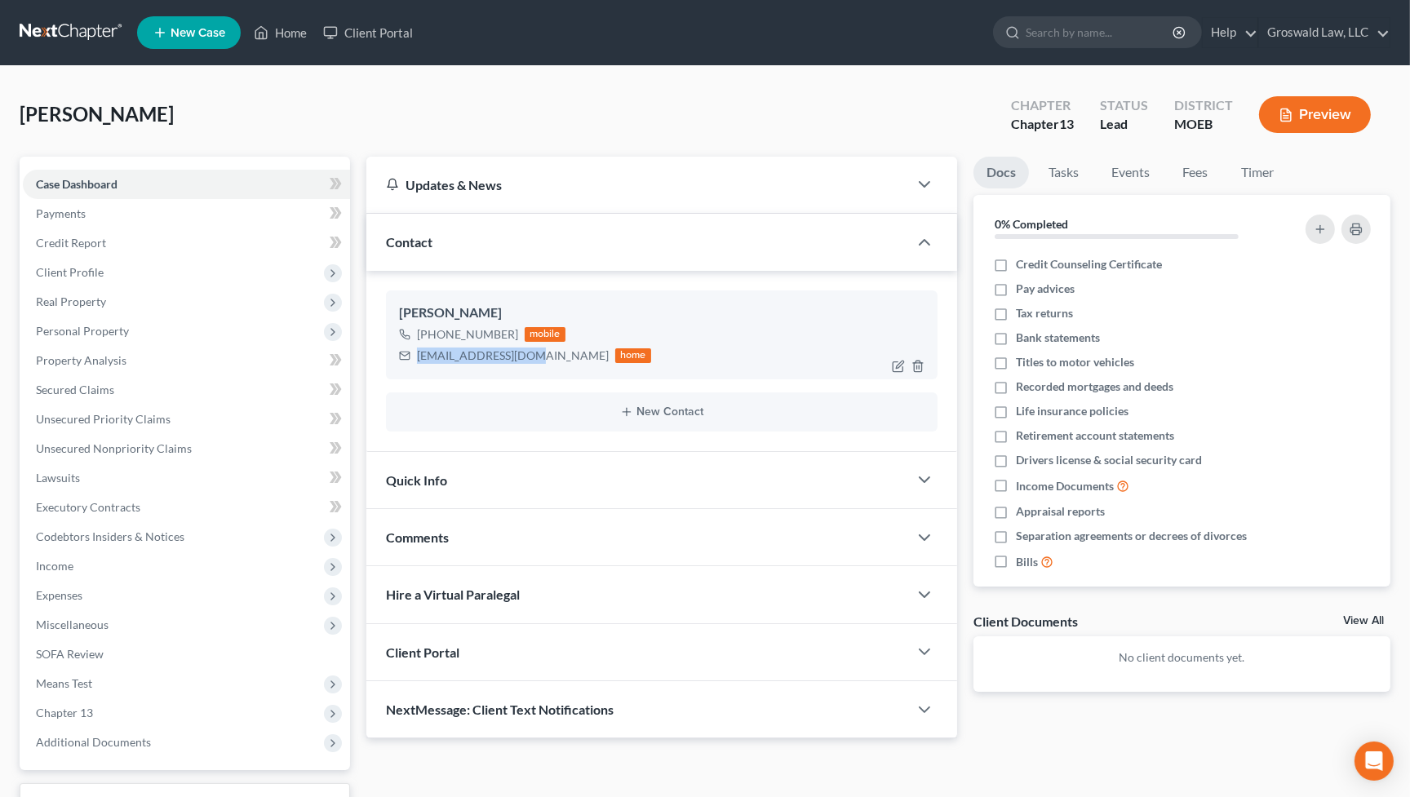
drag, startPoint x: 535, startPoint y: 360, endPoint x: 409, endPoint y: 359, distance: 126.5
click at [409, 359] on div "[EMAIL_ADDRESS][DOMAIN_NAME] home" at bounding box center [525, 355] width 252 height 21
copy div "[EMAIL_ADDRESS][DOMAIN_NAME]"
click at [742, 749] on div "Updates & News × [US_STATE] [GEOGRAPHIC_DATA] Notes: Take a look at NextChapter…" at bounding box center [878, 511] width 1041 height 708
drag, startPoint x: 511, startPoint y: 337, endPoint x: 15, endPoint y: 432, distance: 505.2
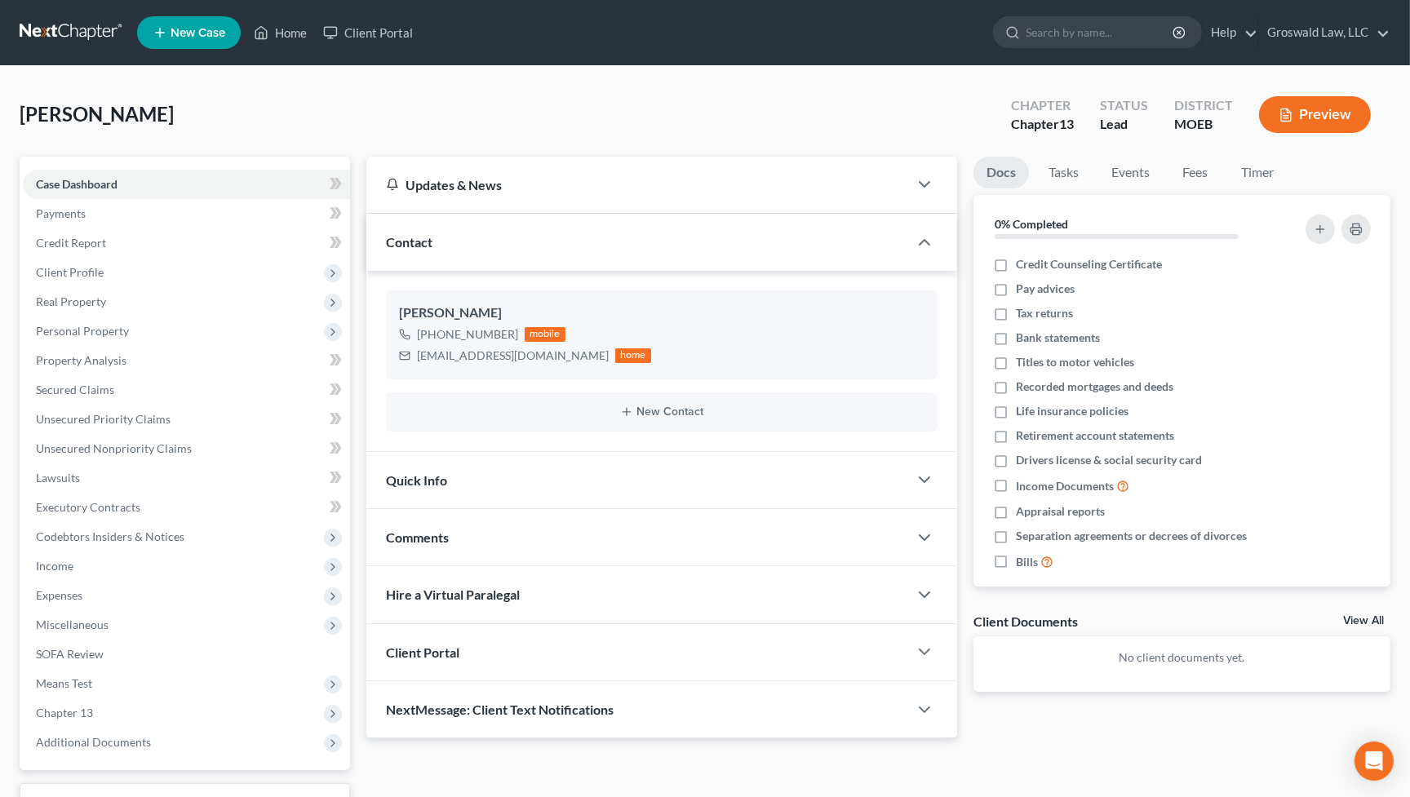
click at [468, 336] on div "[PHONE_NUMBER]" at bounding box center [467, 334] width 101 height 16
click at [1295, 732] on div "Docs Tasks Events Fees Timer 0% Completed Nothing here yet! Credit Counseling C…" at bounding box center [1182, 448] width 433 height 583
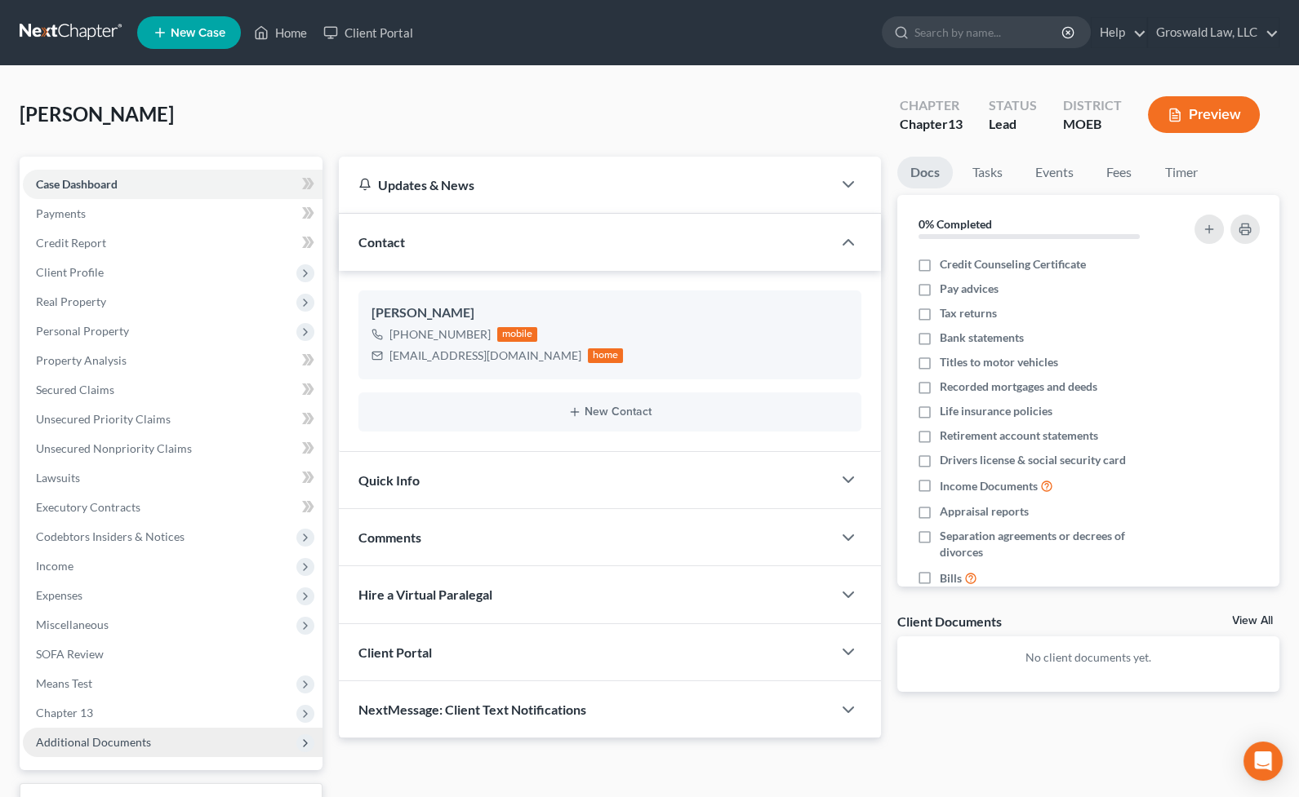
click at [91, 743] on span "Additional Documents" at bounding box center [93, 742] width 115 height 14
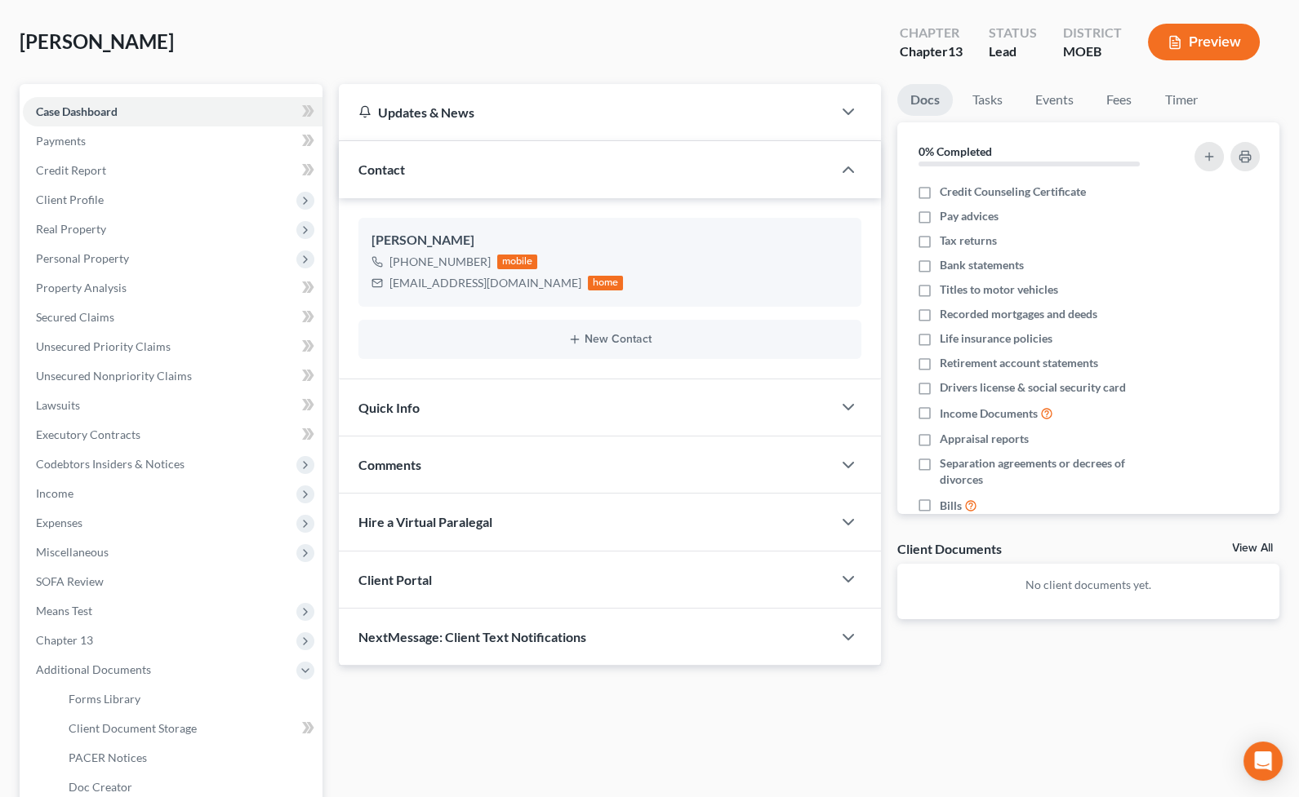
scroll to position [222, 0]
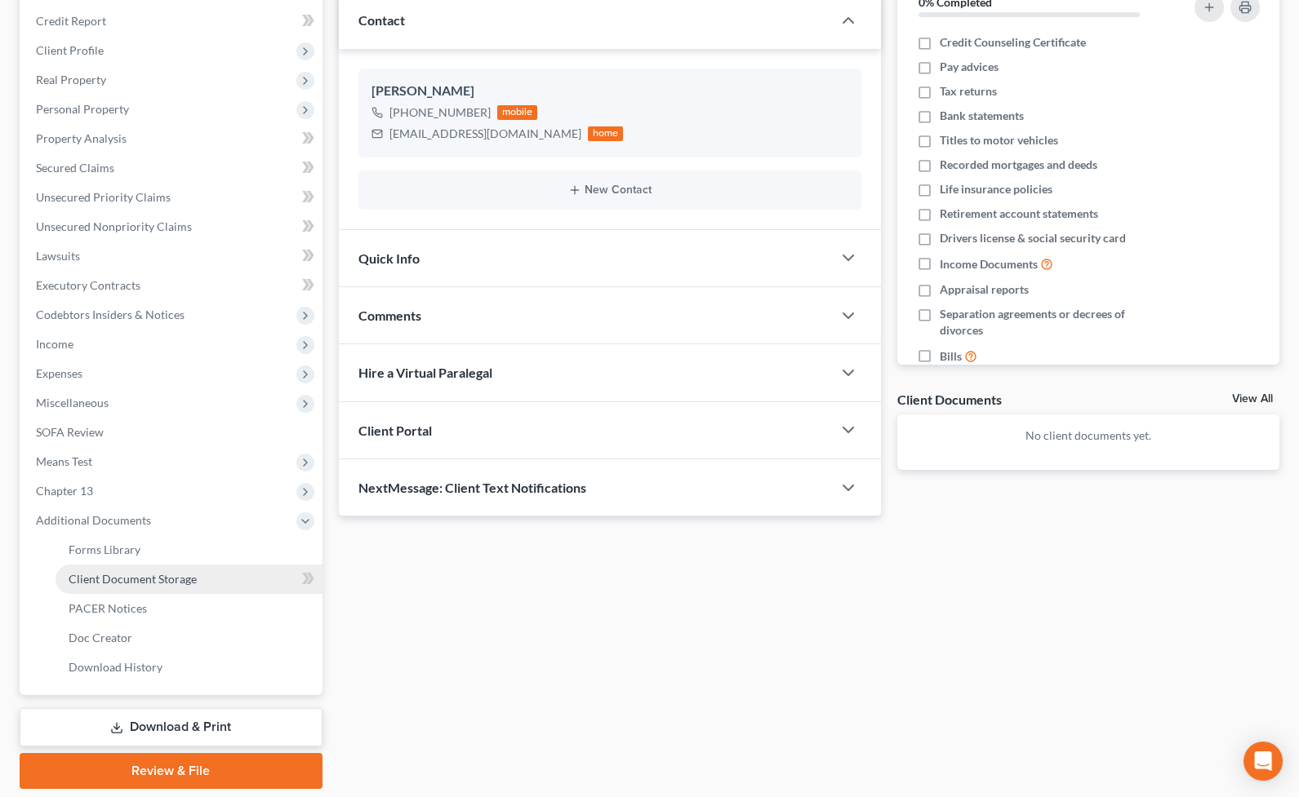
drag, startPoint x: 158, startPoint y: 581, endPoint x: 184, endPoint y: 575, distance: 27.7
click at [158, 581] on span "Client Document Storage" at bounding box center [133, 579] width 128 height 14
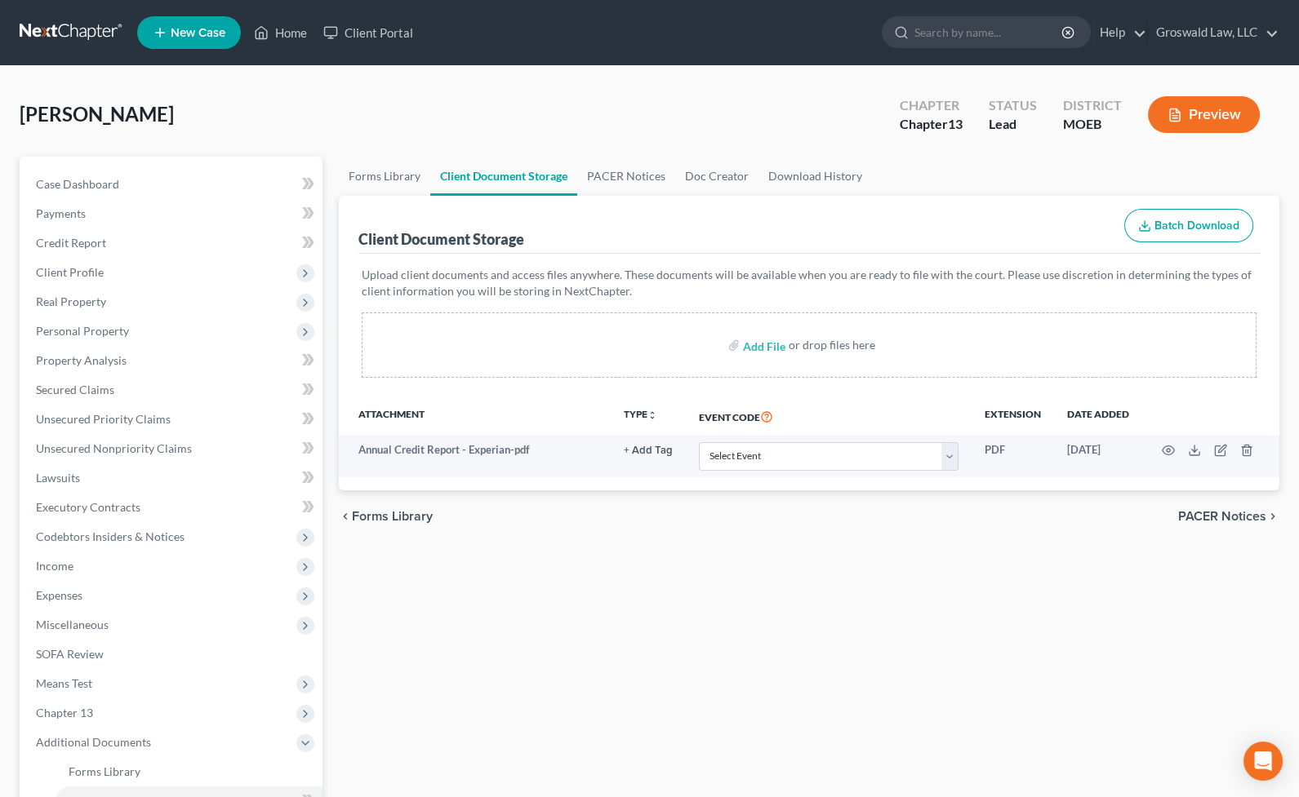
drag, startPoint x: 1188, startPoint y: 160, endPoint x: 1167, endPoint y: 78, distance: 84.9
click at [1188, 160] on ul "Forms Library Client Document Storage PACER Notices Doc Creator Download History" at bounding box center [809, 176] width 940 height 39
click at [118, 180] on link "Case Dashboard" at bounding box center [173, 184] width 300 height 29
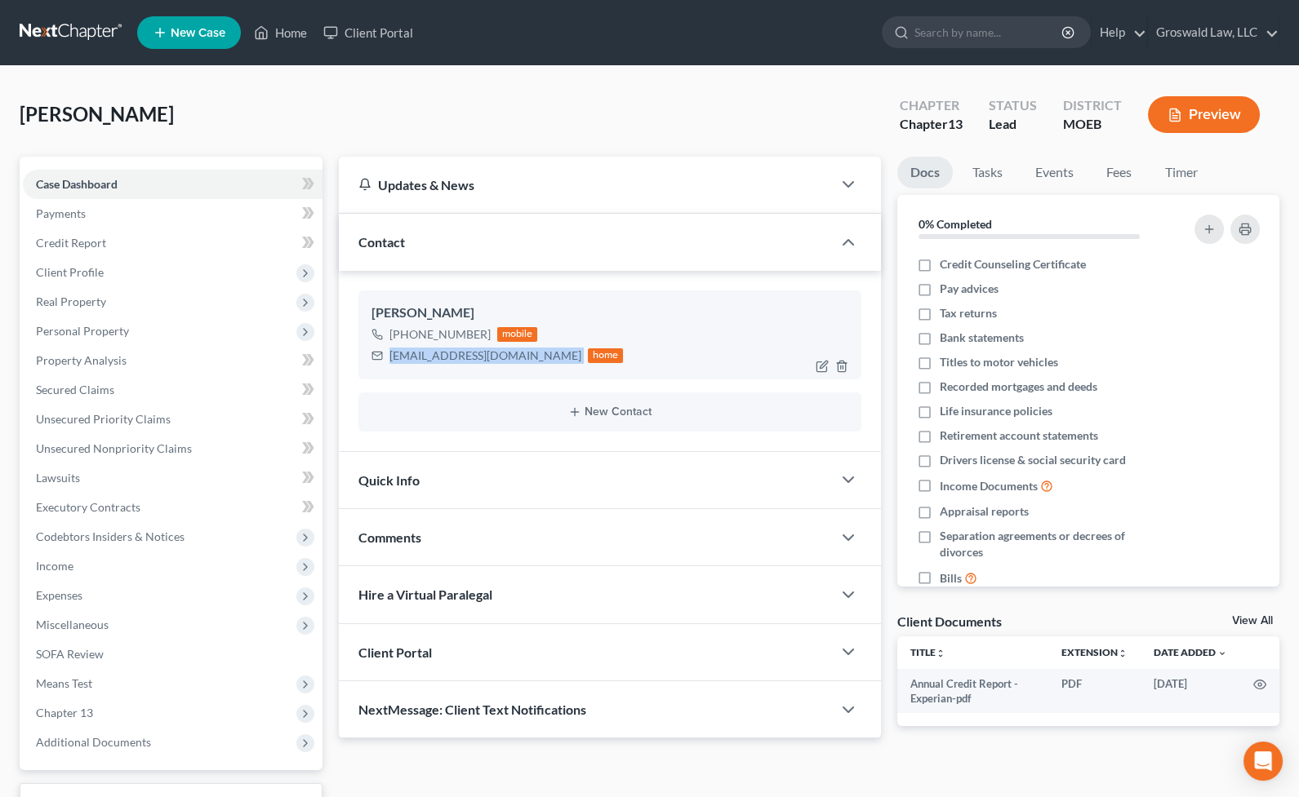
drag, startPoint x: 508, startPoint y: 355, endPoint x: 392, endPoint y: 352, distance: 115.9
click at [381, 355] on div "[EMAIL_ADDRESS][DOMAIN_NAME] home" at bounding box center [497, 355] width 252 height 21
copy div "[EMAIL_ADDRESS][DOMAIN_NAME]"
click at [892, 329] on div "Docs Tasks Events Fees Timer 0% Completed Nothing here yet! Credit Counseling C…" at bounding box center [1088, 455] width 398 height 597
drag, startPoint x: 469, startPoint y: 335, endPoint x: 454, endPoint y: 339, distance: 16.0
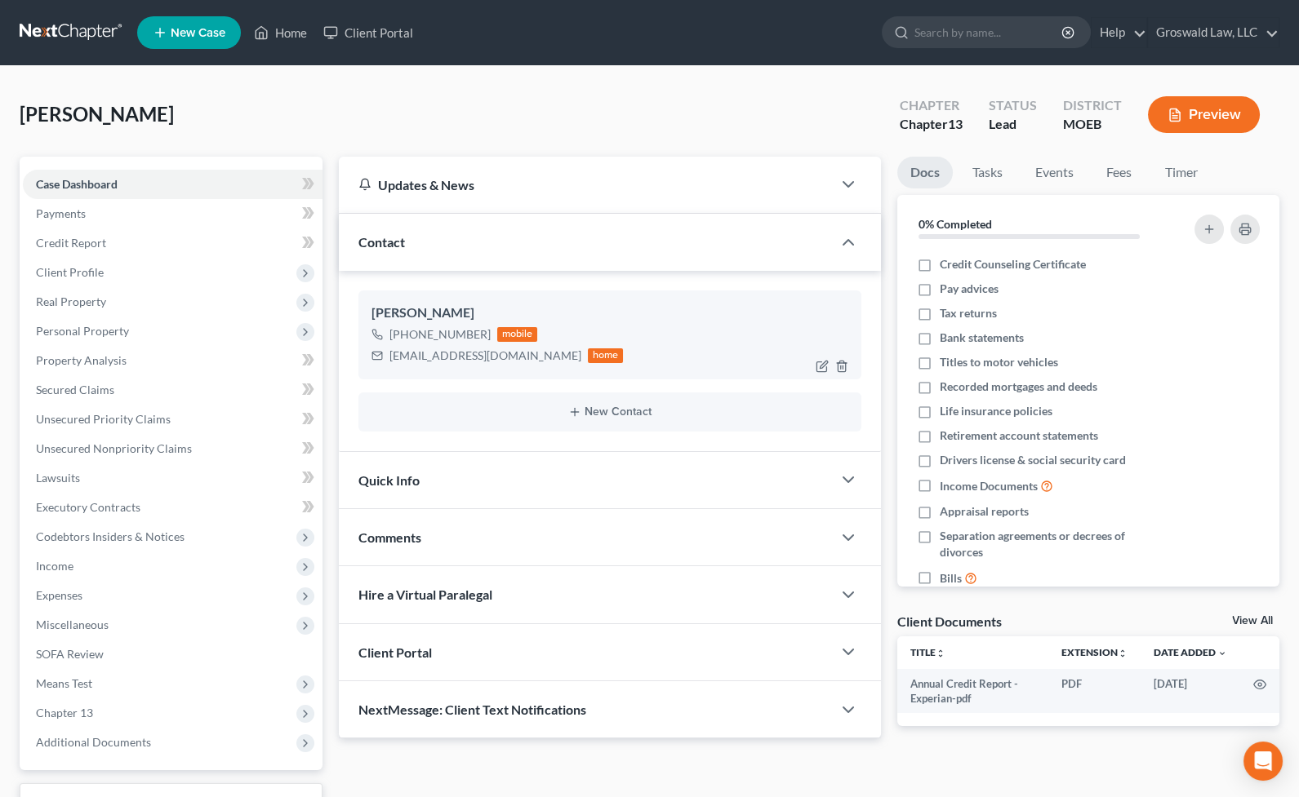
click at [433, 339] on div "[PHONE_NUMBER] mobile" at bounding box center [497, 334] width 252 height 21
copy div "827-8391"
drag, startPoint x: 503, startPoint y: 357, endPoint x: 416, endPoint y: 364, distance: 86.8
click at [382, 360] on div "[EMAIL_ADDRESS][DOMAIN_NAME] home" at bounding box center [497, 355] width 252 height 21
copy div "[EMAIL_ADDRESS][DOMAIN_NAME]"
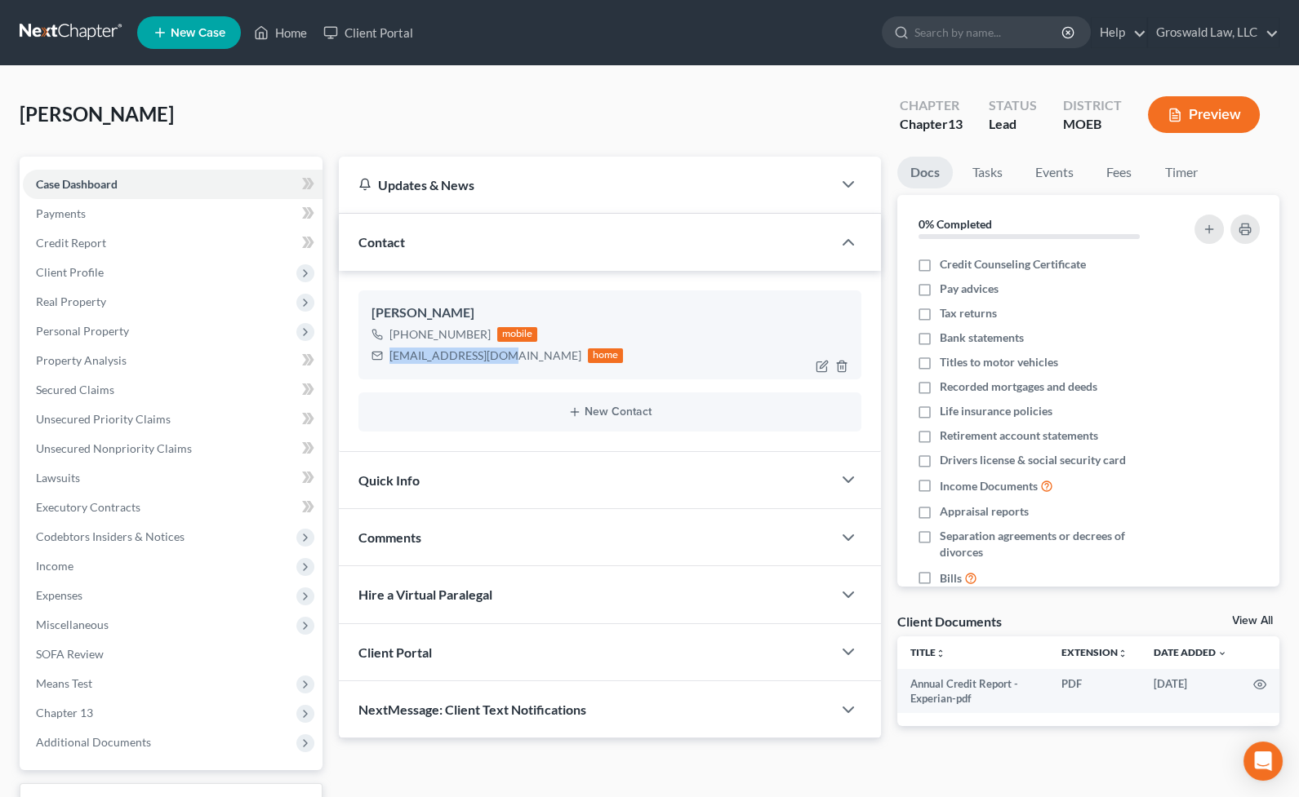
drag, startPoint x: 483, startPoint y: 331, endPoint x: 433, endPoint y: 336, distance: 50.0
click at [433, 336] on div "[PHONE_NUMBER]" at bounding box center [439, 334] width 101 height 16
copy div "827-8391"
drag, startPoint x: 456, startPoint y: 527, endPoint x: 482, endPoint y: 602, distance: 78.7
click at [457, 529] on div "Comments" at bounding box center [585, 537] width 493 height 56
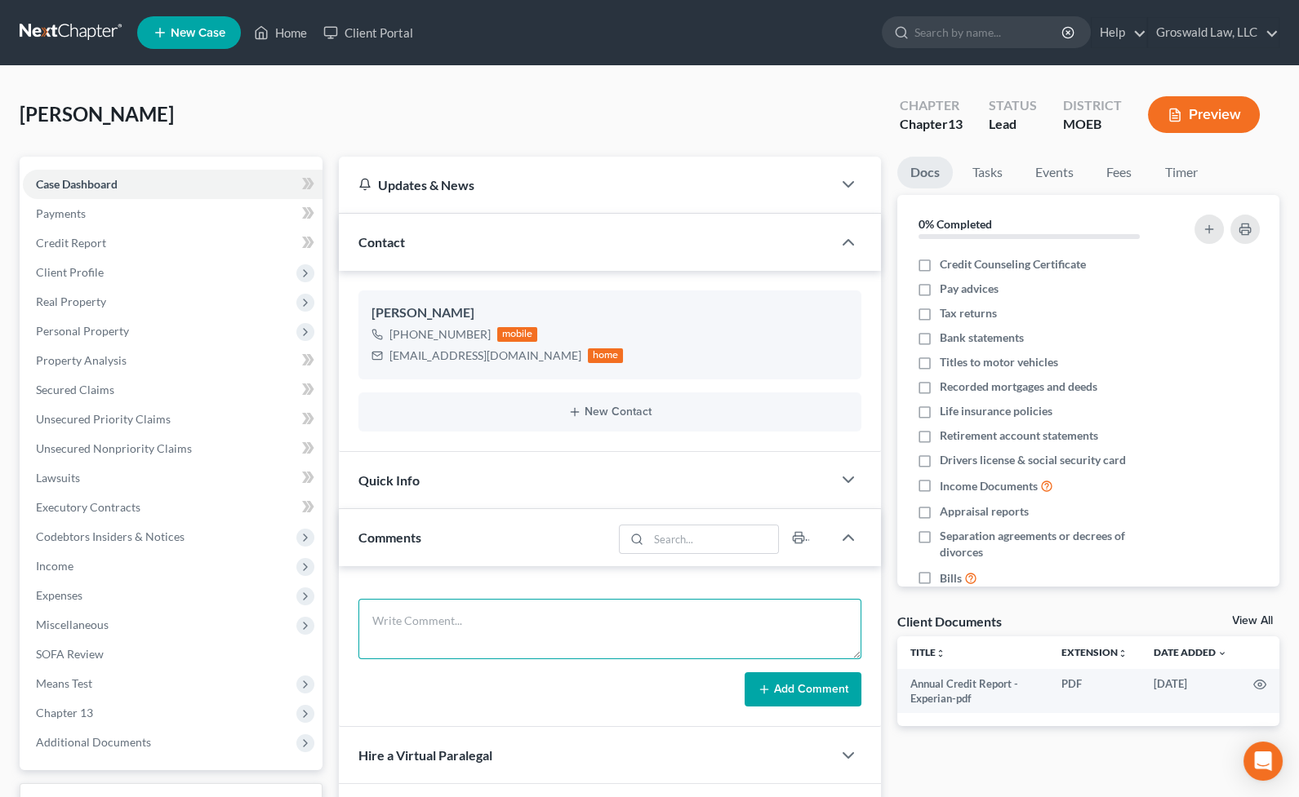
click at [503, 636] on textarea at bounding box center [609, 629] width 503 height 60
paste textarea "1. ID and SS card2. All paystubs from current job 3. Paperwork on foreclosure4.…"
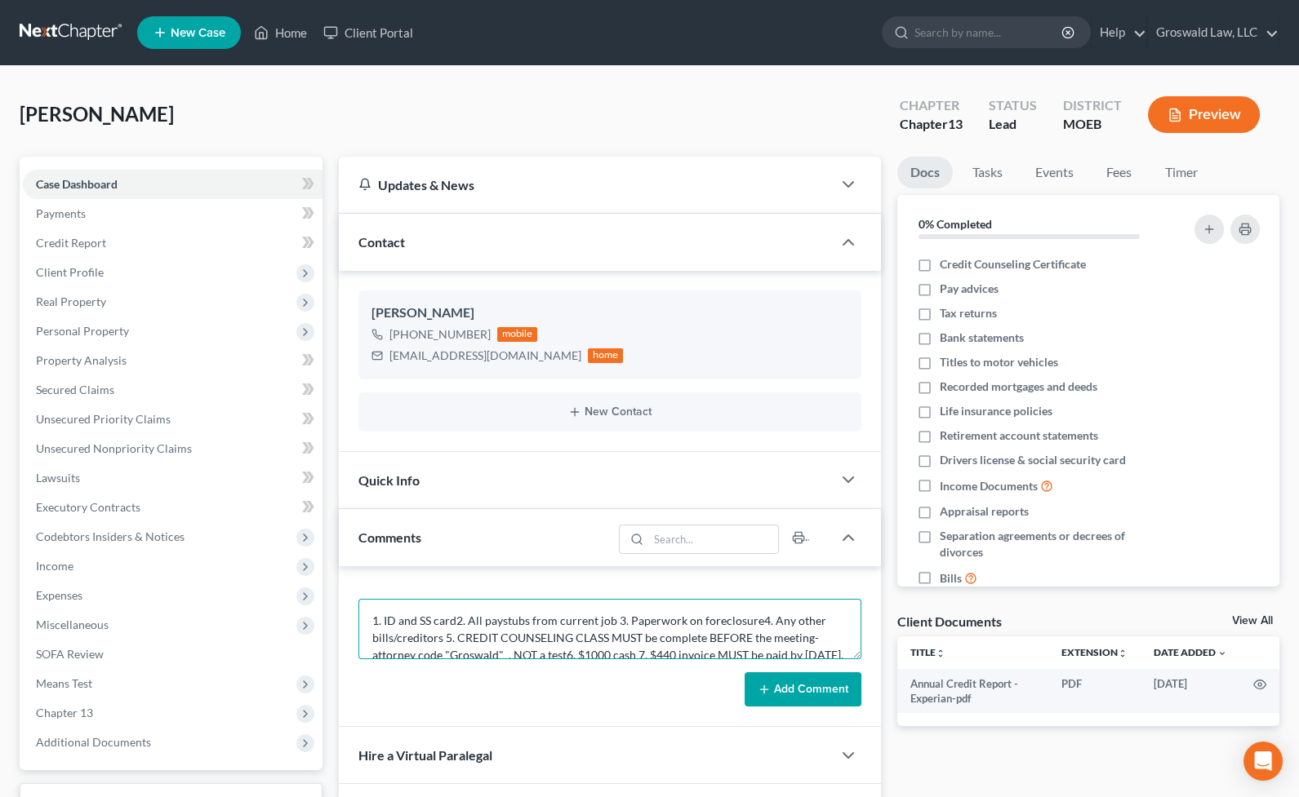
scroll to position [20, 0]
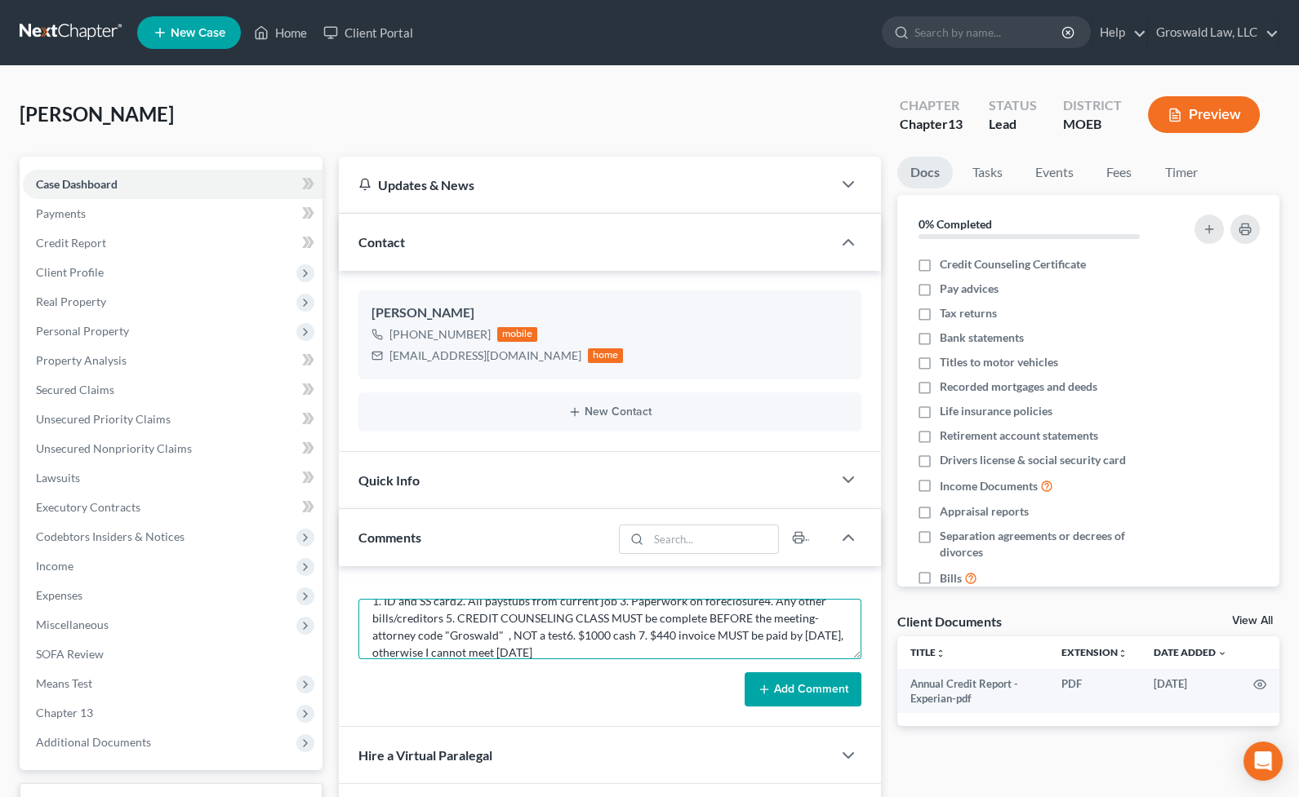
type textarea "1. ID and SS card2. All paystubs from current job 3. Paperwork on foreclosure4.…"
click at [828, 692] on button "Add Comment" at bounding box center [802, 690] width 117 height 34
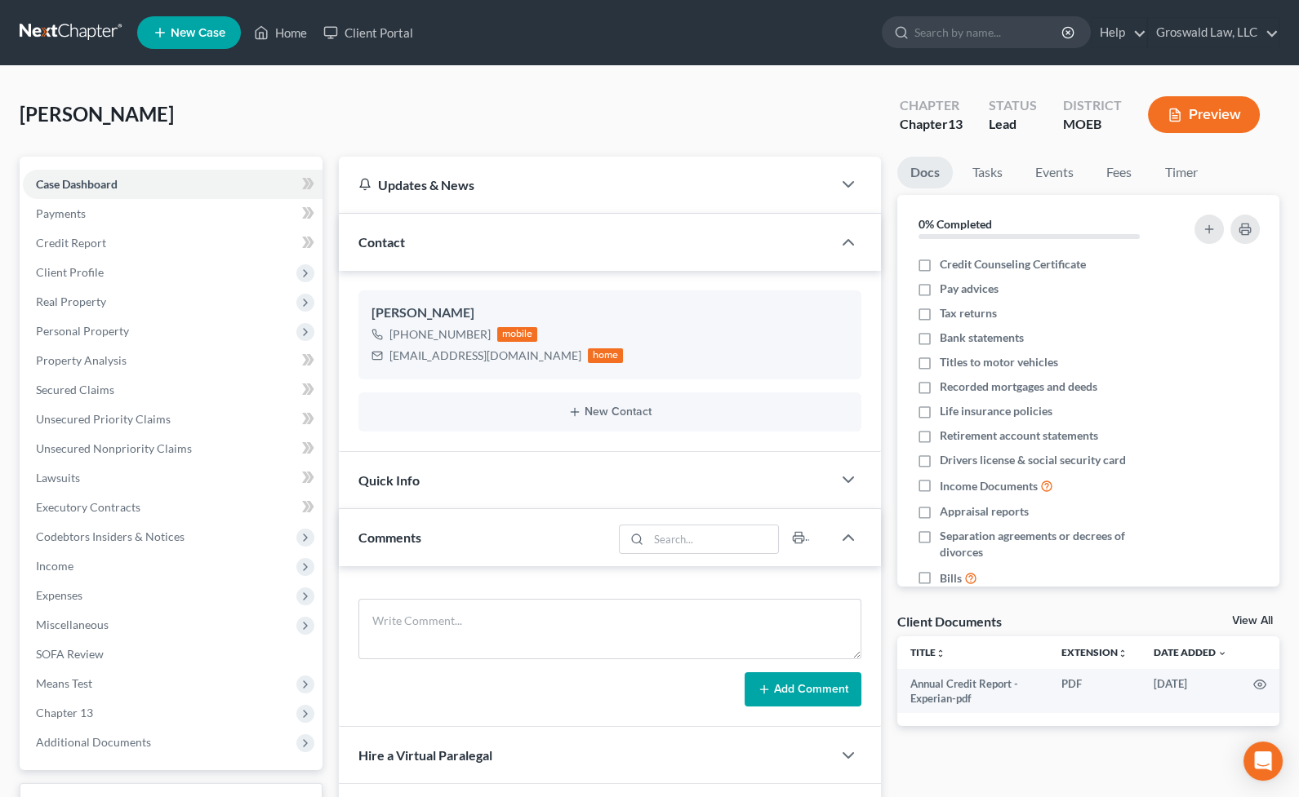
scroll to position [0, 0]
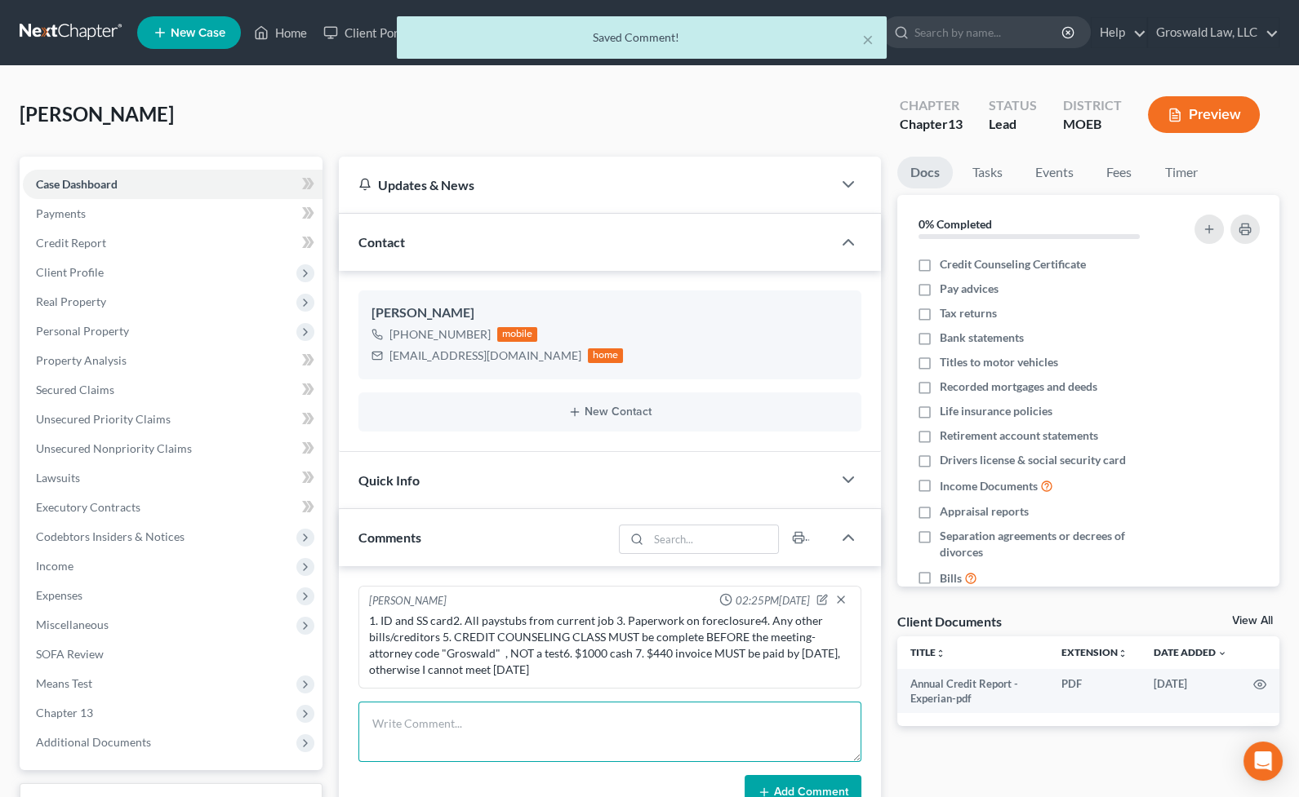
click at [649, 723] on textarea at bounding box center [609, 732] width 503 height 60
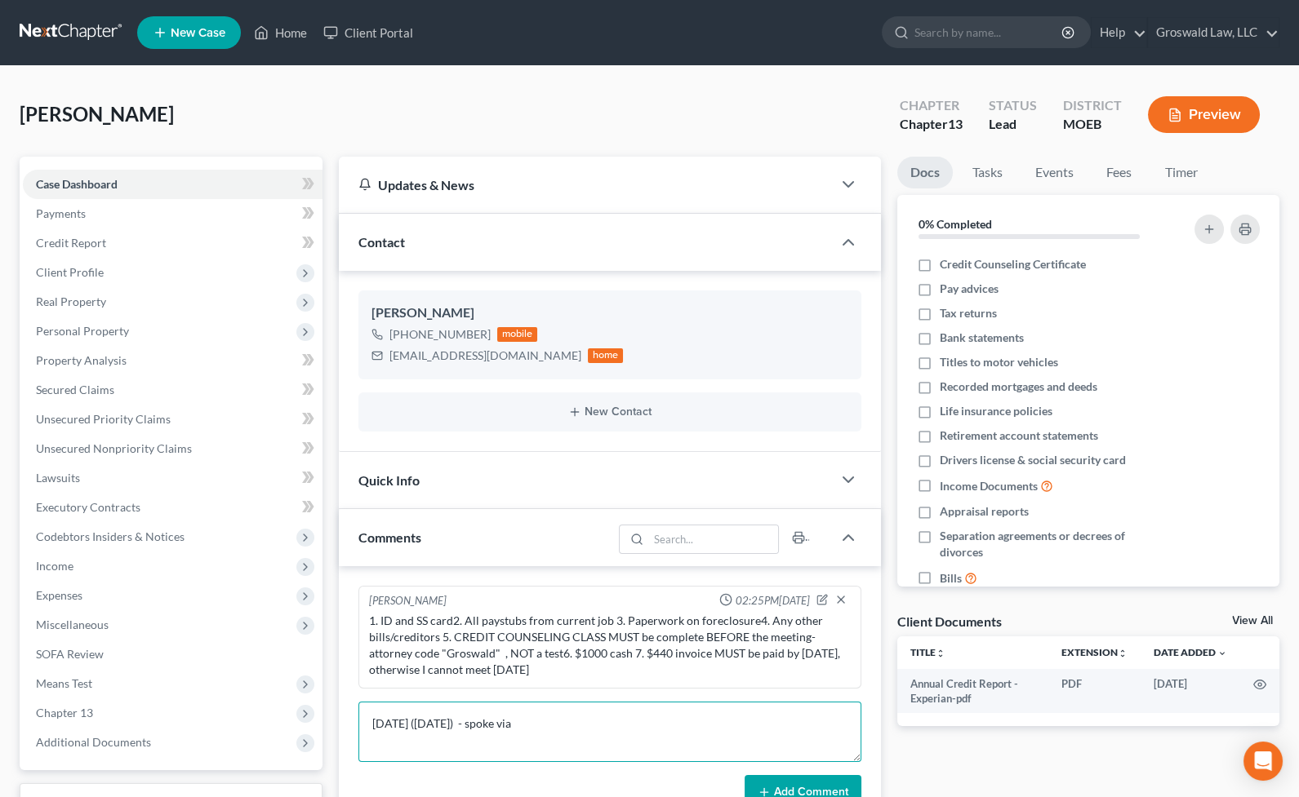
type textarea "[DATE] ([DATE]) - spoke via"
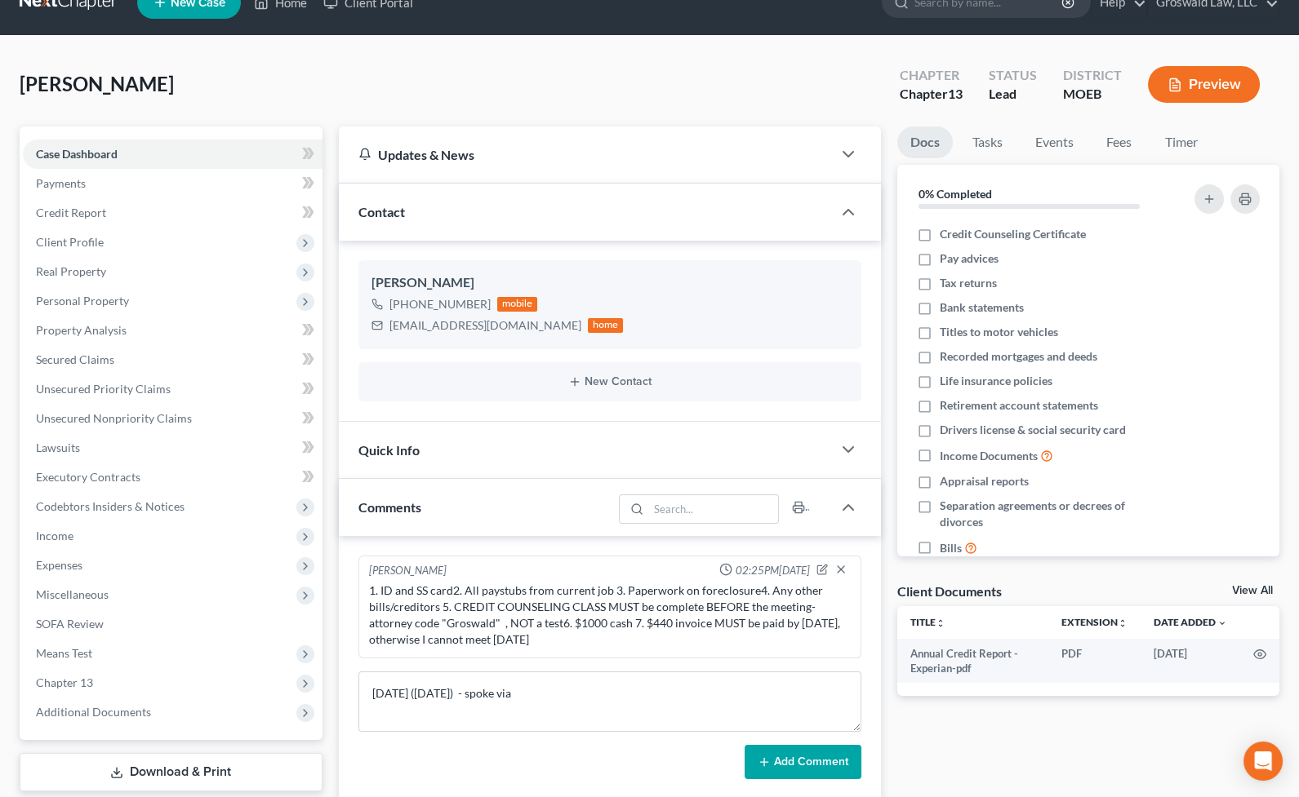
scroll to position [264, 0]
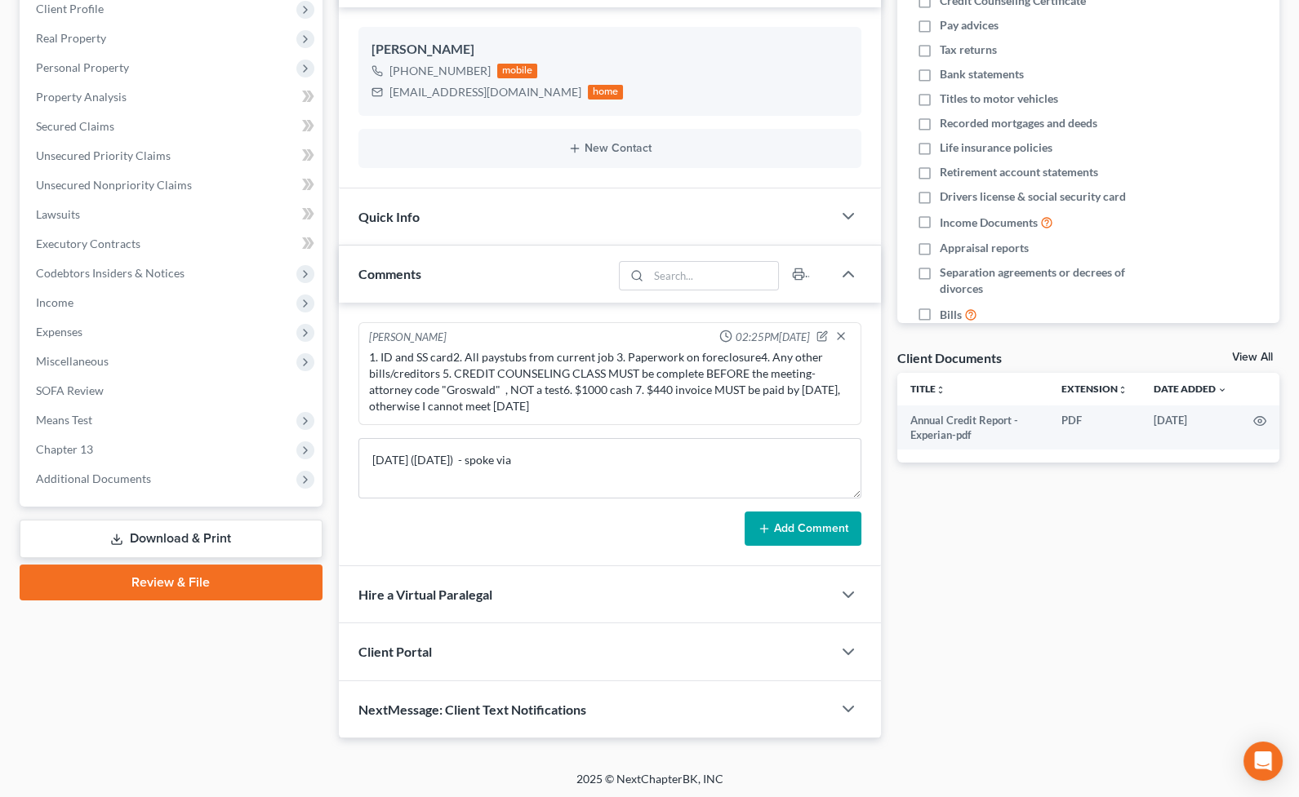
click at [766, 528] on icon at bounding box center [763, 528] width 13 height 13
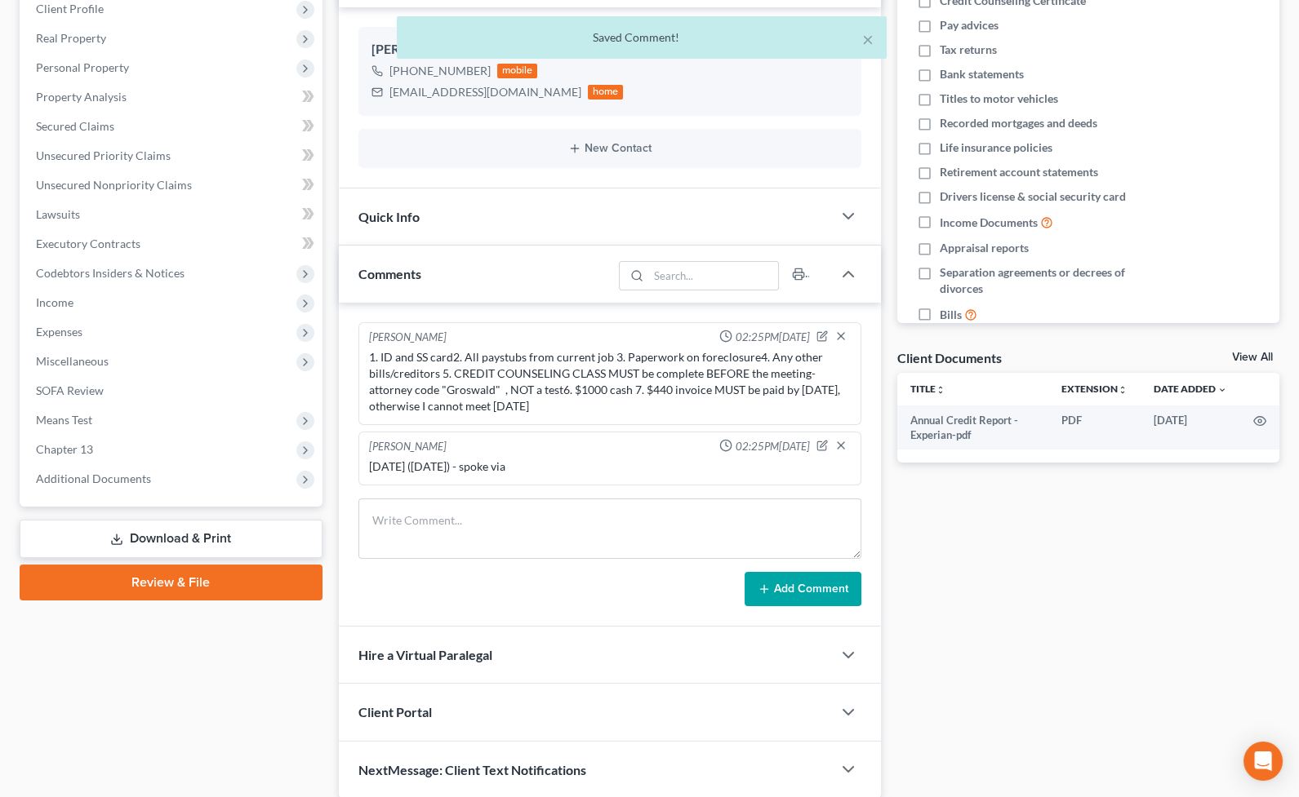
drag, startPoint x: 194, startPoint y: 681, endPoint x: 143, endPoint y: 493, distance: 194.6
click at [187, 676] on div "Case Dashboard Payments Invoices Payments Payments Credit Report Client Profile" at bounding box center [170, 346] width 319 height 906
click at [163, 475] on span "Additional Documents" at bounding box center [173, 478] width 300 height 29
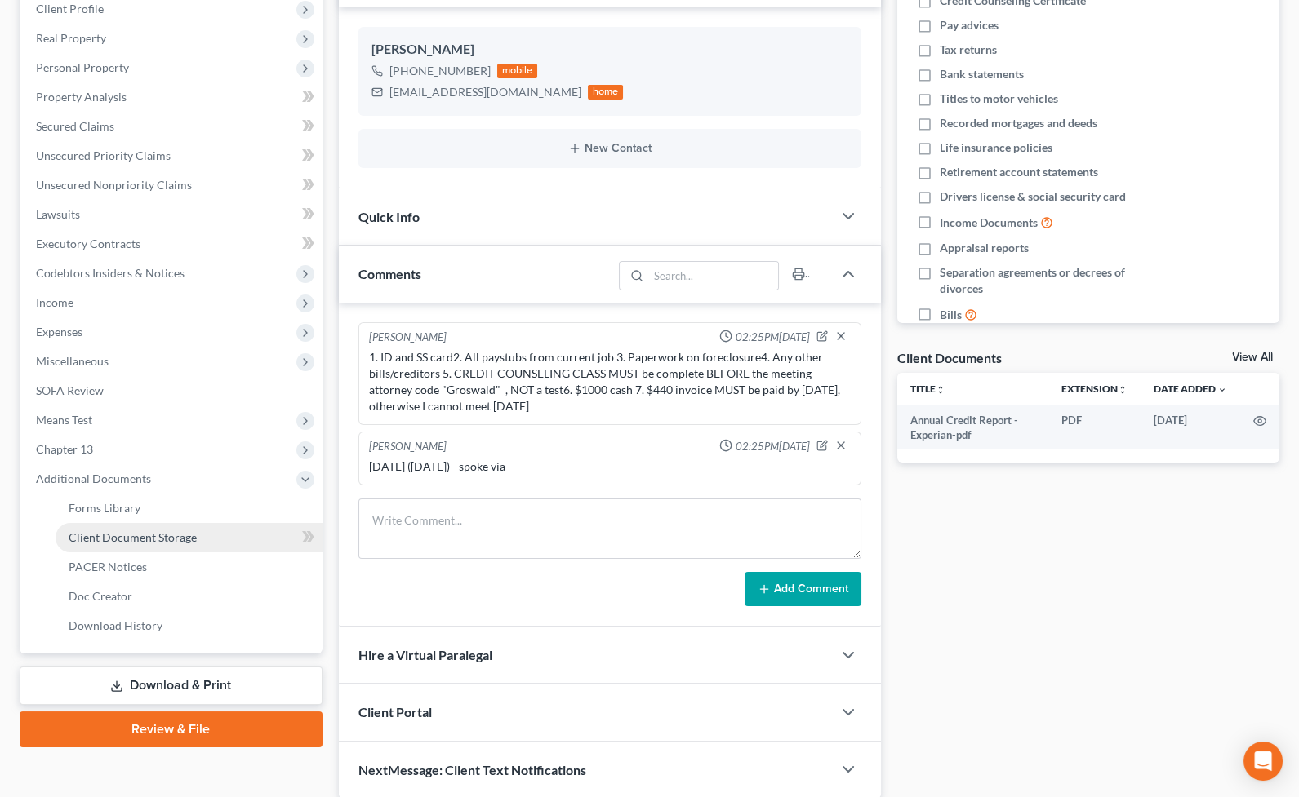
drag, startPoint x: 174, startPoint y: 531, endPoint x: 24, endPoint y: 416, distance: 188.1
click at [173, 531] on span "Client Document Storage" at bounding box center [133, 538] width 128 height 14
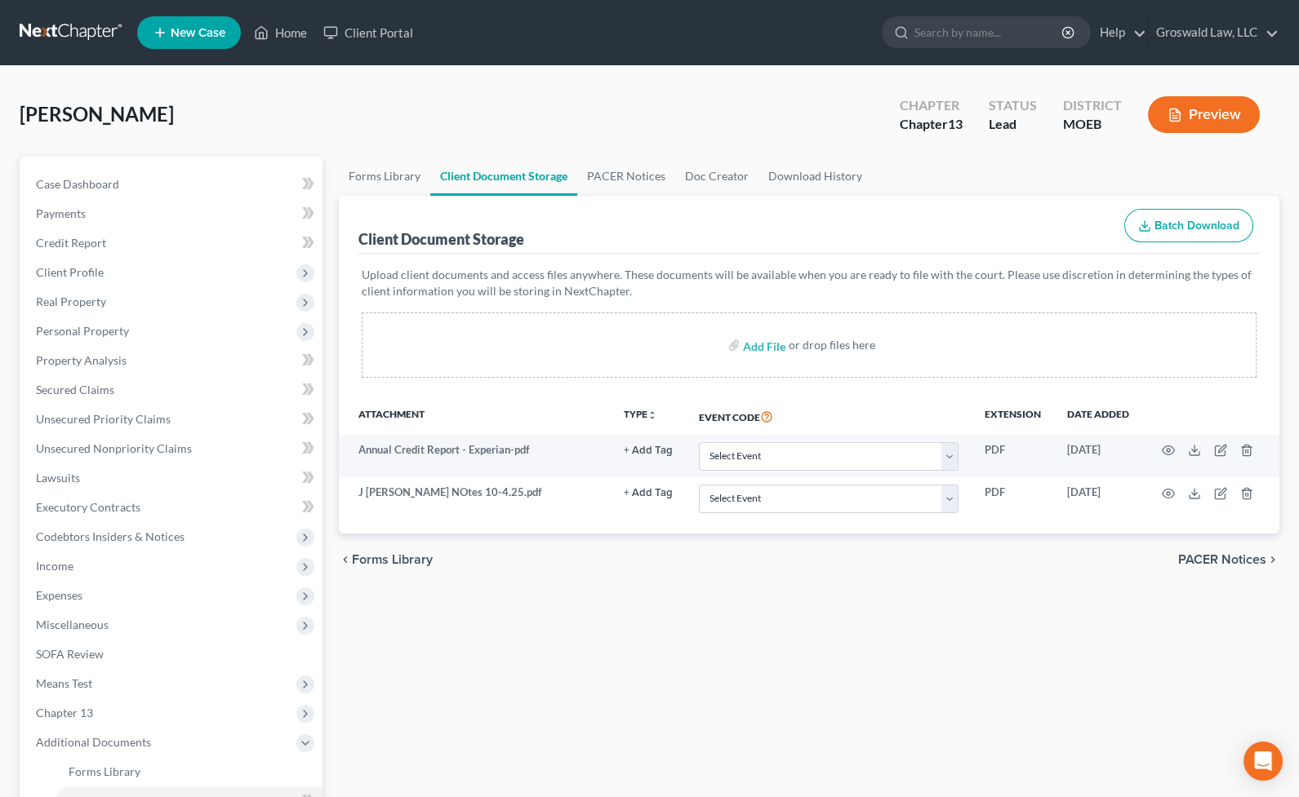
drag, startPoint x: 819, startPoint y: 222, endPoint x: 965, endPoint y: 321, distance: 176.3
click at [819, 223] on div "Client Document Storage Batch Download" at bounding box center [808, 225] width 901 height 59
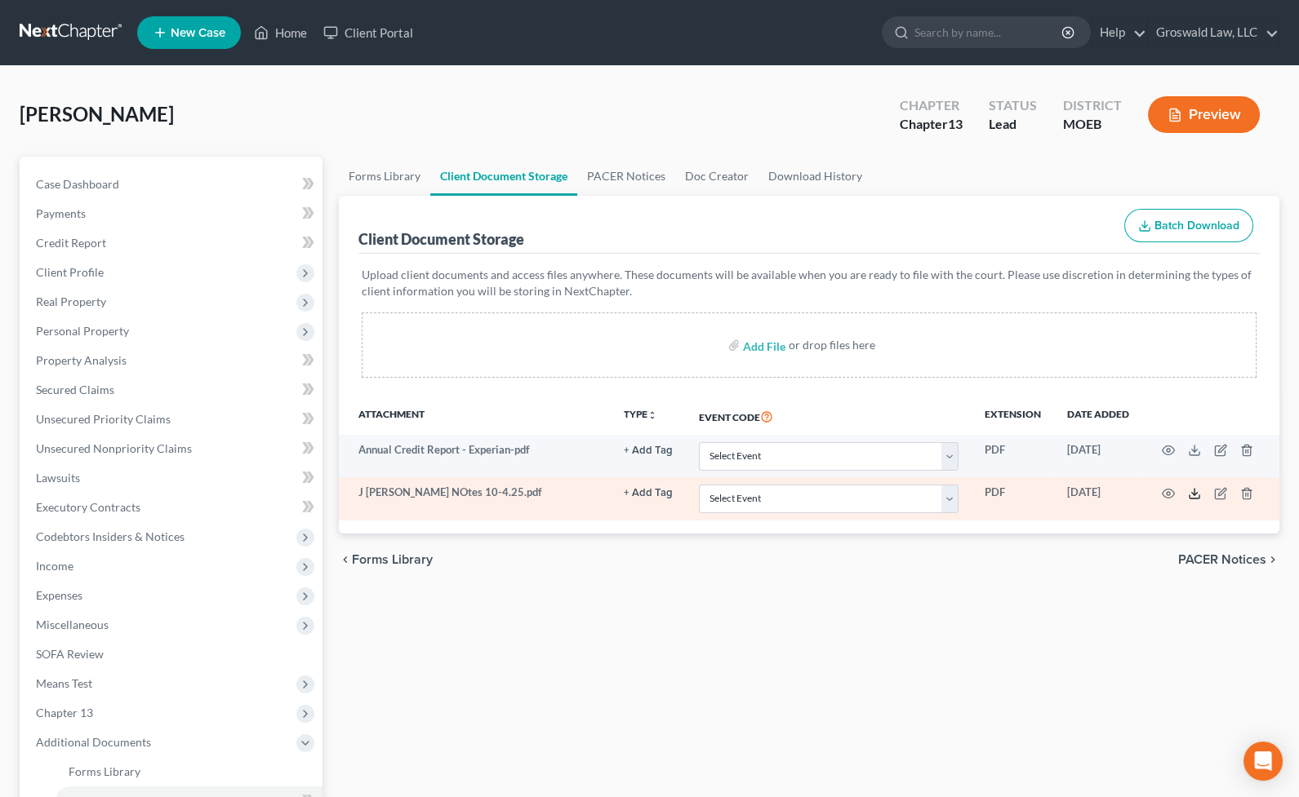
click at [1192, 495] on icon at bounding box center [1194, 493] width 13 height 13
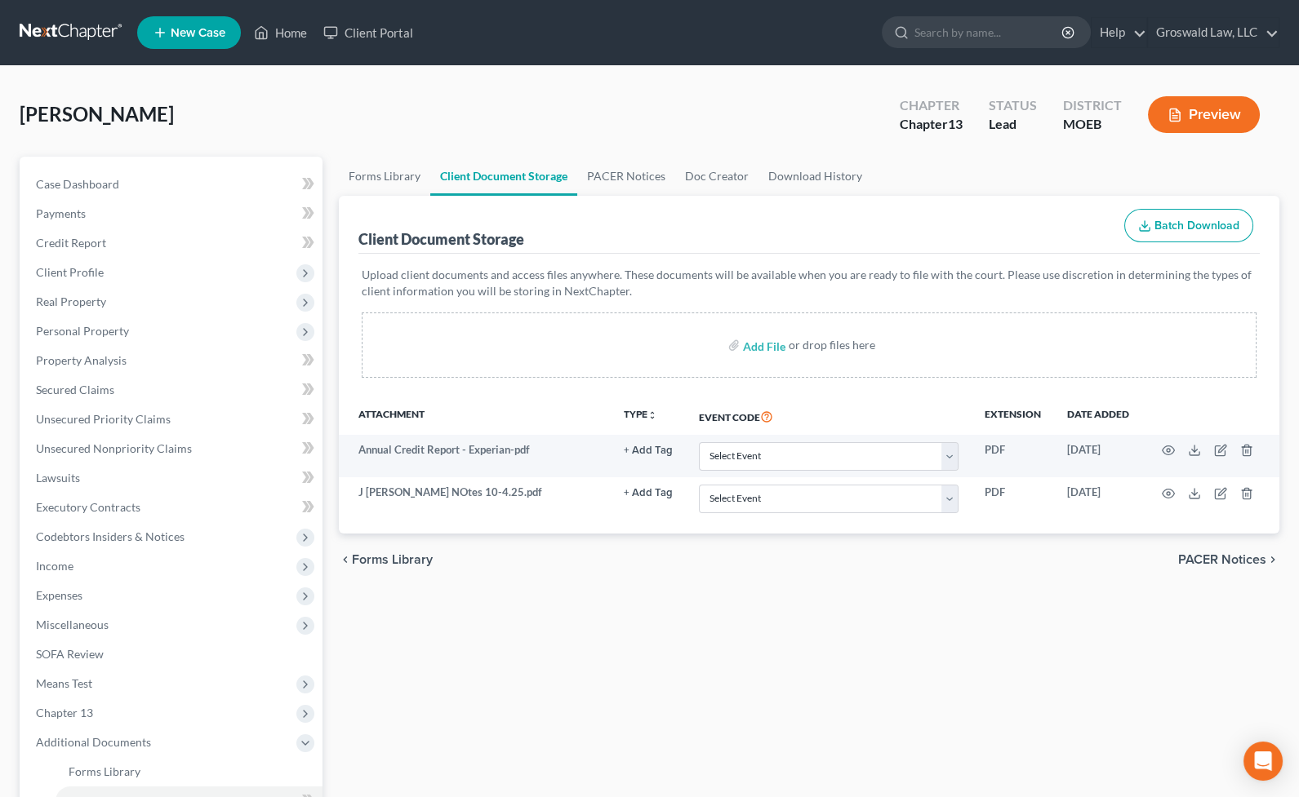
drag, startPoint x: 857, startPoint y: 686, endPoint x: 523, endPoint y: 532, distance: 367.7
click at [856, 684] on div "Forms Library Client Document Storage PACER Notices Doc Creator Download Histor…" at bounding box center [809, 584] width 957 height 855
drag, startPoint x: 135, startPoint y: 185, endPoint x: 221, endPoint y: 203, distance: 88.4
click at [135, 185] on link "Case Dashboard" at bounding box center [173, 184] width 300 height 29
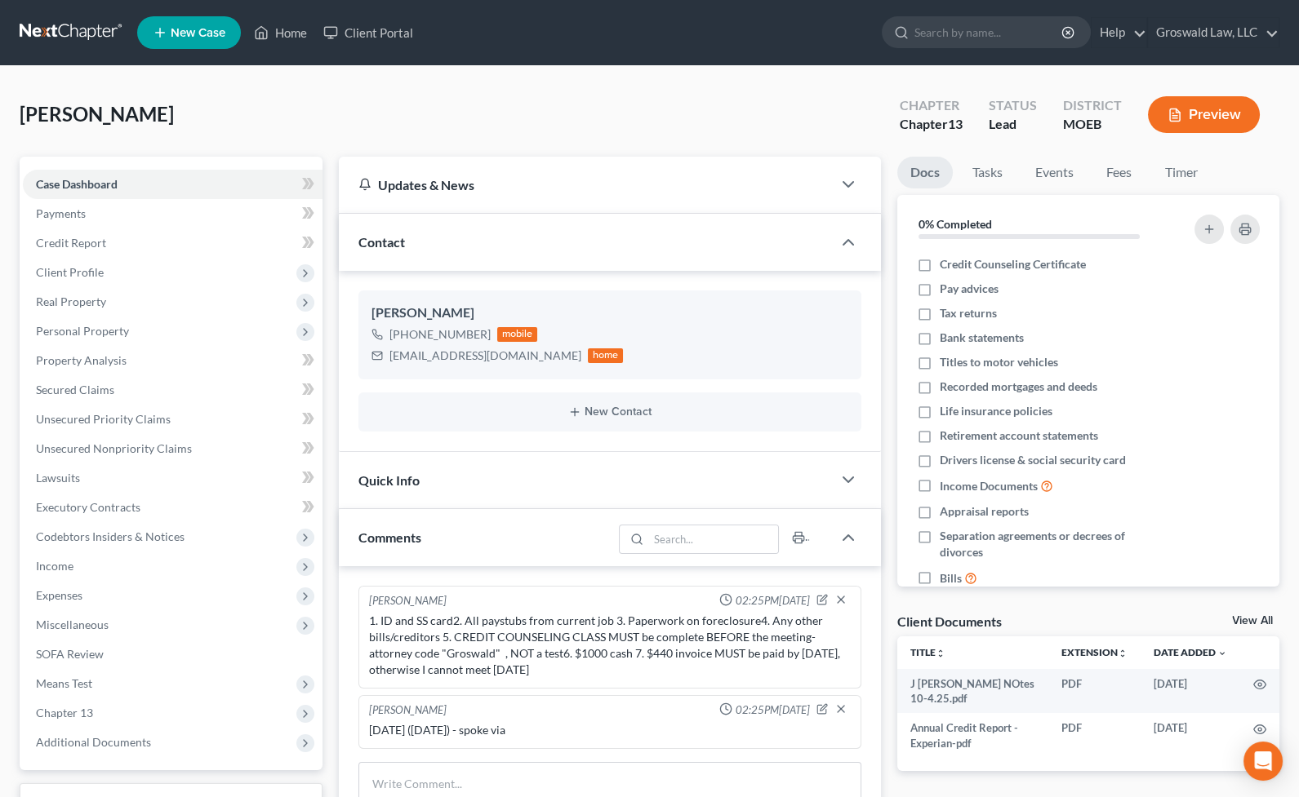
scroll to position [222, 0]
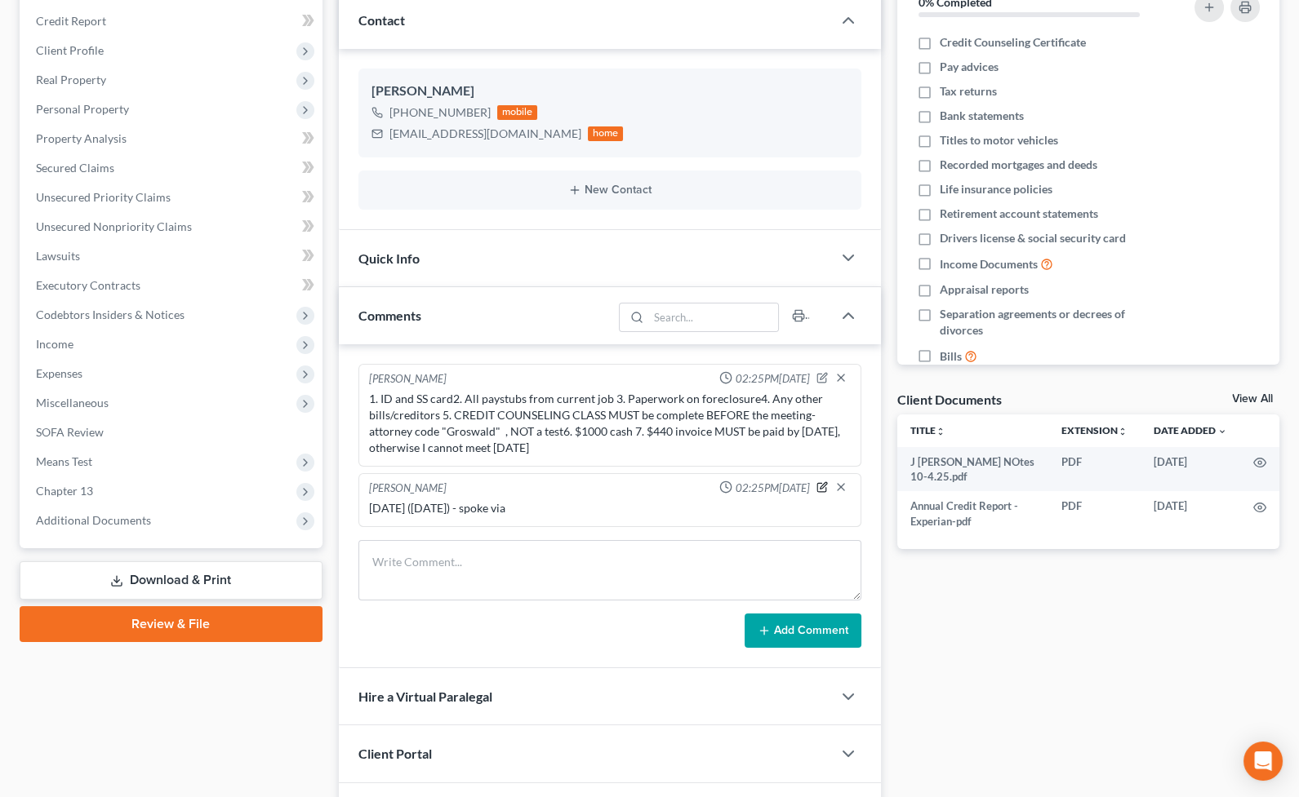
click at [823, 486] on icon "button" at bounding box center [821, 487] width 11 height 11
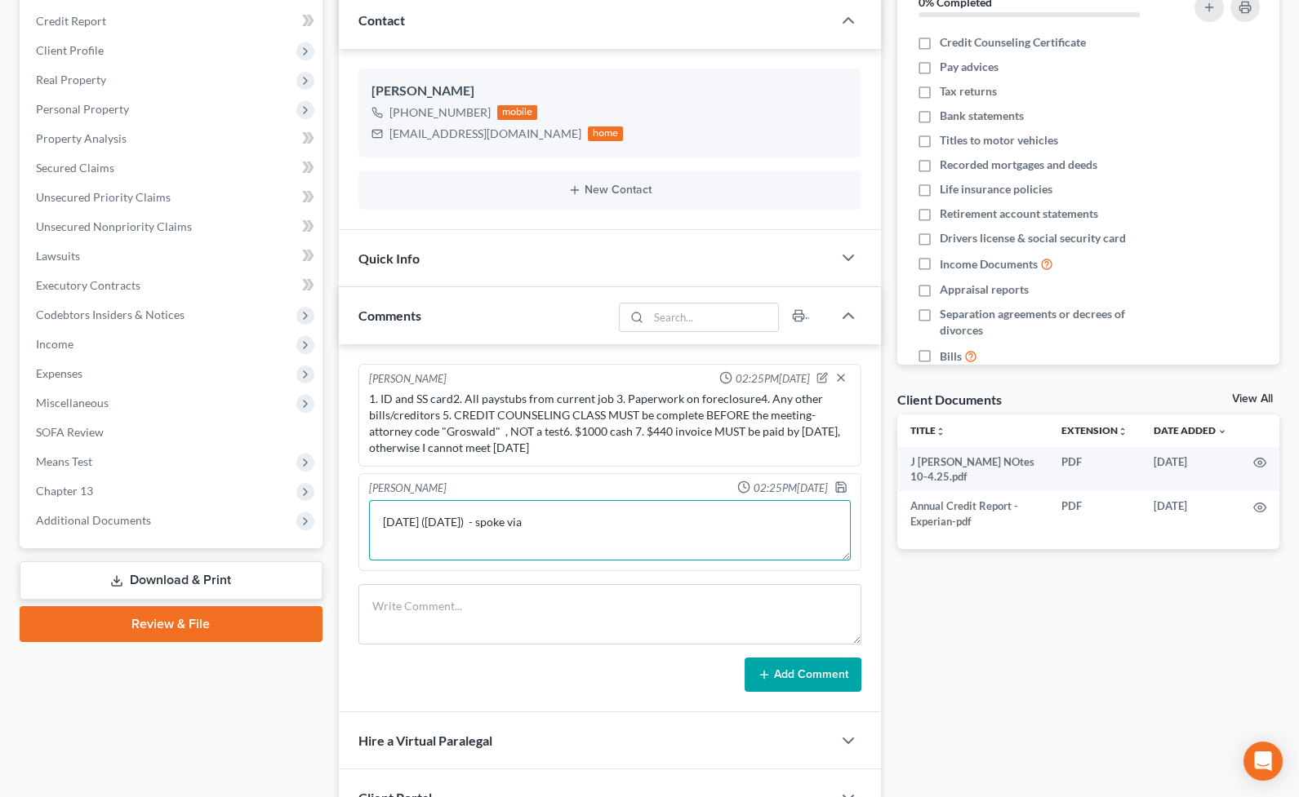
drag, startPoint x: 716, startPoint y: 514, endPoint x: 708, endPoint y: 502, distance: 14.3
click at [712, 506] on textarea "[DATE] ([DATE]) - spoke via" at bounding box center [610, 530] width 482 height 60
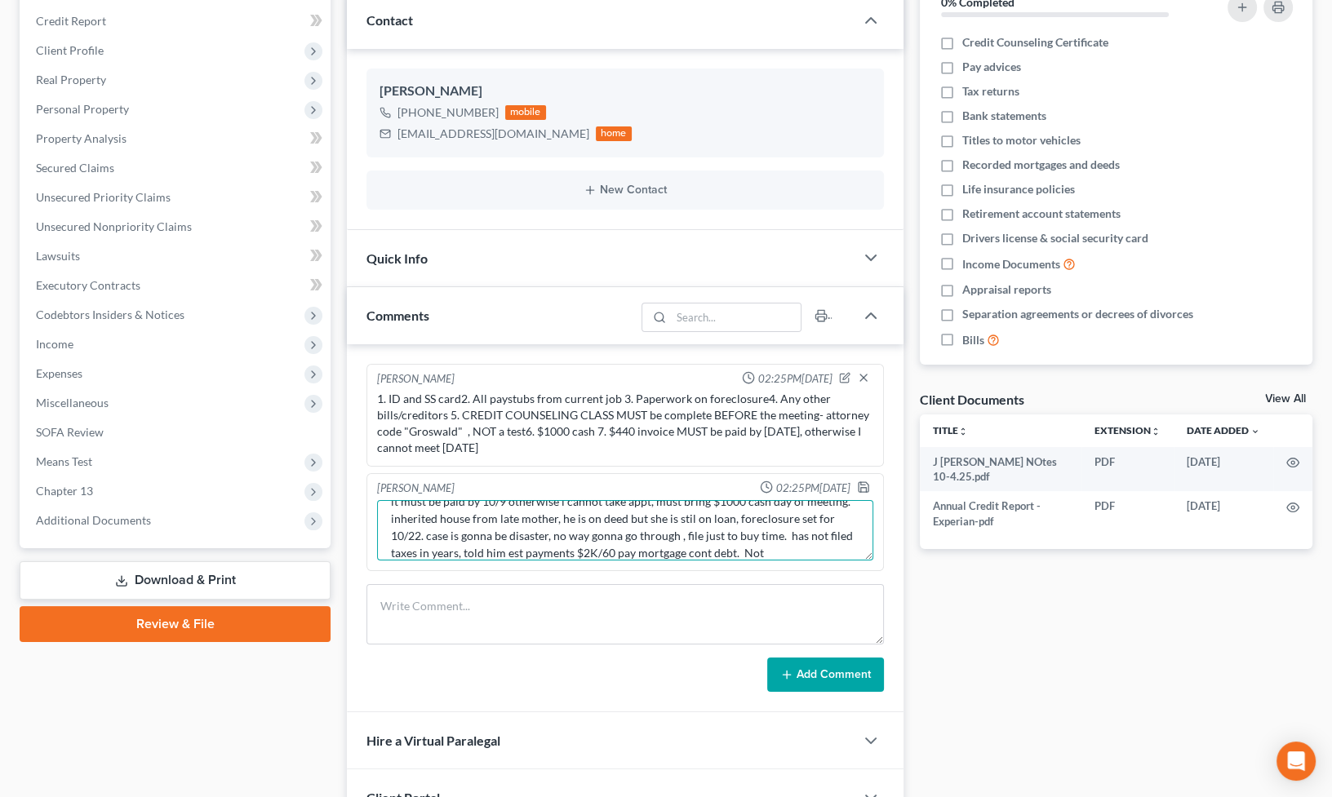
scroll to position [55, 0]
type textarea "[DATE] ([DATE]) - spoke via phone, set in person sigs [DATE], sent him $440 inv…"
click at [864, 486] on icon "button" at bounding box center [863, 487] width 13 height 13
